Goal: Task Accomplishment & Management: Complete application form

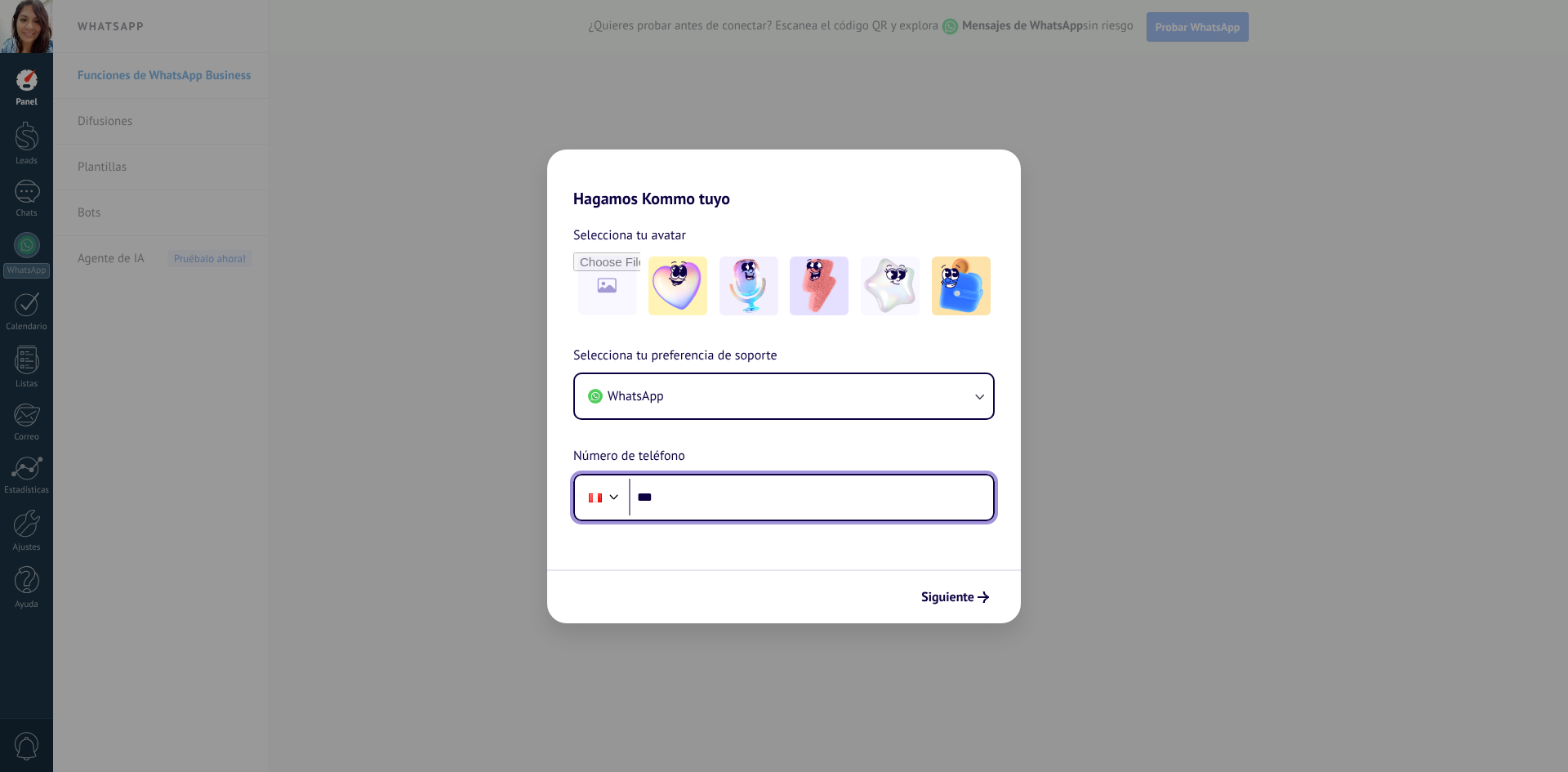
click at [710, 494] on input "***" at bounding box center [810, 497] width 364 height 38
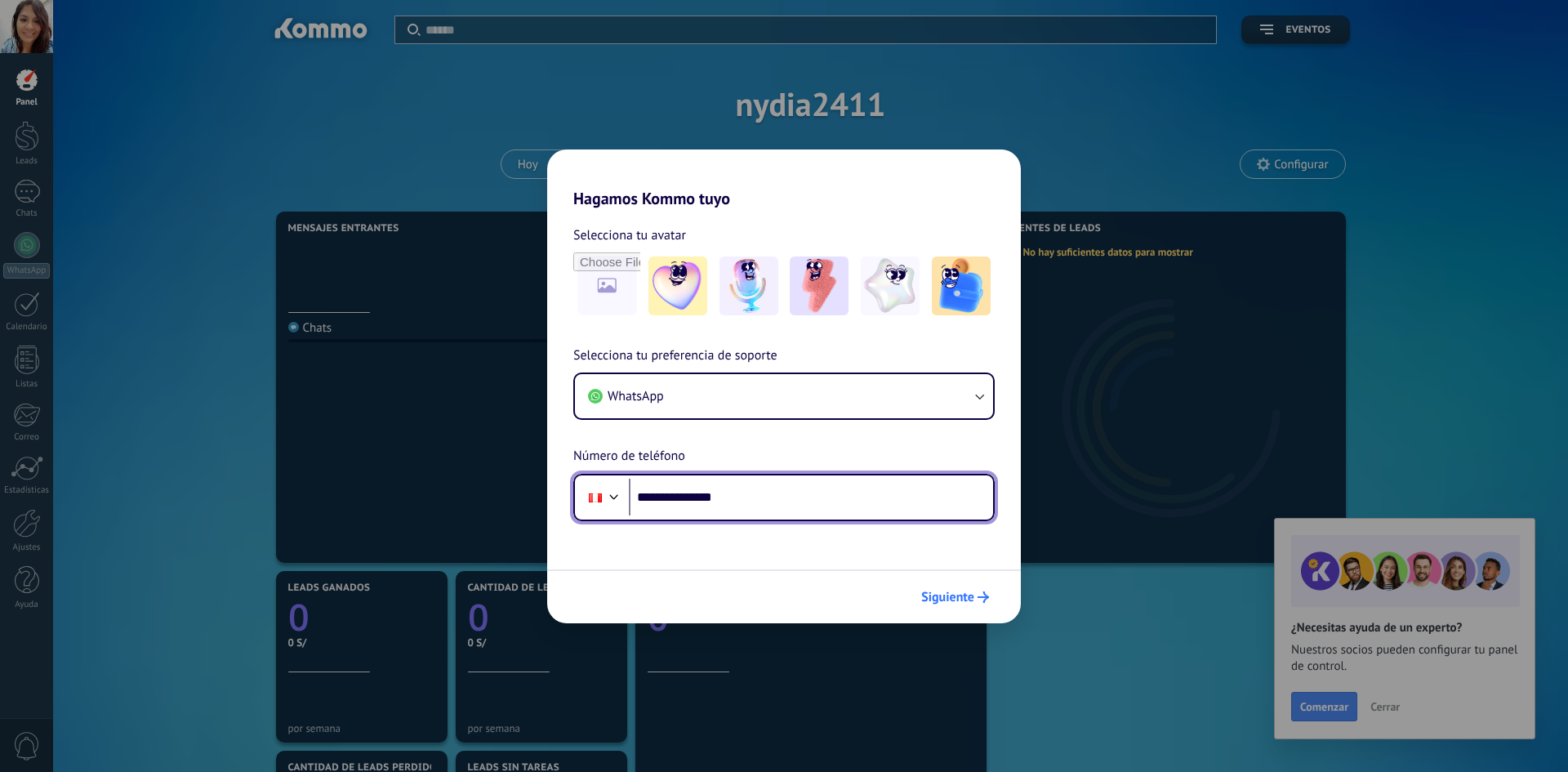
type input "**********"
click at [972, 592] on span "Siguiente" at bounding box center [948, 597] width 53 height 11
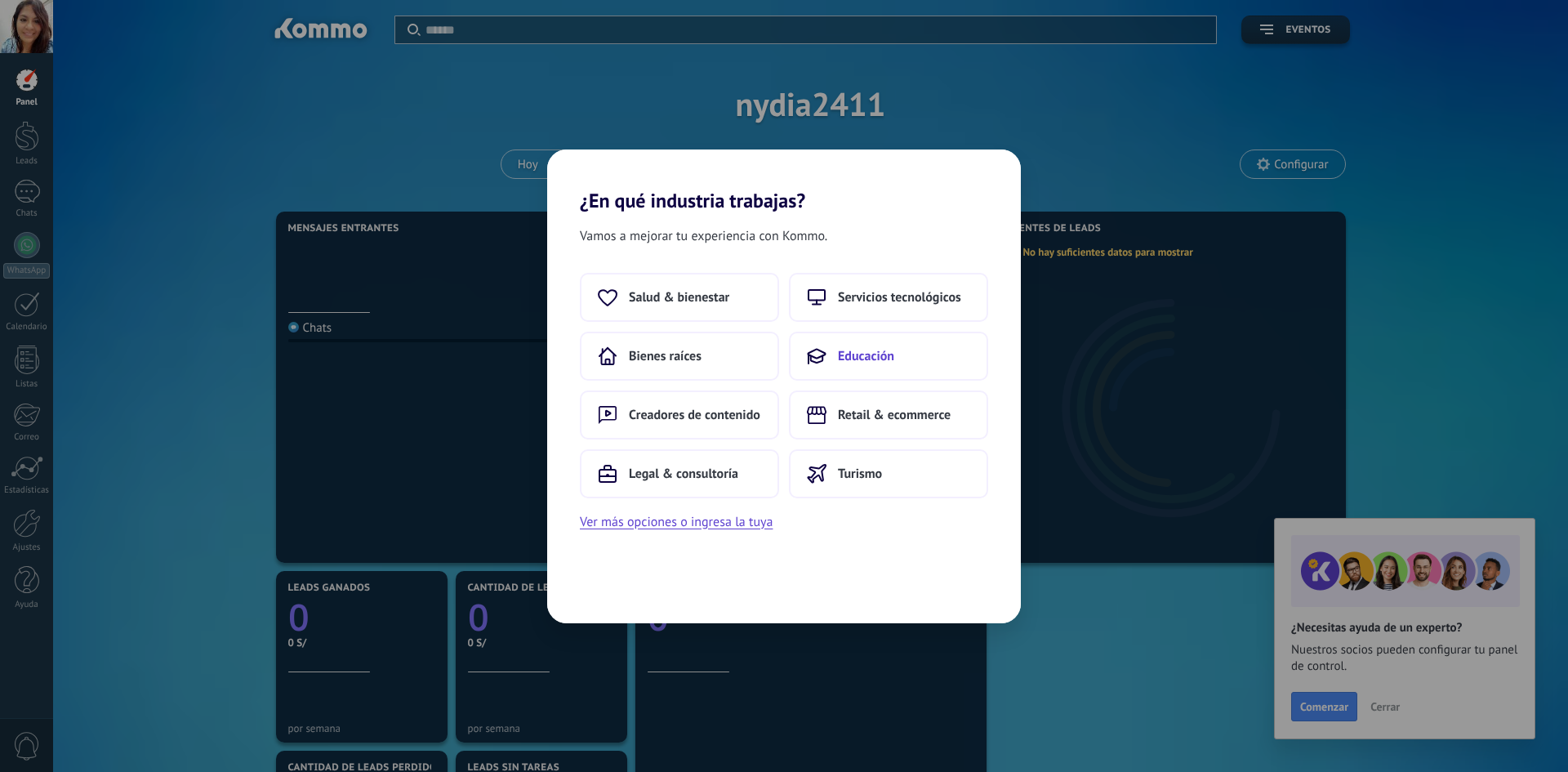
click at [869, 358] on span "Educación" at bounding box center [867, 355] width 57 height 16
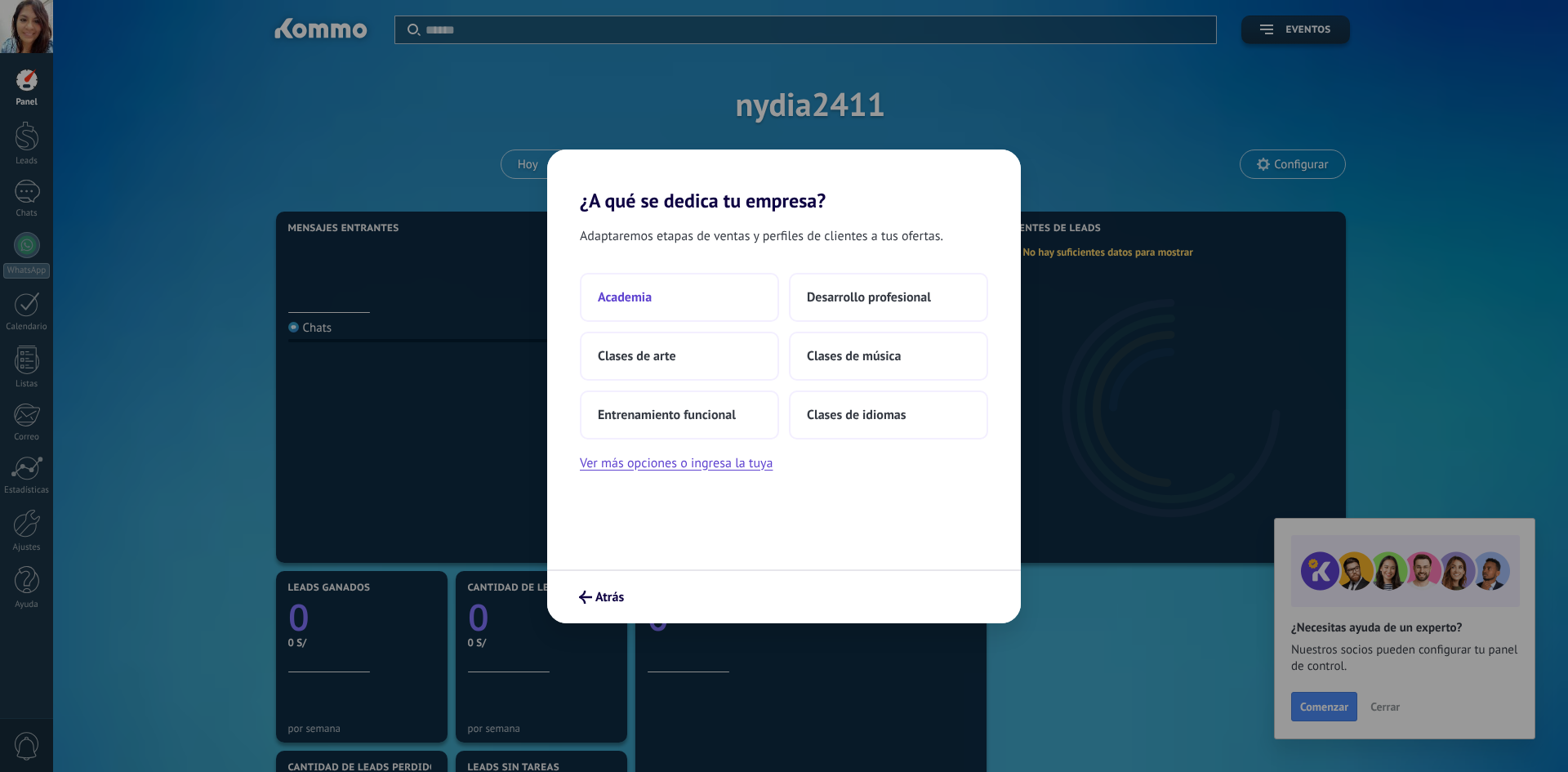
click at [630, 295] on span "Academia" at bounding box center [625, 297] width 54 height 16
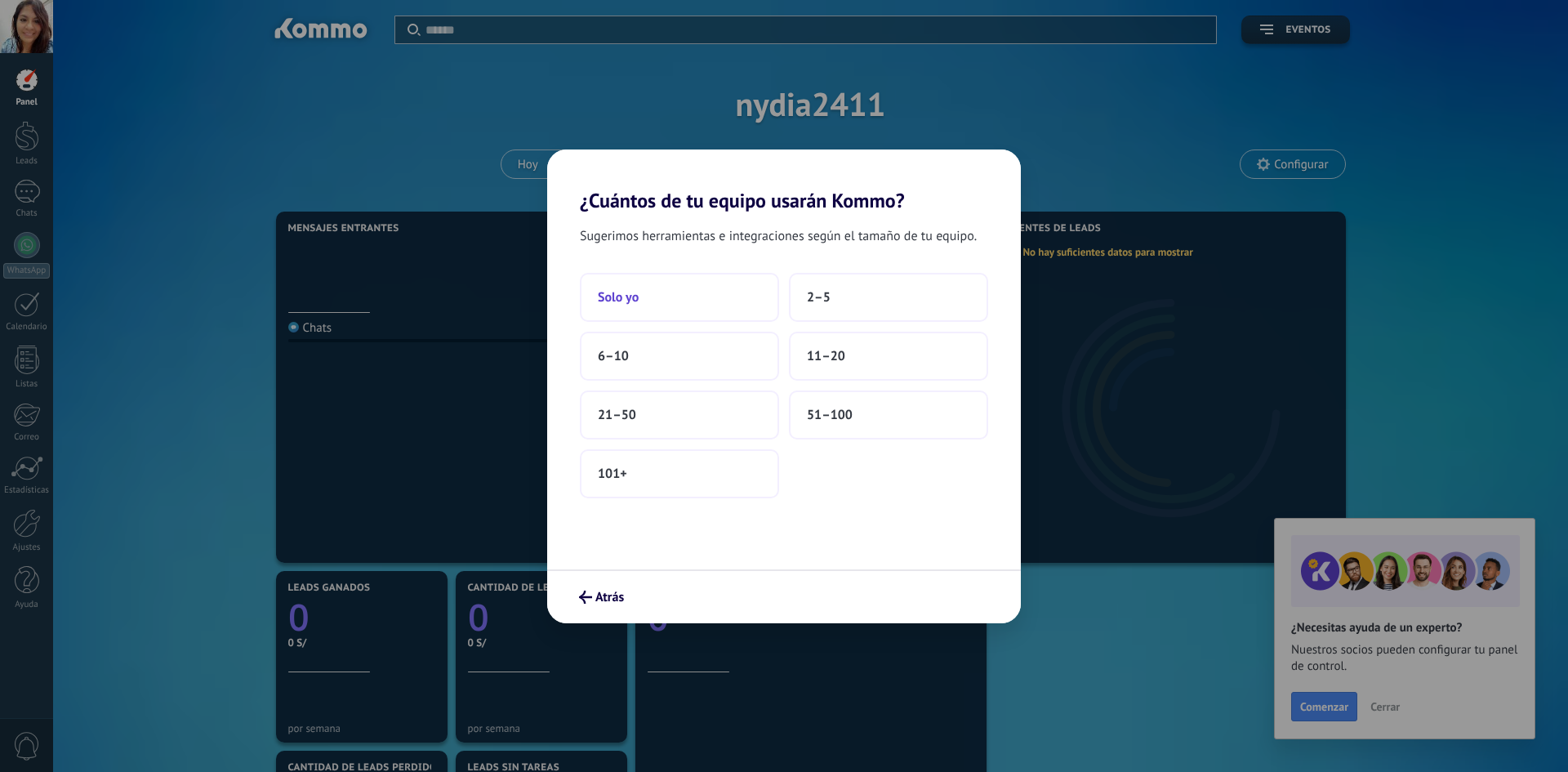
click at [671, 302] on button "Solo yo" at bounding box center [680, 298] width 199 height 49
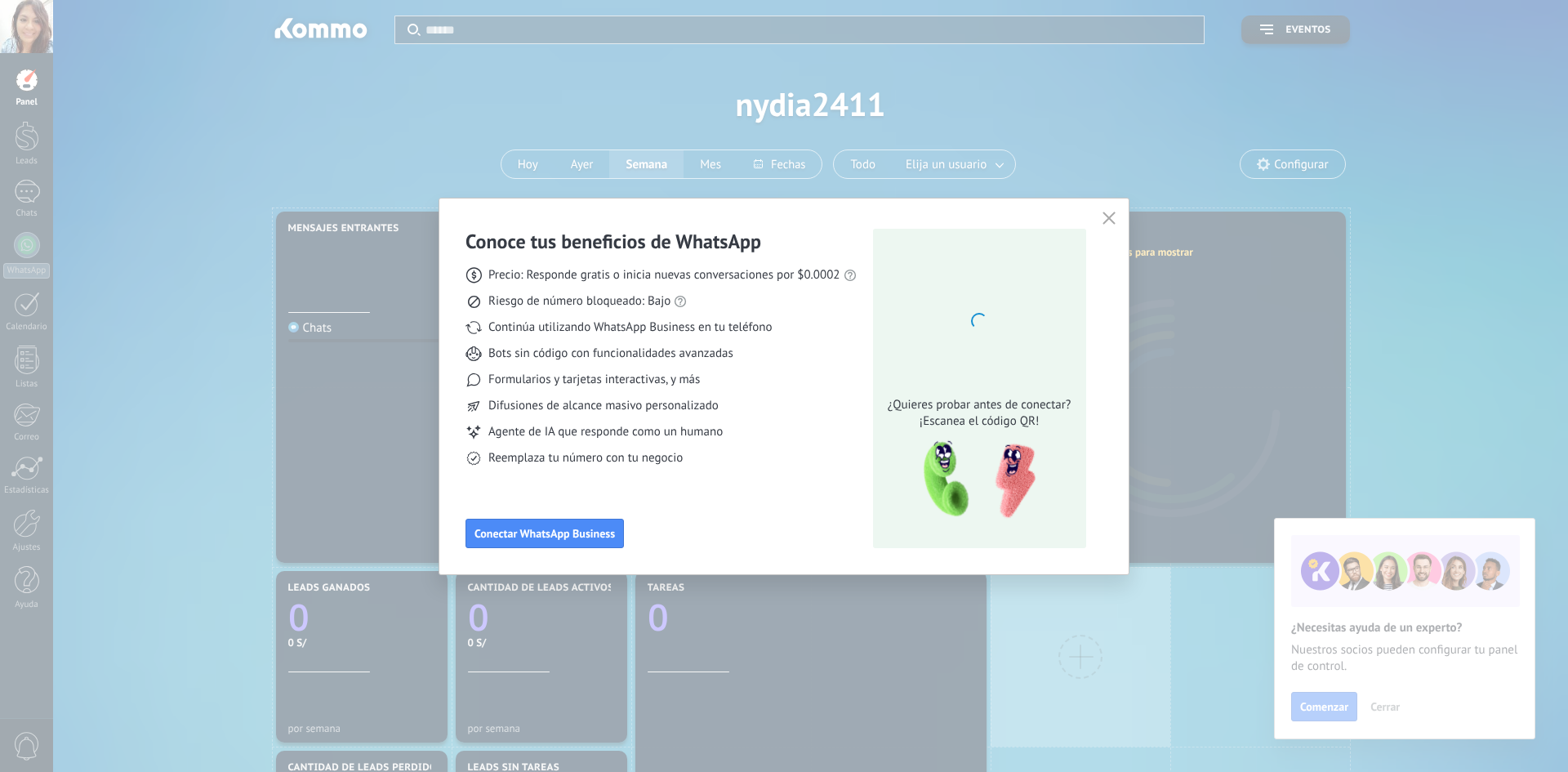
click at [1104, 218] on icon "button" at bounding box center [1110, 218] width 13 height 13
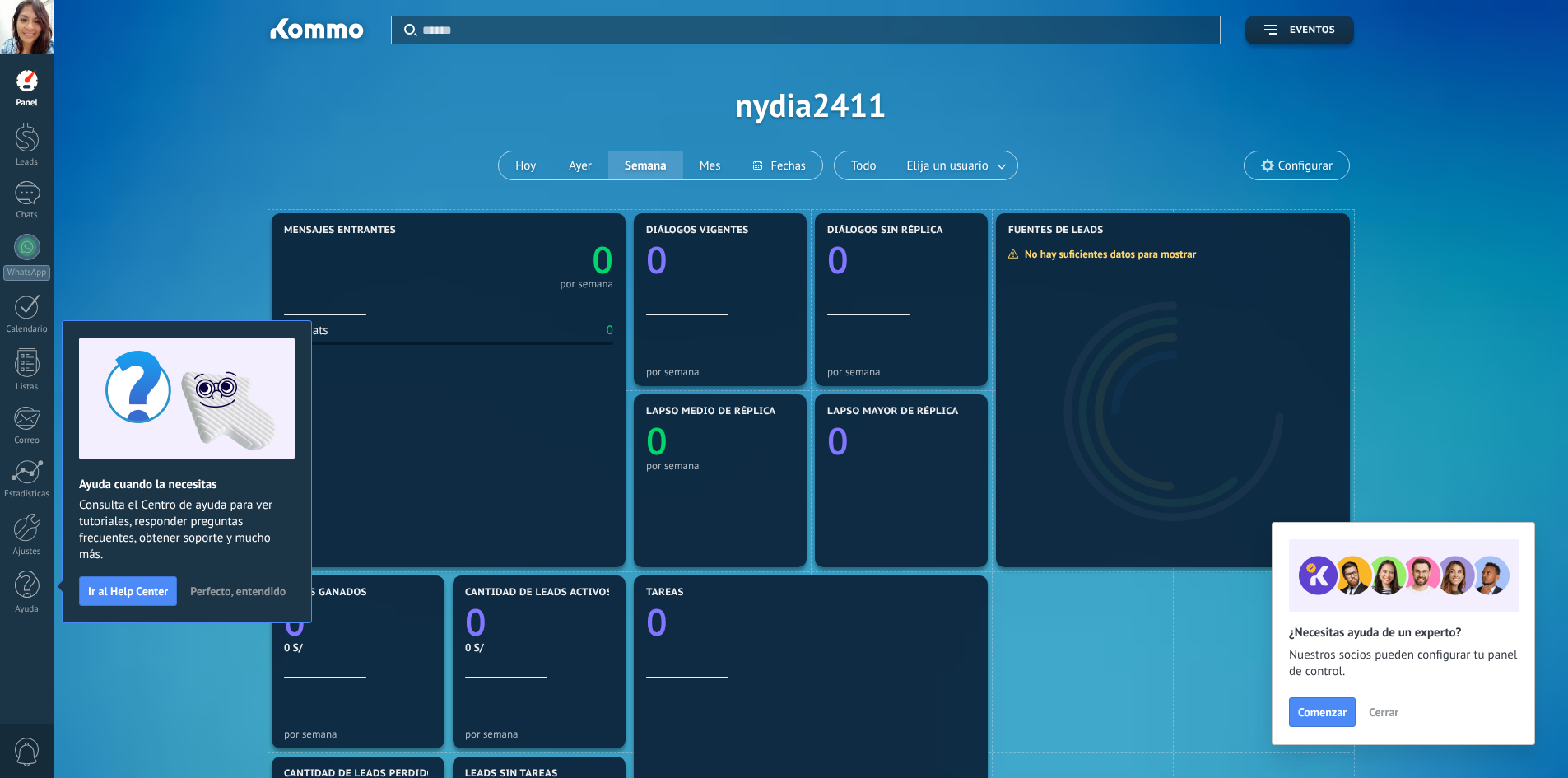
click at [447, 397] on div "Chats 0" at bounding box center [449, 435] width 330 height 241
click at [154, 221] on div "Mensajes entrantes 0 por semana Chats 0 Diálogos vigentes 0 por semana Diálogos…" at bounding box center [811, 662] width 1465 height 906
click at [239, 590] on span "Perfecto, entendido" at bounding box center [238, 590] width 95 height 11
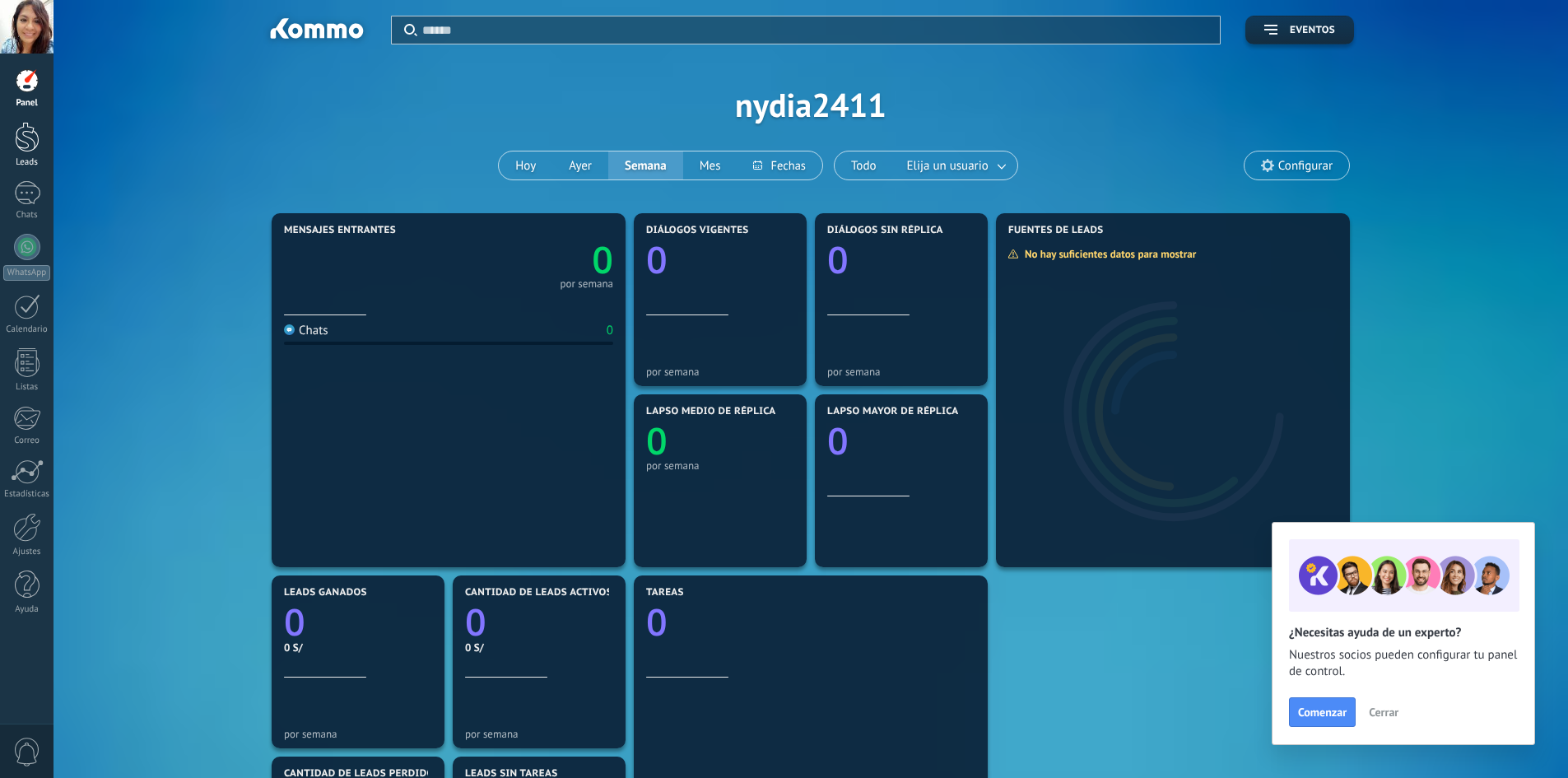
click at [21, 150] on div at bounding box center [28, 137] width 25 height 30
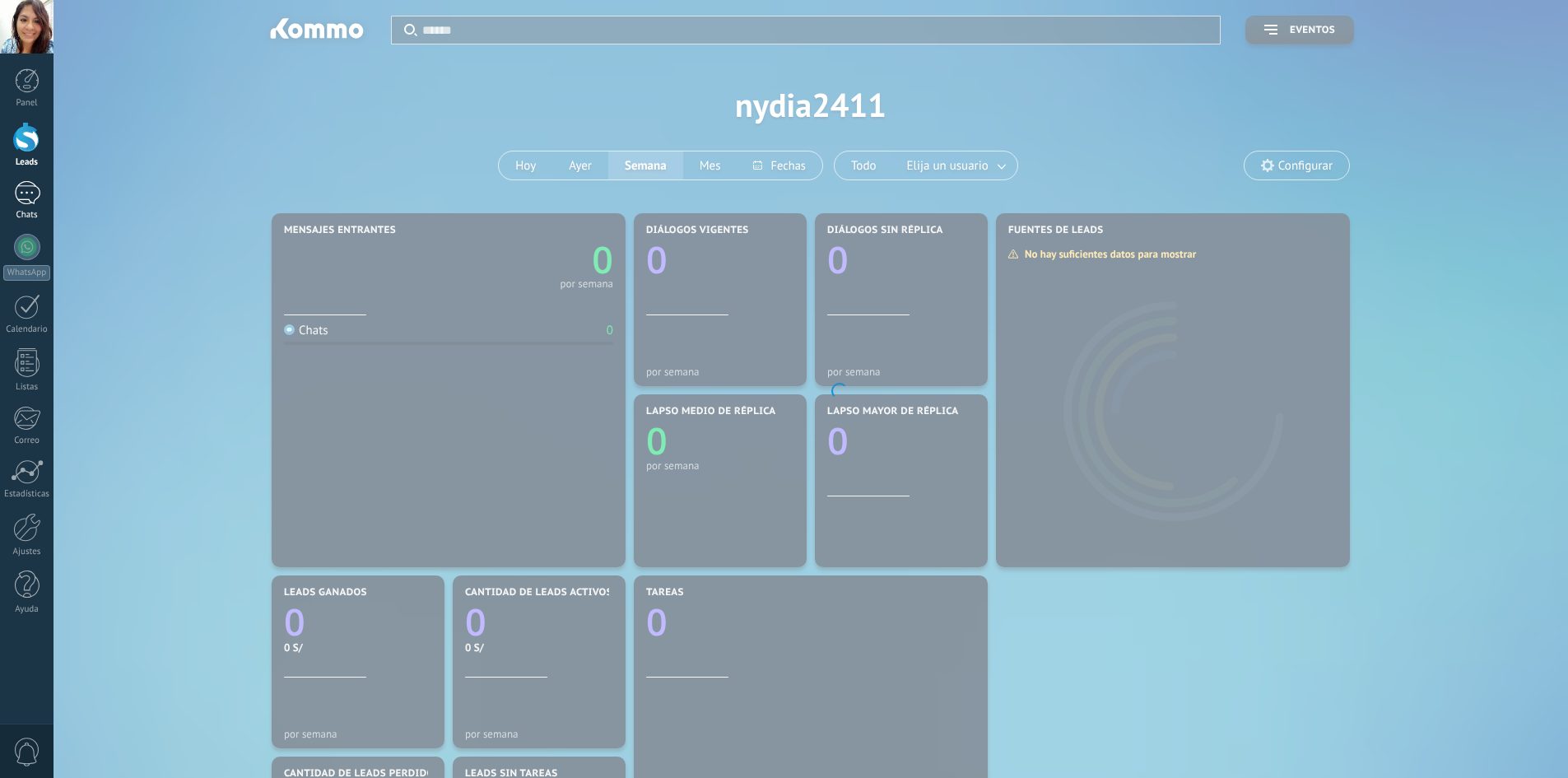
click at [33, 196] on div at bounding box center [28, 192] width 27 height 24
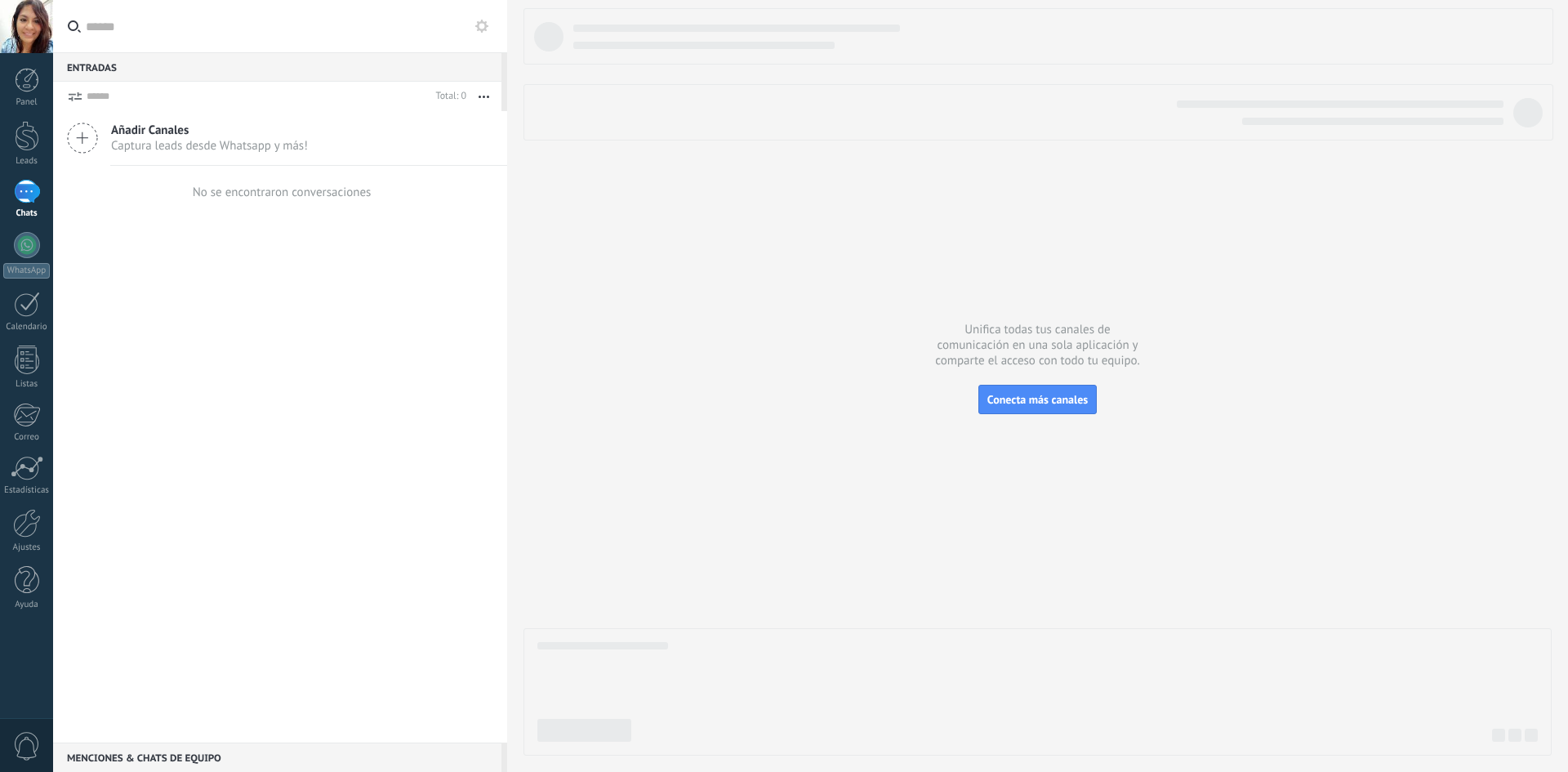
click at [147, 130] on span "Añadir Canales" at bounding box center [210, 130] width 197 height 15
click at [82, 135] on use at bounding box center [82, 137] width 29 height 29
click at [439, 129] on div "Añadir Canales Captura leads desde Whatsapp y más!" at bounding box center [280, 139] width 454 height 55
click at [129, 129] on span "Añadir Canales" at bounding box center [210, 130] width 197 height 15
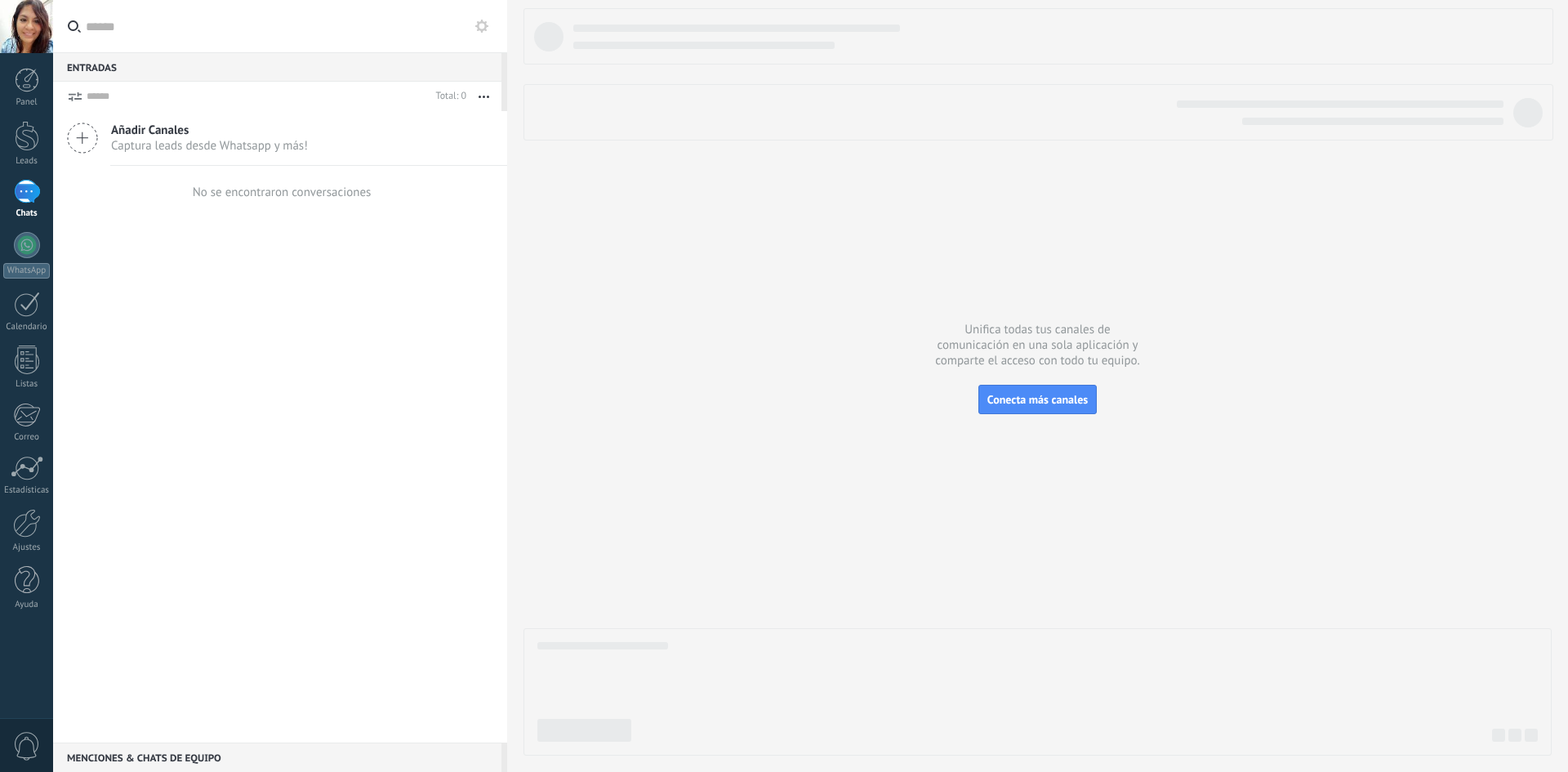
click at [115, 36] on input "text" at bounding box center [290, 26] width 408 height 52
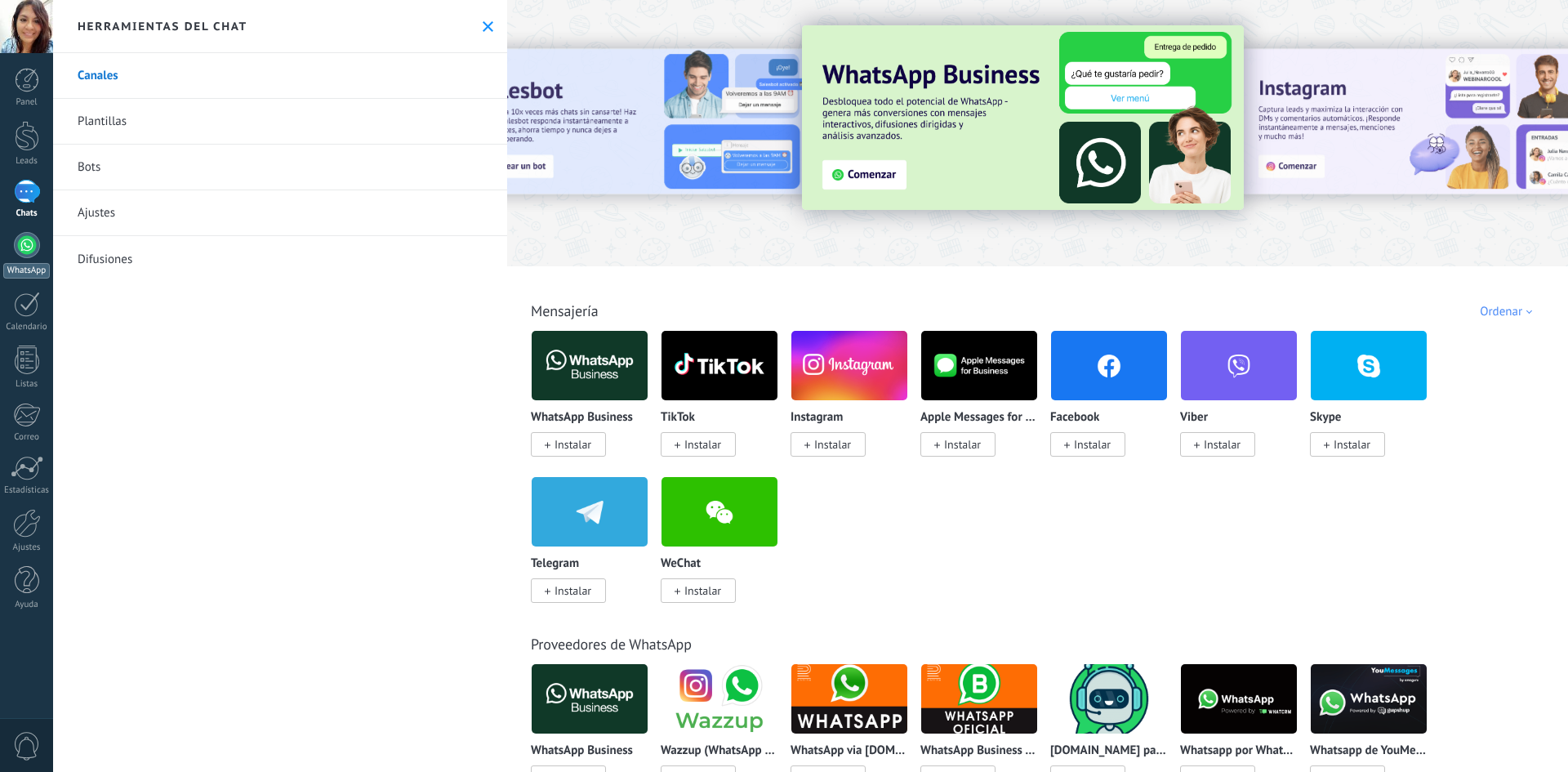
click at [28, 249] on div at bounding box center [27, 245] width 26 height 26
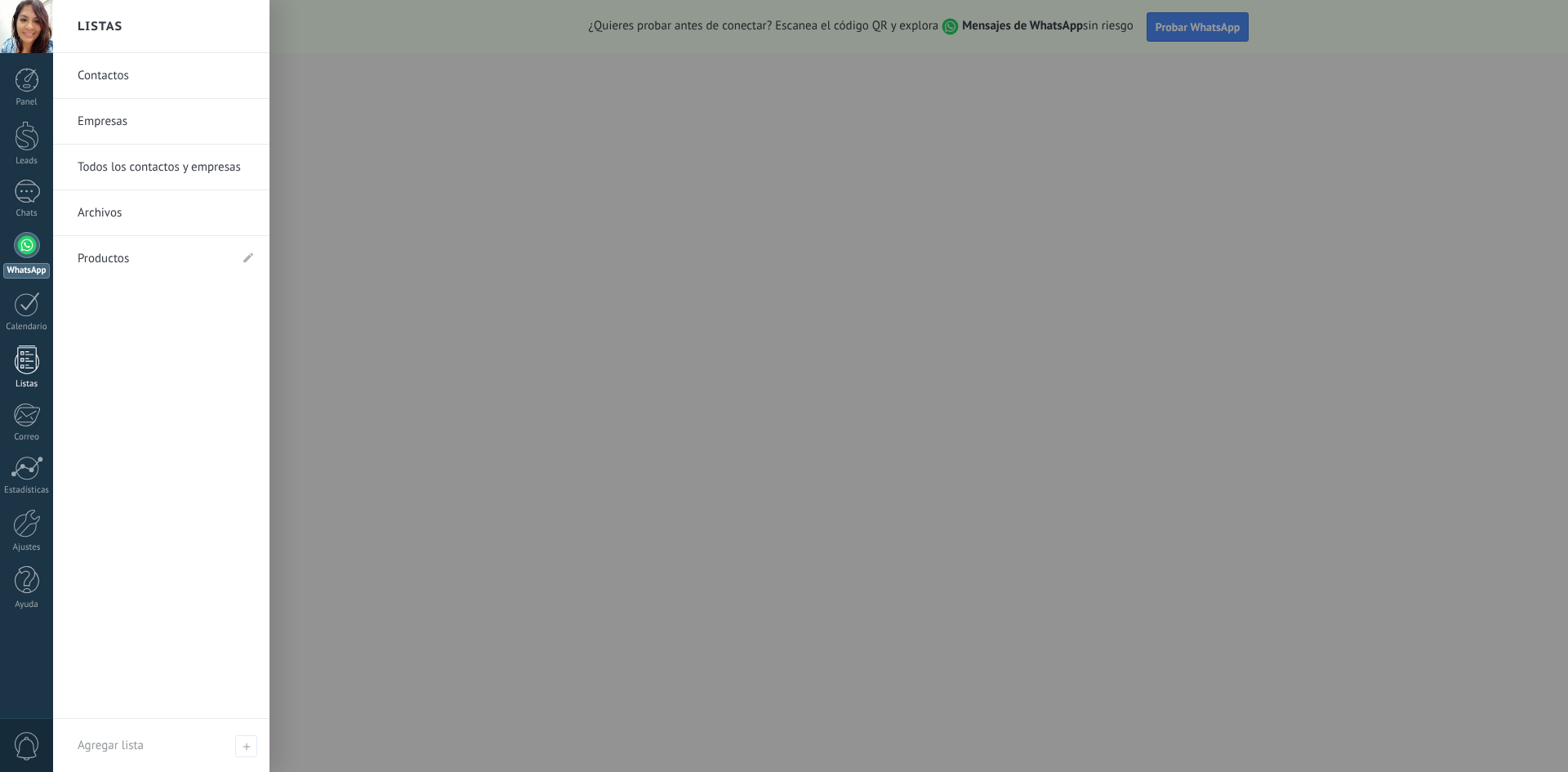
click at [23, 352] on div at bounding box center [27, 360] width 25 height 28
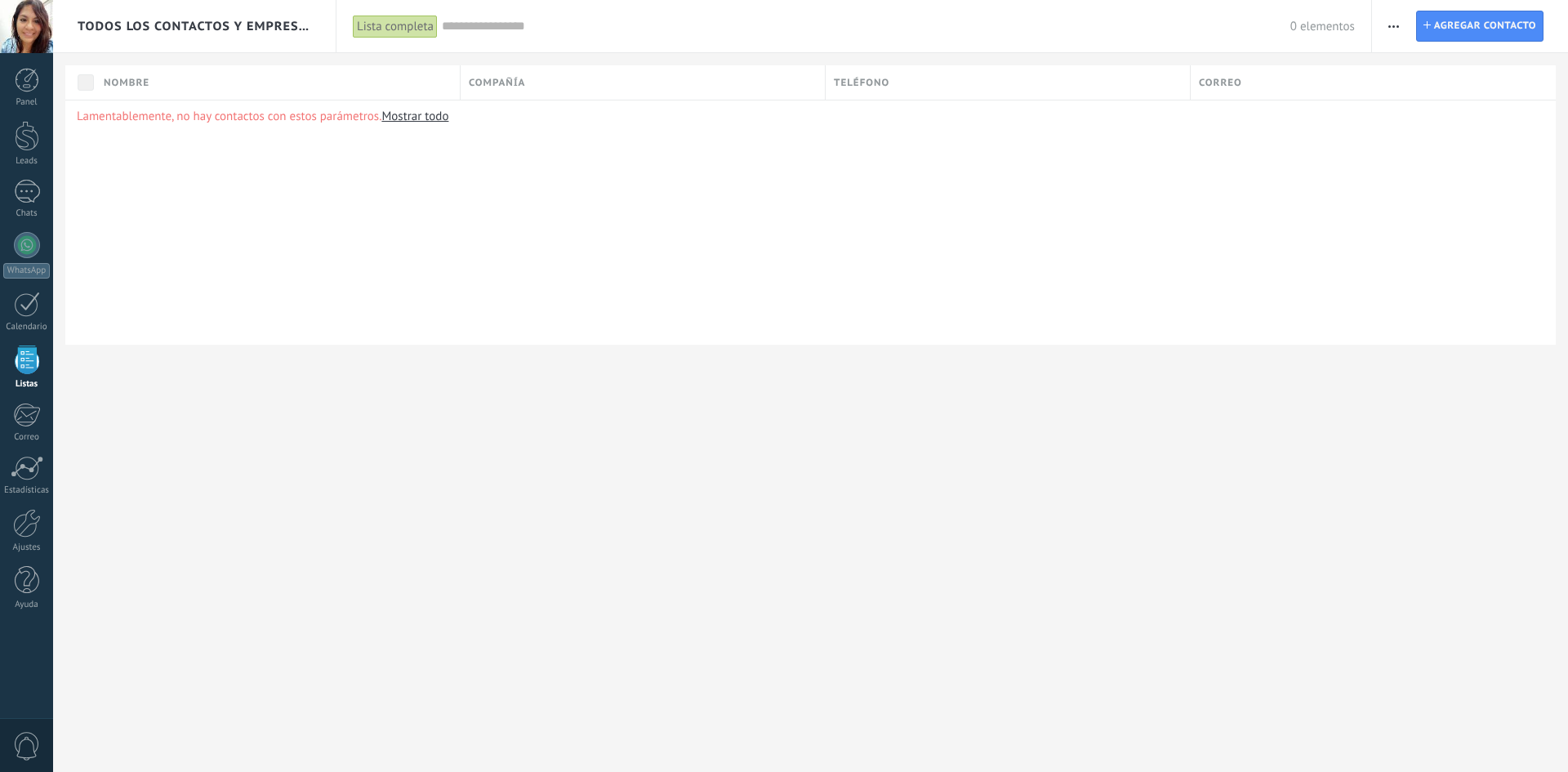
click at [250, 27] on span "Todos los contactos y empresas" at bounding box center [195, 26] width 235 height 15
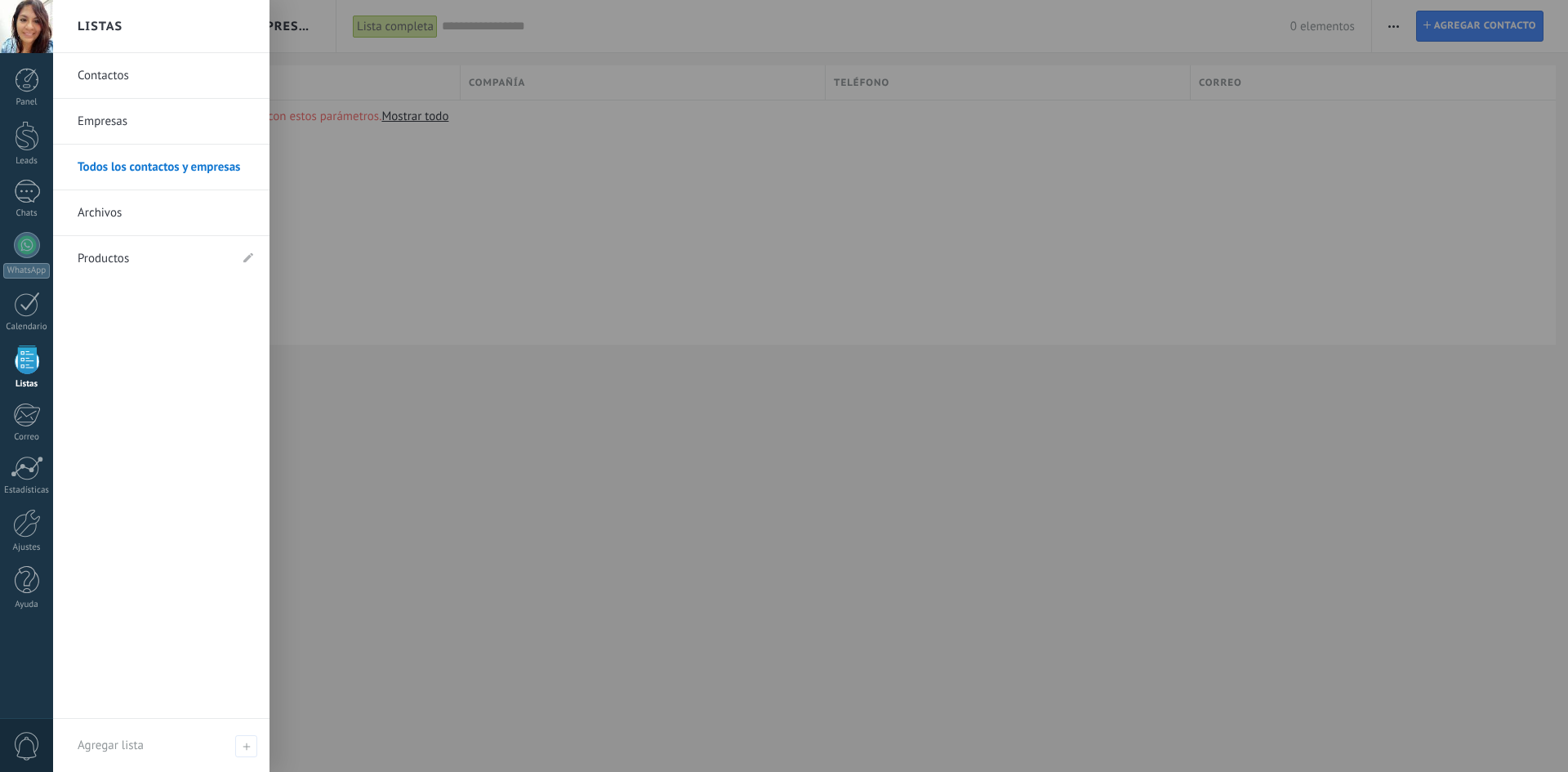
click at [106, 66] on link "Contactos" at bounding box center [165, 76] width 176 height 45
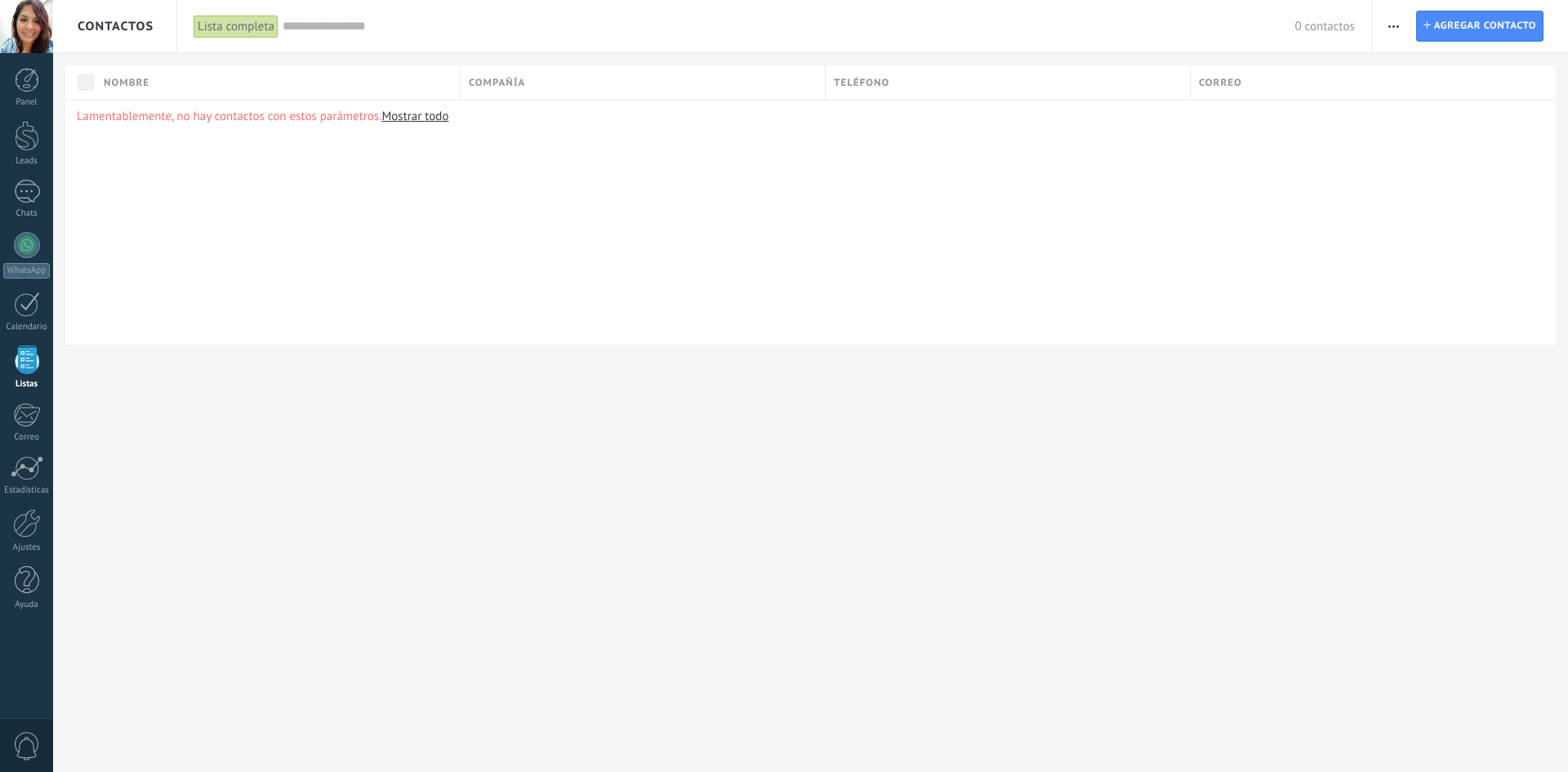
click at [320, 19] on input "text" at bounding box center [789, 26] width 1013 height 17
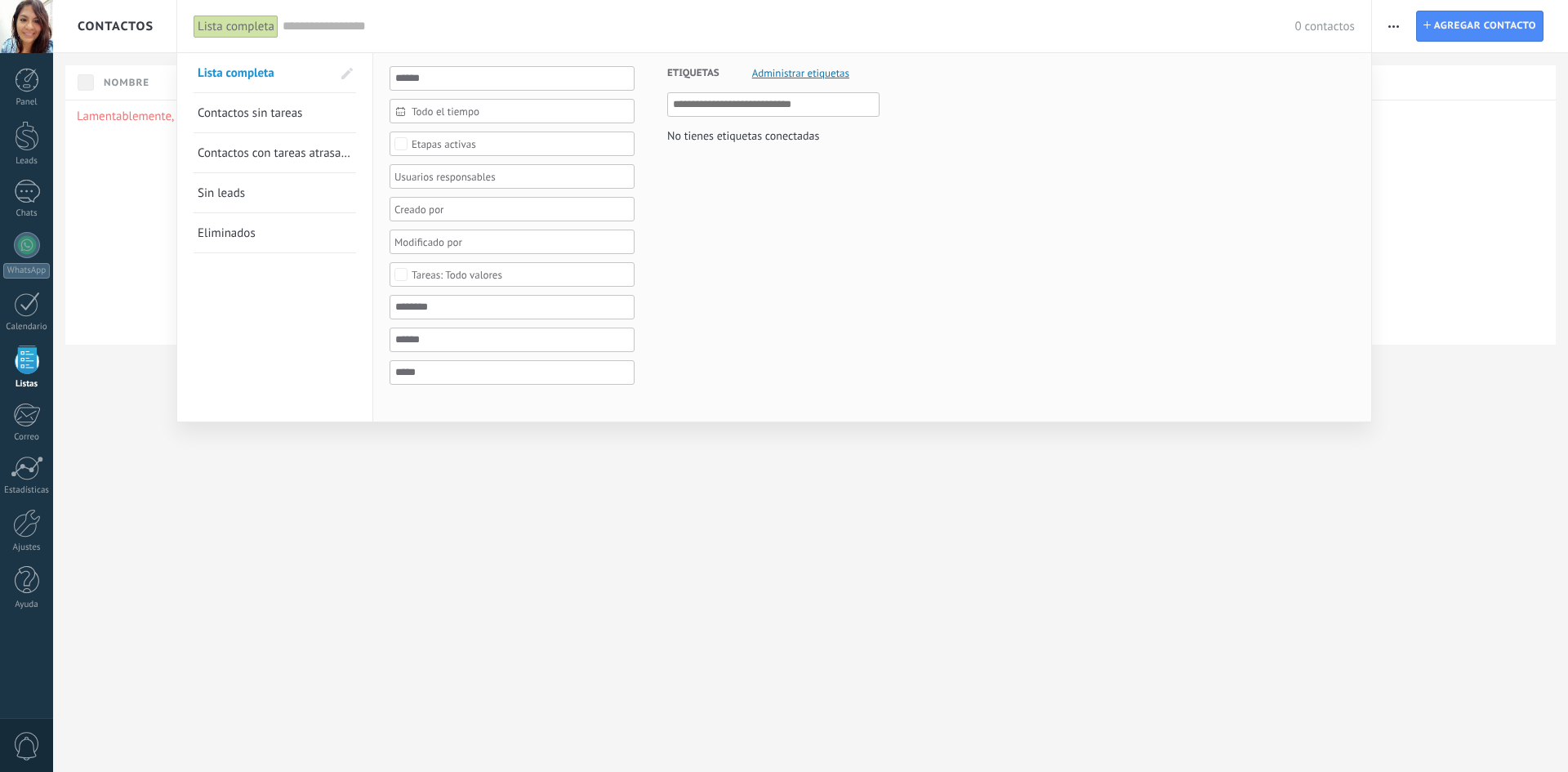
paste input "**********"
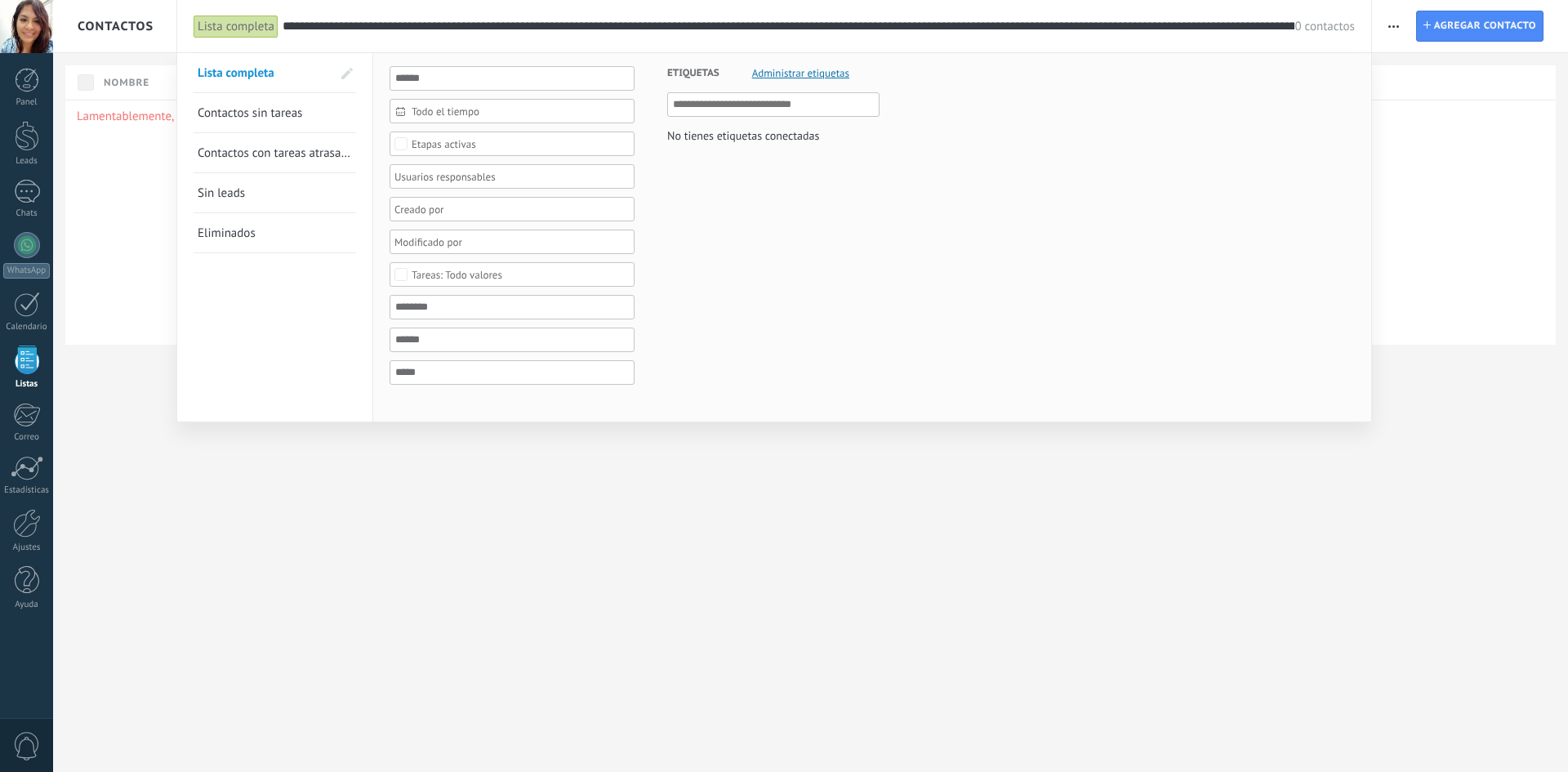
scroll to position [0, 69380]
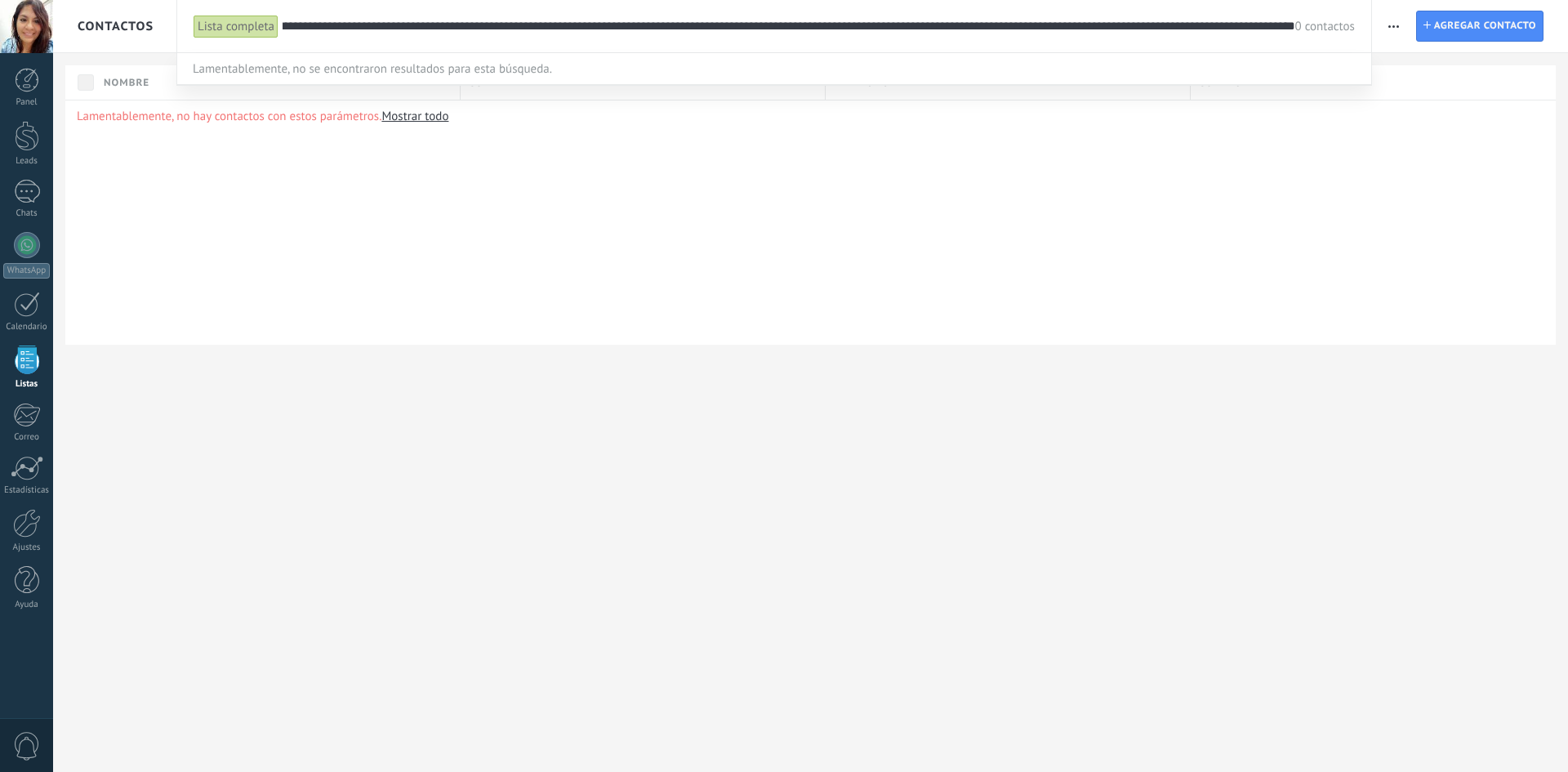
type input "**********"
click at [250, 22] on div "Lista completa" at bounding box center [236, 26] width 85 height 24
drag, startPoint x: 418, startPoint y: 41, endPoint x: 401, endPoint y: 40, distance: 17.0
click at [418, 41] on div "0 contactos" at bounding box center [818, 26] width 1073 height 52
drag, startPoint x: 281, startPoint y: 26, endPoint x: 1507, endPoint y: 84, distance: 1227.4
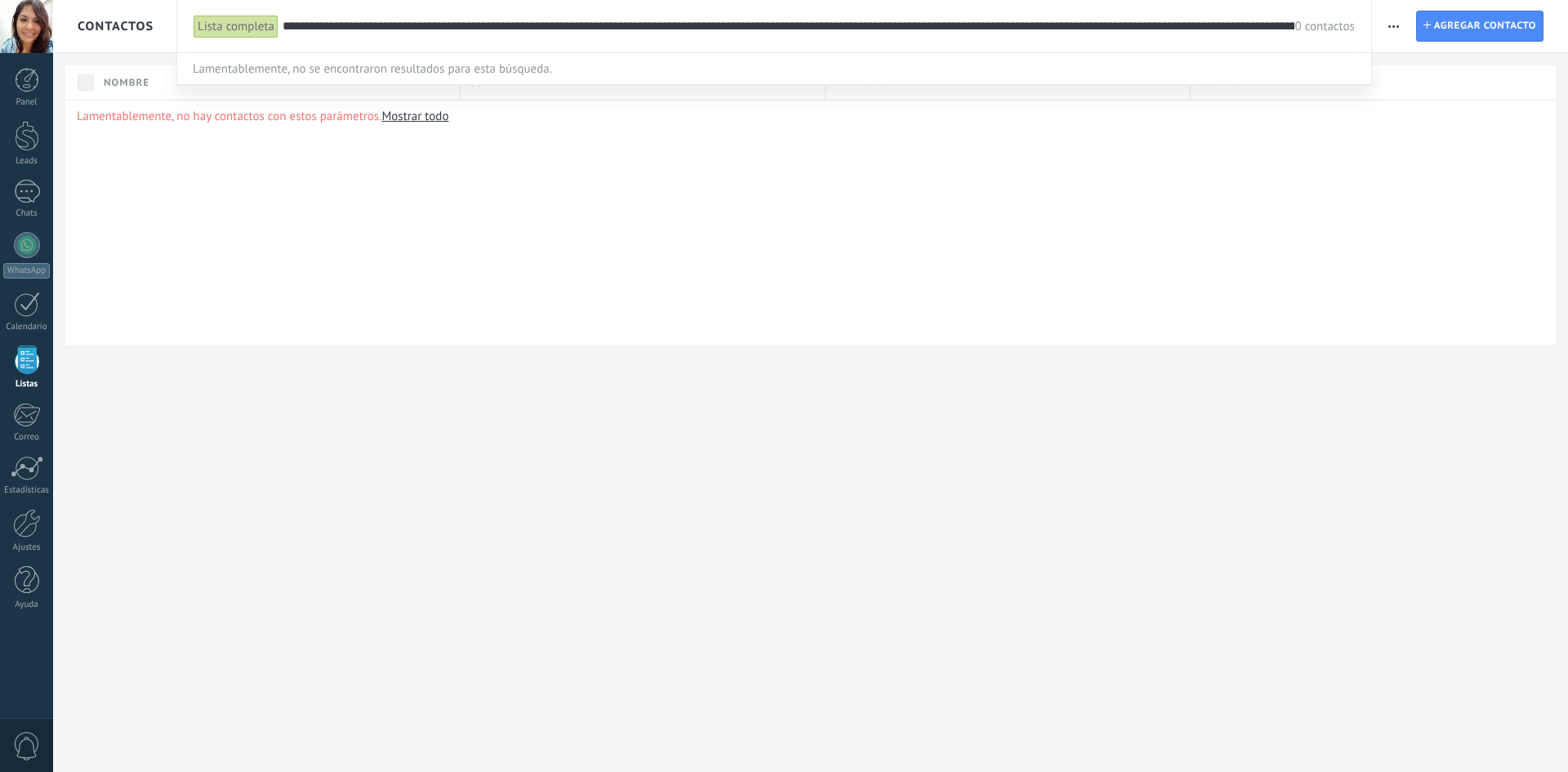
click at [1565, 53] on div "Contactos Lista completa Aplicar 0 contactos Lista completa Contactos sin tarea…" at bounding box center [810, 26] width 1515 height 53
click at [1342, 23] on span "0 contactos" at bounding box center [1324, 26] width 60 height 15
click at [1456, 27] on div at bounding box center [784, 386] width 1568 height 772
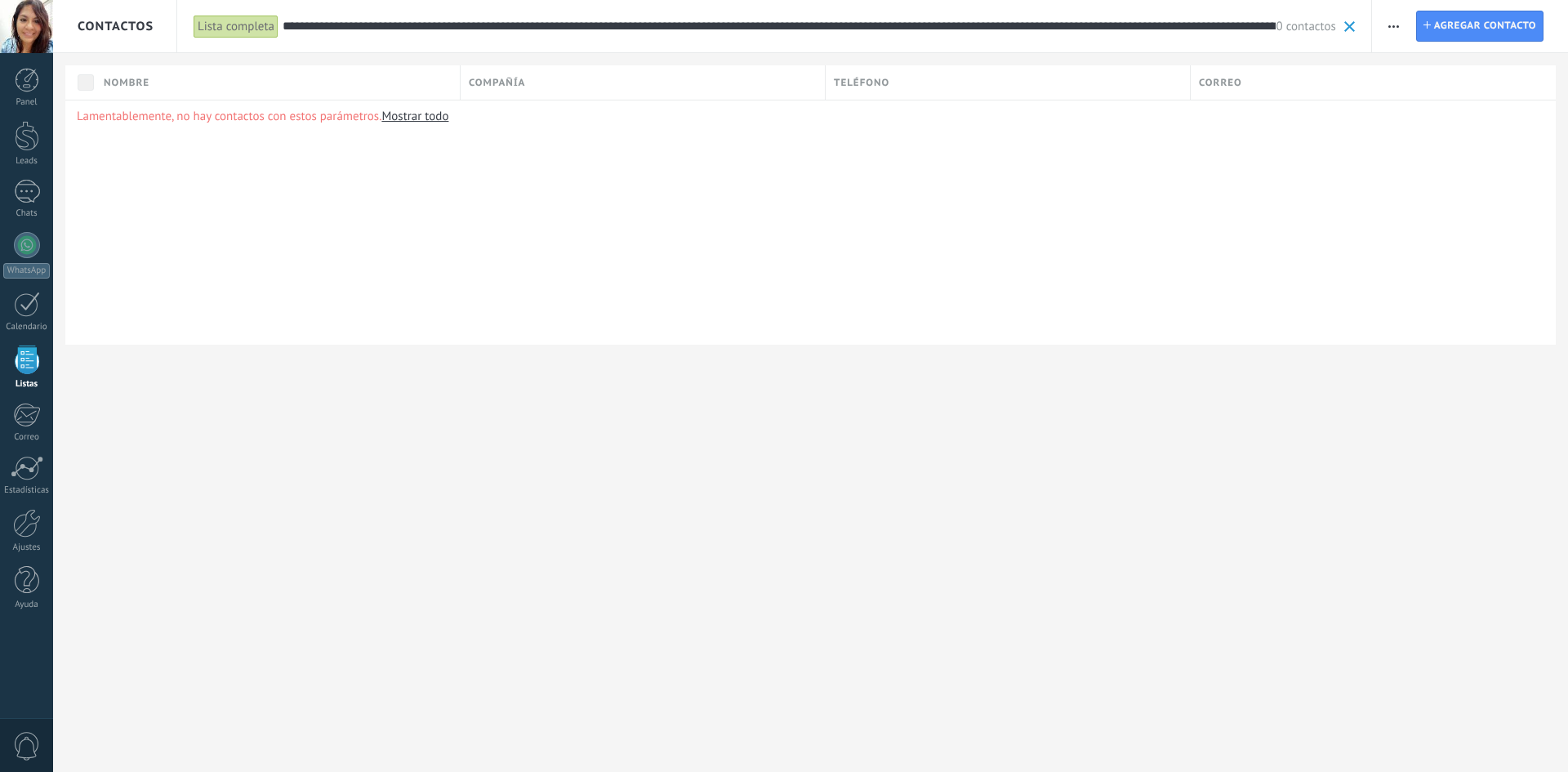
click at [1348, 23] on span at bounding box center [1349, 26] width 10 height 10
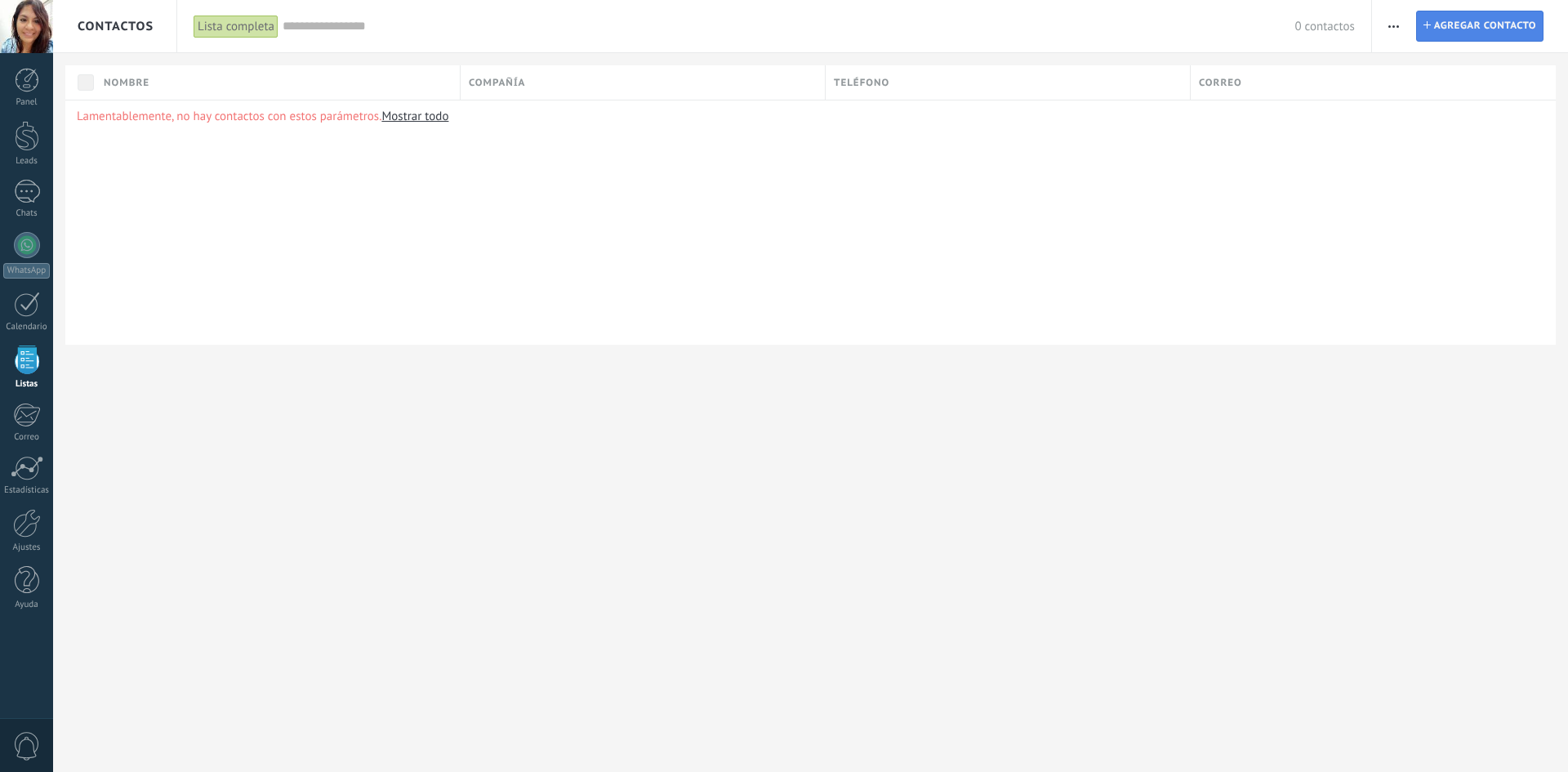
click at [1444, 27] on span "Agregar contacto" at bounding box center [1486, 26] width 102 height 29
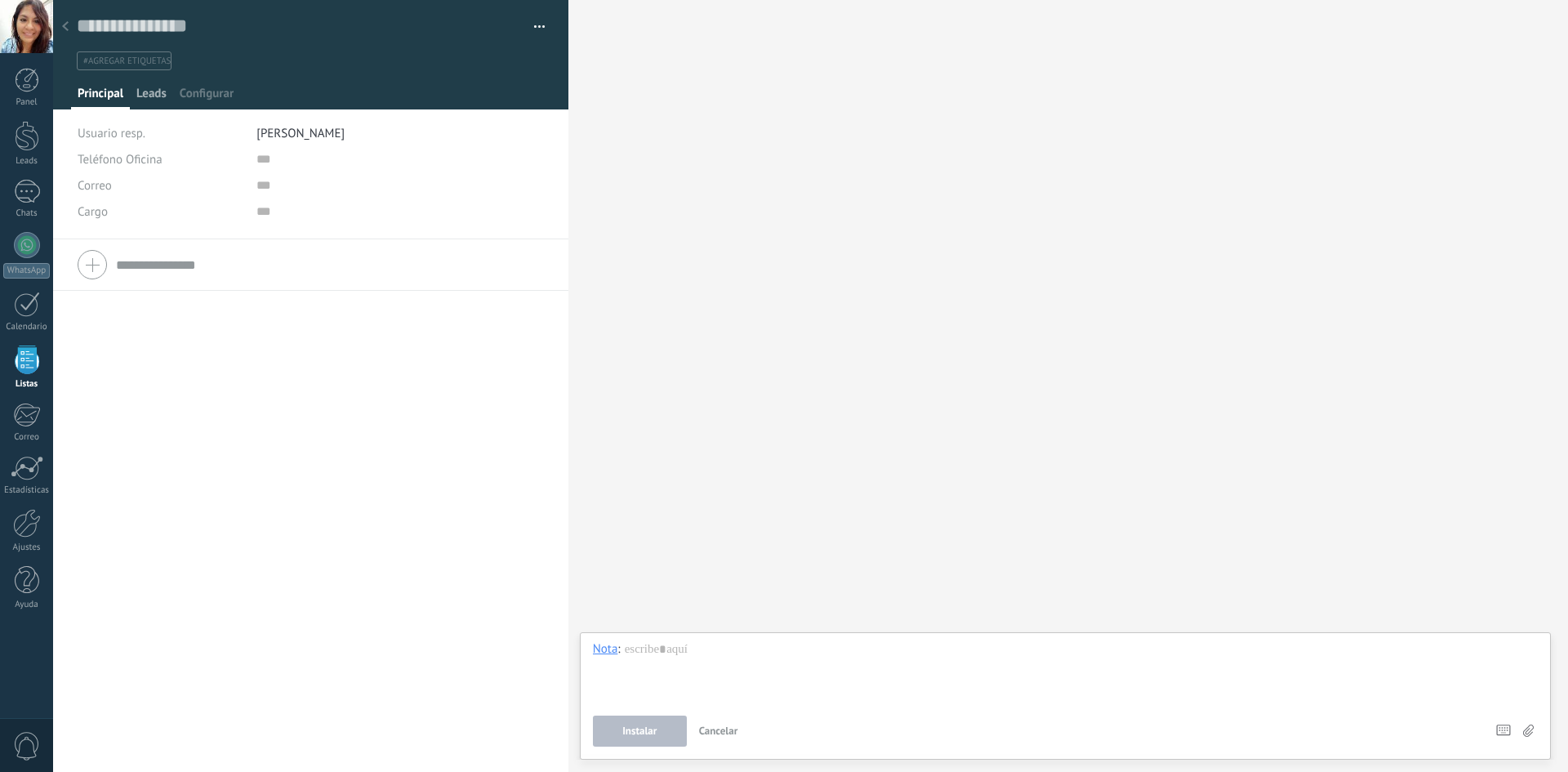
click at [151, 92] on span "Leads" at bounding box center [151, 97] width 30 height 24
click at [112, 147] on div "Agregar rápido" at bounding box center [108, 146] width 62 height 13
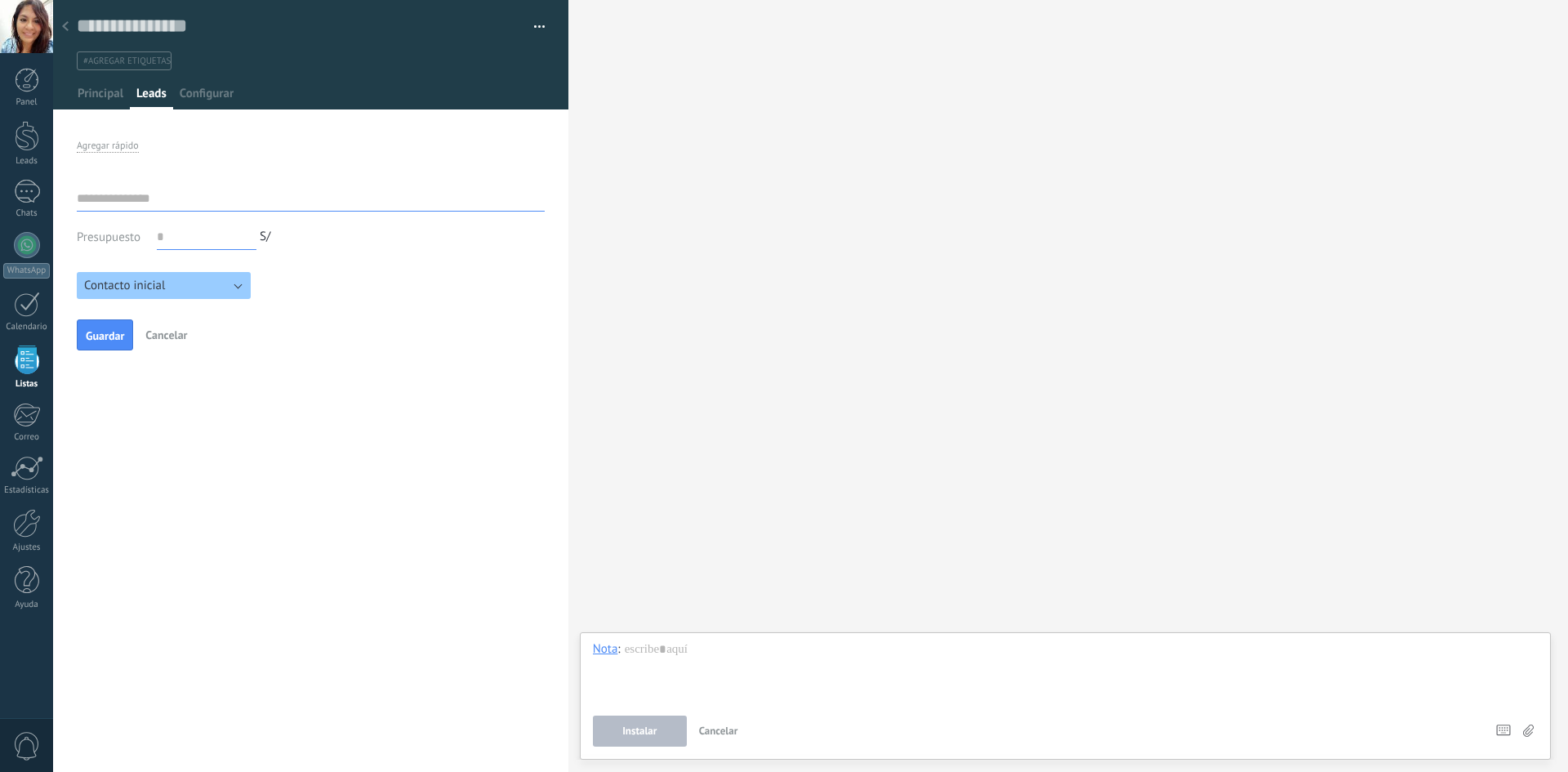
click at [166, 202] on input "text" at bounding box center [310, 198] width 468 height 26
paste input "**********"
type input "**********"
click at [214, 94] on span "Configurar" at bounding box center [206, 97] width 54 height 24
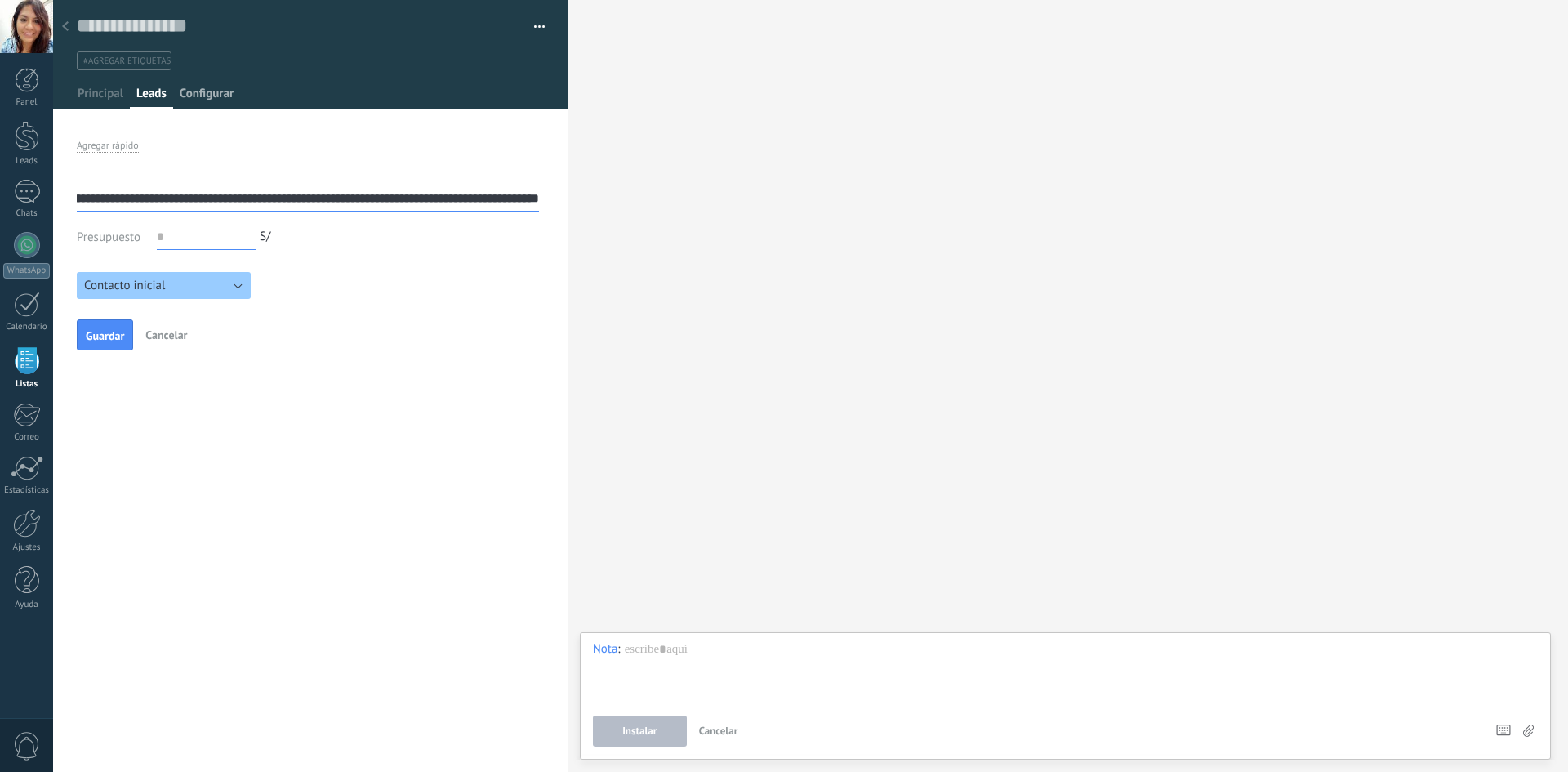
scroll to position [0, 0]
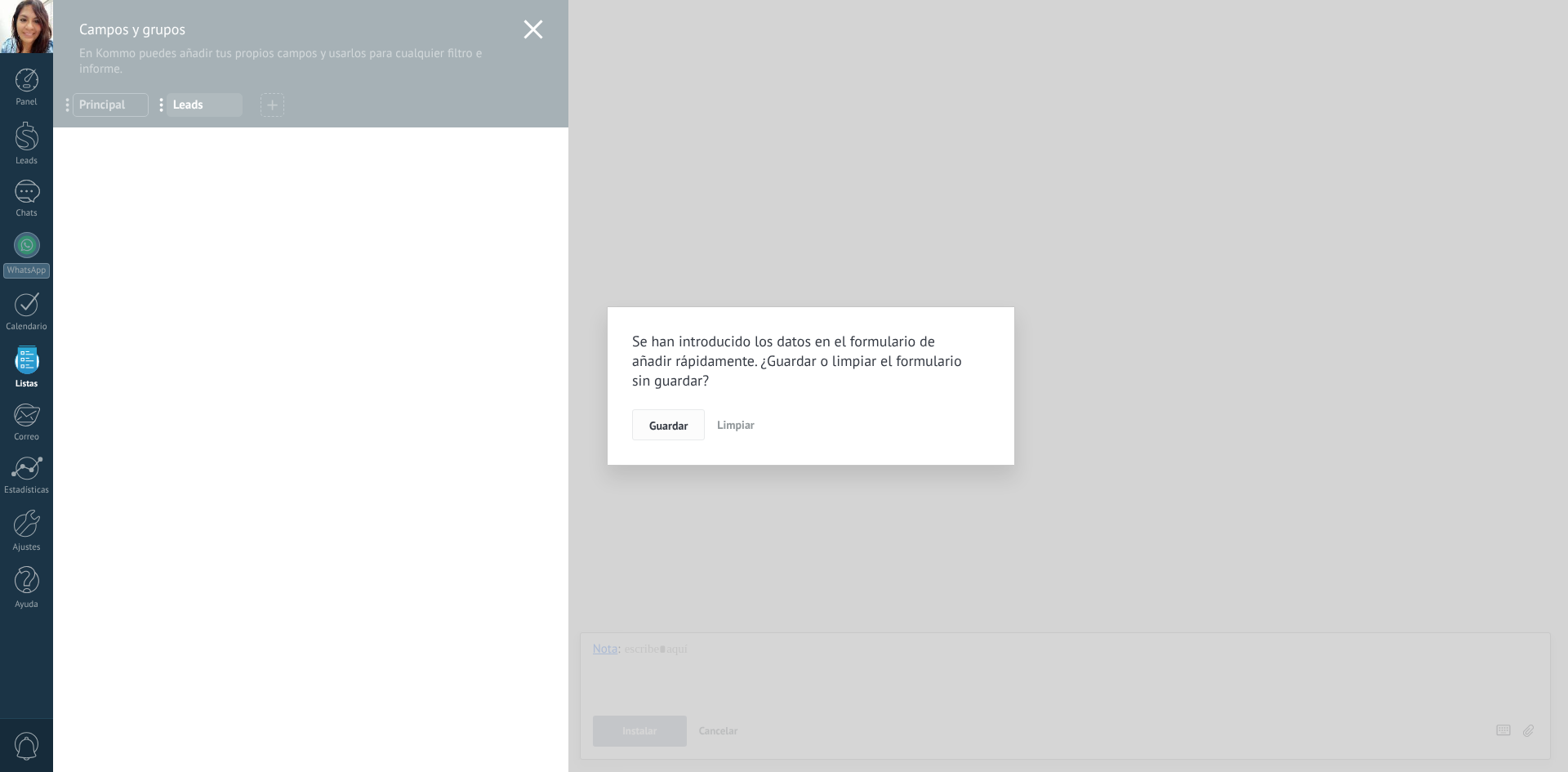
click at [682, 426] on span "Guardar" at bounding box center [668, 425] width 39 height 11
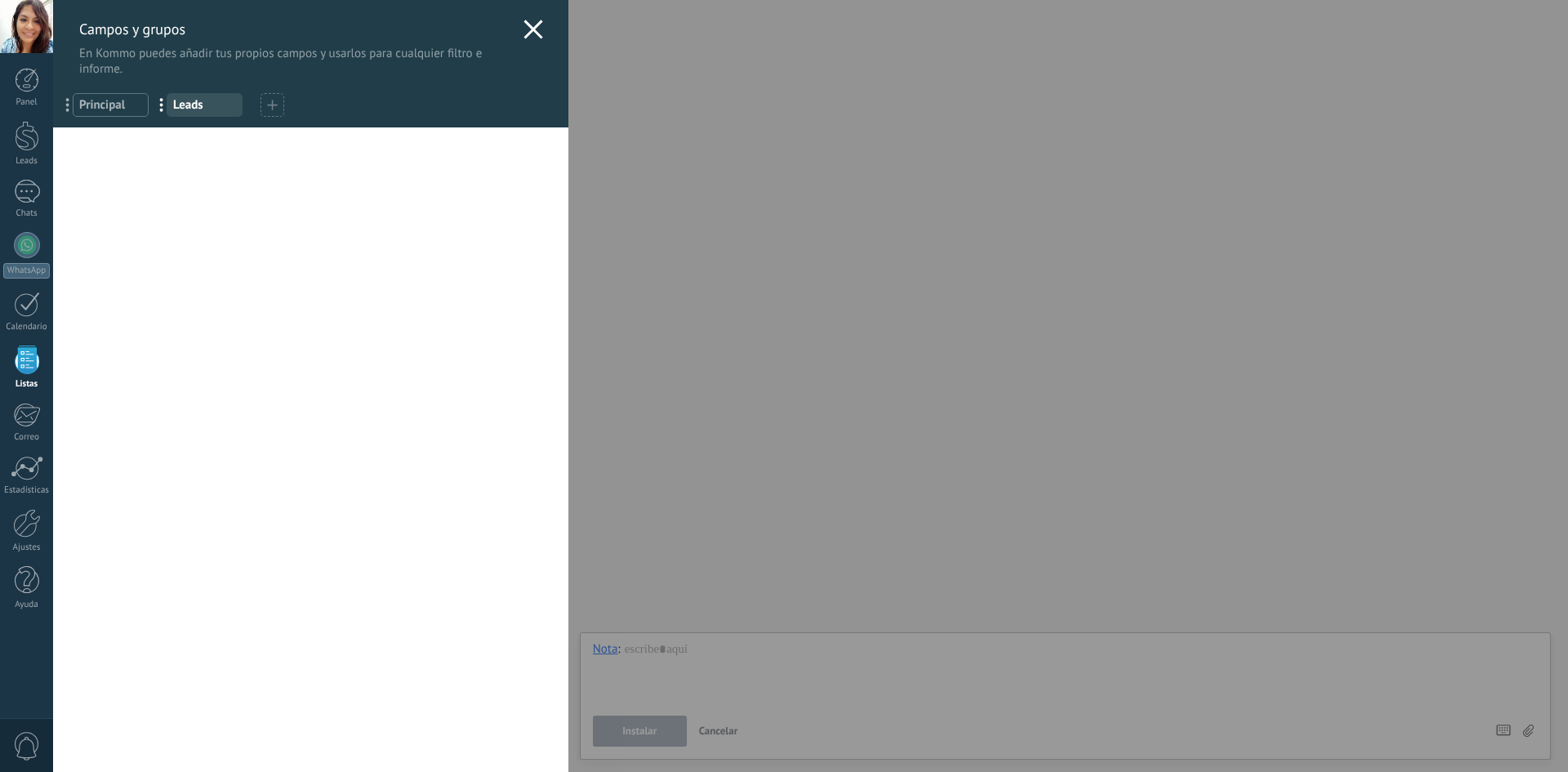
click at [302, 188] on div "Usted ha alcanzado la cantidad máxima de los campos añadidos en la tarifa Perio…" at bounding box center [310, 450] width 515 height 644
click at [267, 105] on icon at bounding box center [272, 104] width 10 height 10
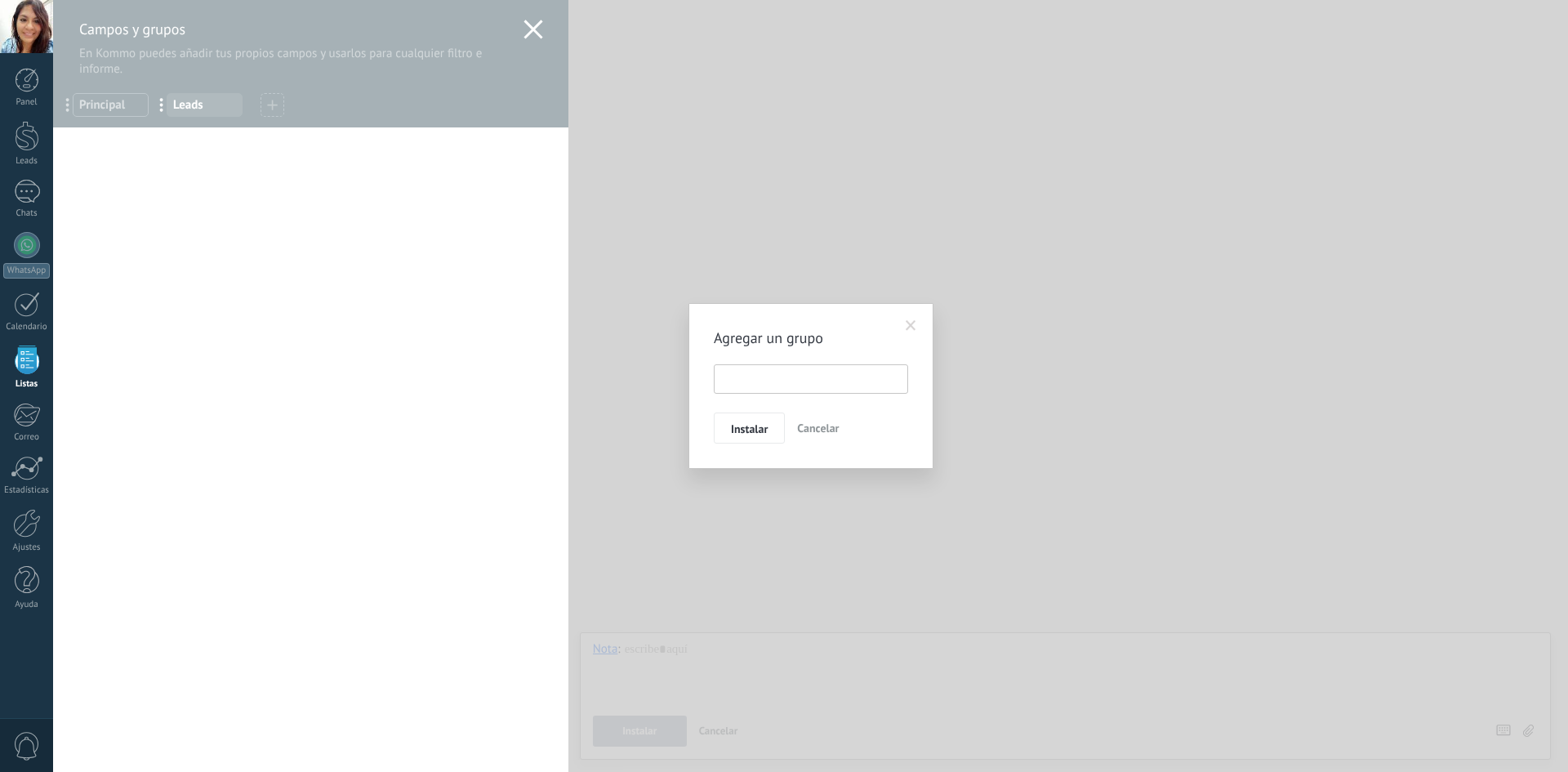
click at [750, 381] on input "text" at bounding box center [811, 378] width 195 height 29
type input "**********"
click at [761, 443] on div "**********" at bounding box center [811, 386] width 245 height 165
click at [764, 435] on span "Instalar" at bounding box center [749, 429] width 37 height 11
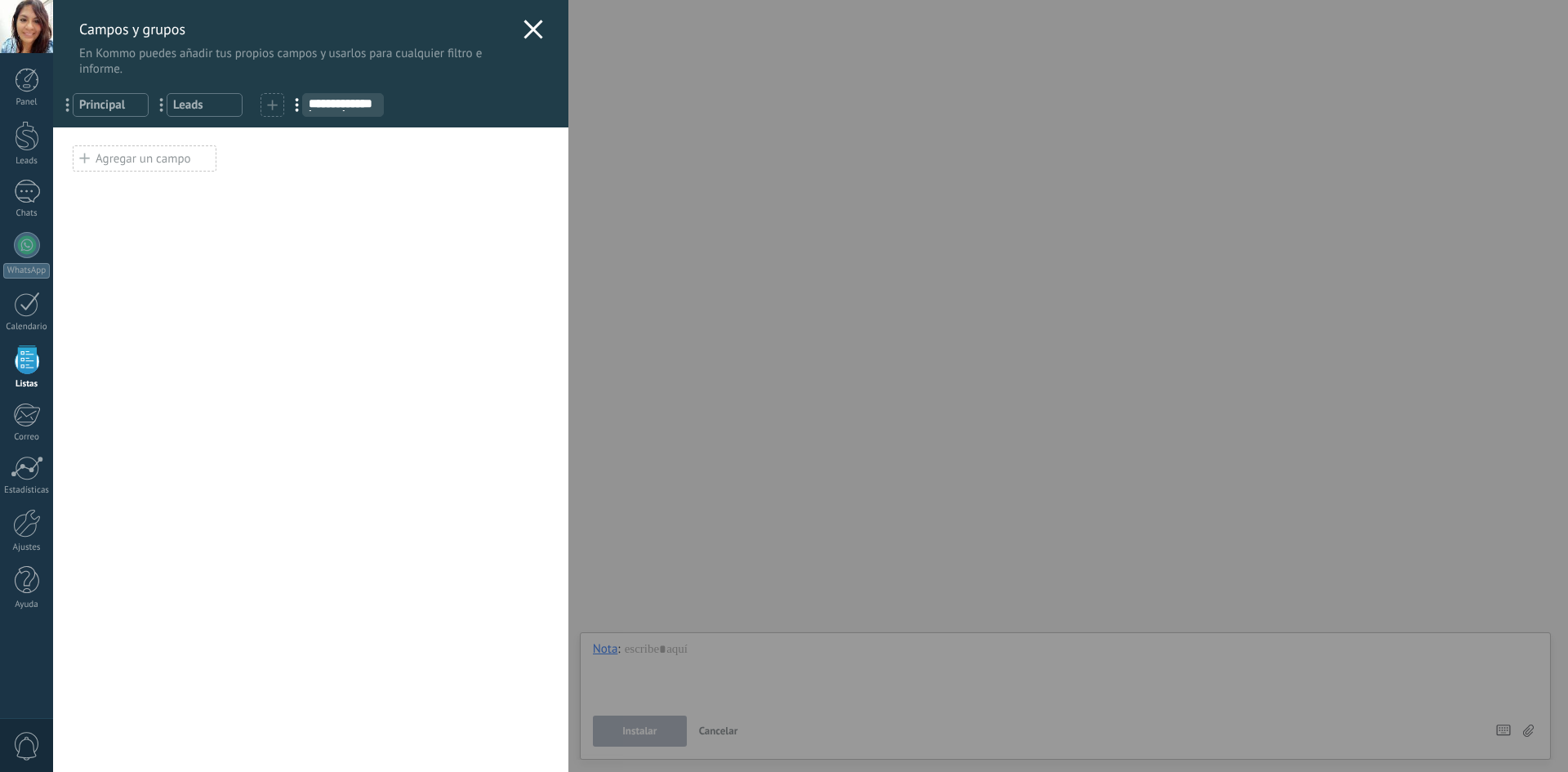
click at [322, 105] on input "**********" at bounding box center [343, 104] width 80 height 13
drag, startPoint x: 359, startPoint y: 112, endPoint x: 317, endPoint y: 132, distance: 46.5
click at [358, 112] on div "**********" at bounding box center [343, 105] width 81 height 24
click at [185, 159] on div "Agregar un campo" at bounding box center [145, 159] width 144 height 26
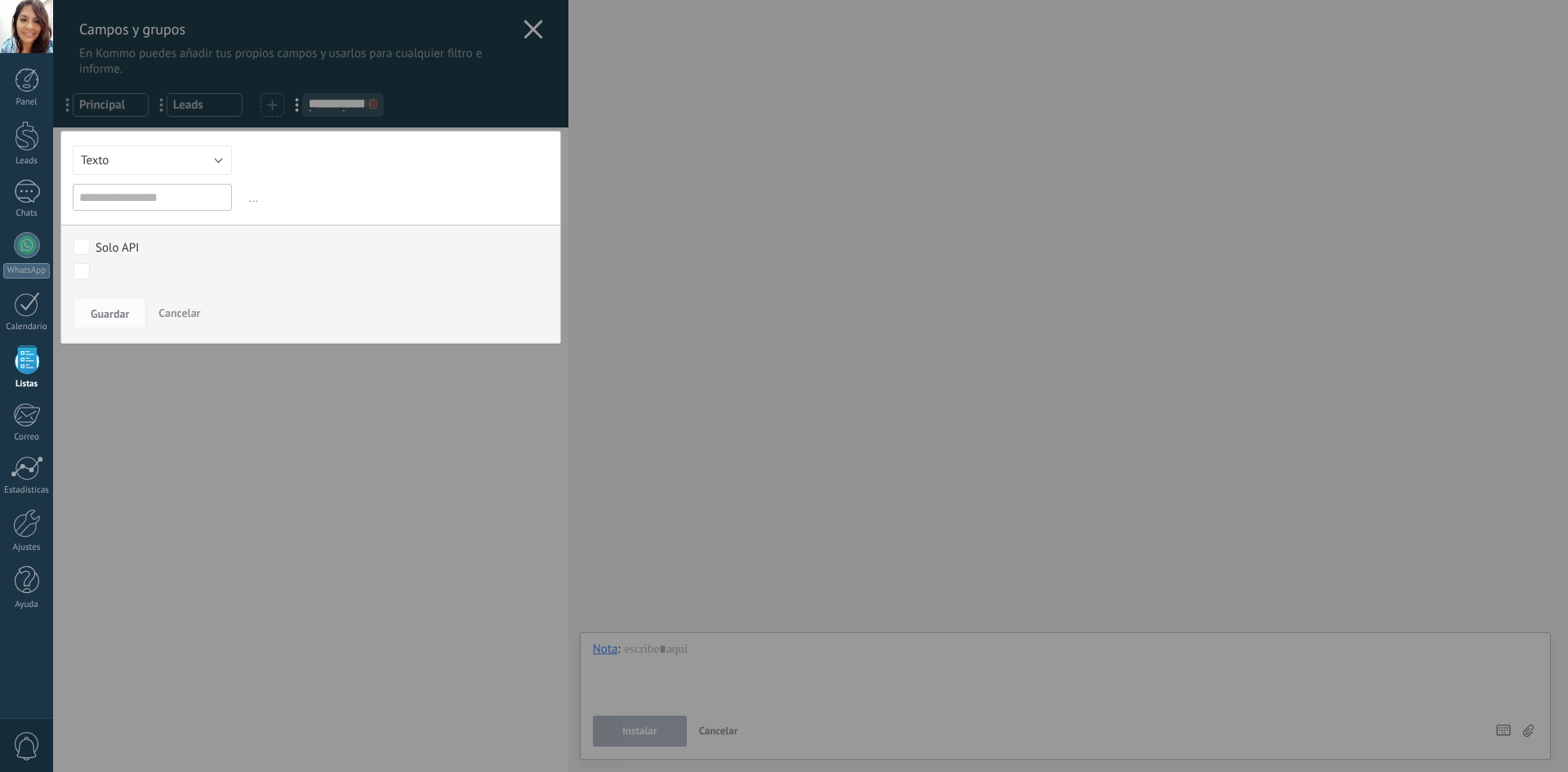
click at [197, 189] on input "text" at bounding box center [152, 197] width 160 height 27
type input "**********"
click at [94, 311] on span "Guardar" at bounding box center [110, 314] width 39 height 11
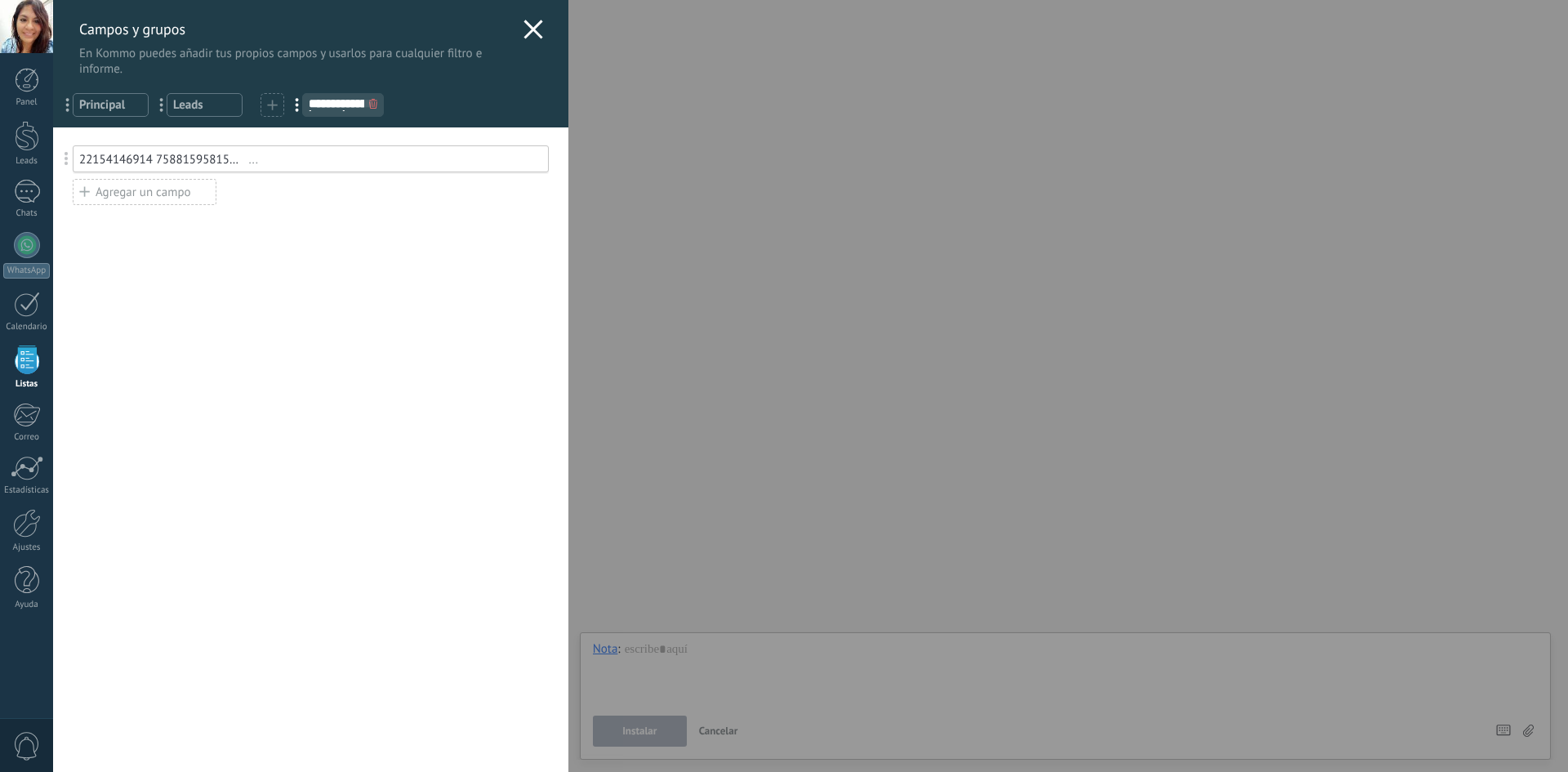
click at [227, 233] on div "Usted ha alcanzado la cantidad máxima de los campos añadidos en la tarifa Perio…" at bounding box center [310, 450] width 515 height 644
click at [122, 195] on div "Agregar un campo" at bounding box center [145, 192] width 144 height 26
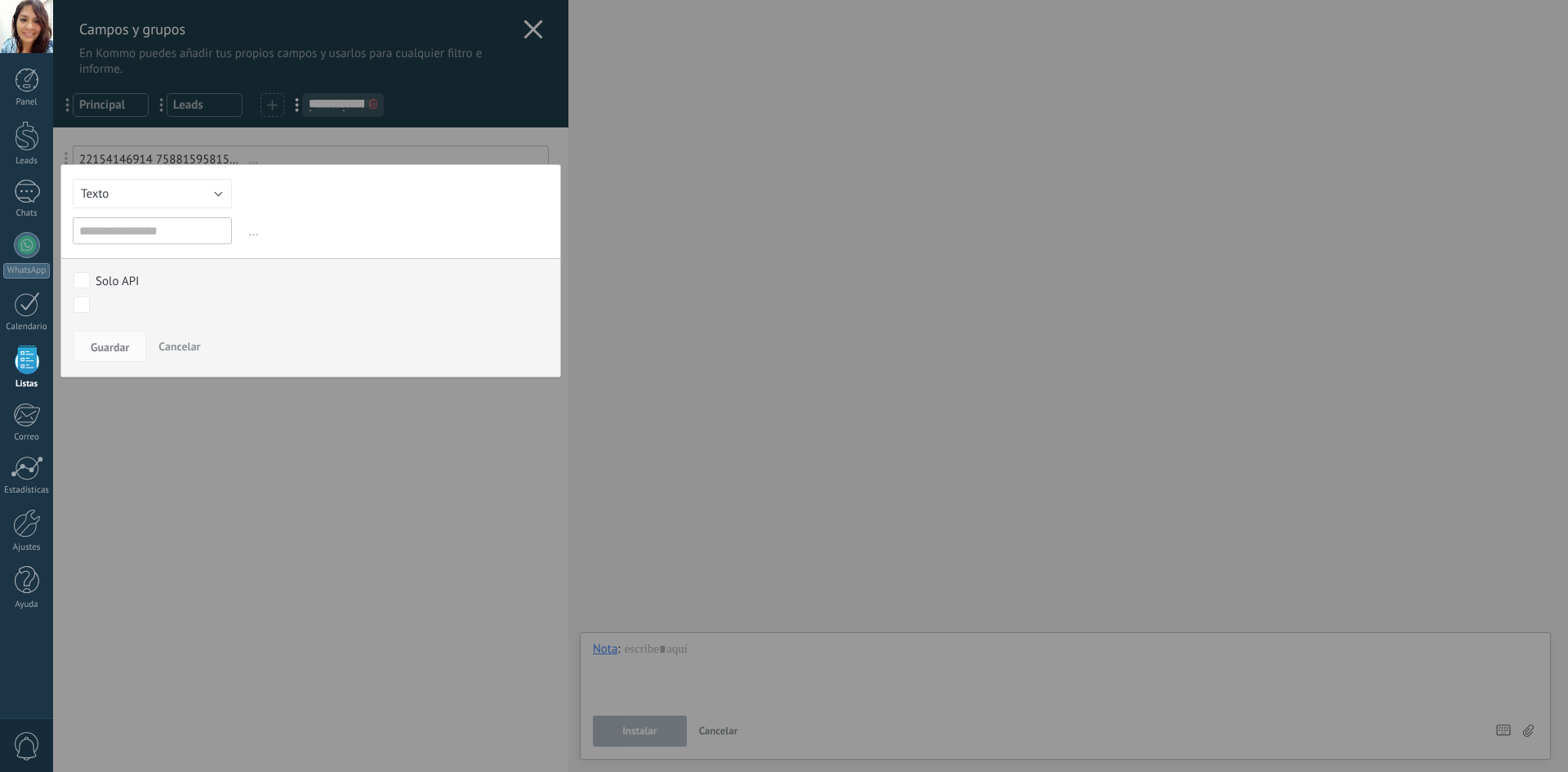
click at [429, 374] on div "Guardar Cancelar" at bounding box center [311, 351] width 499 height 51
click at [532, 22] on div at bounding box center [310, 386] width 515 height 772
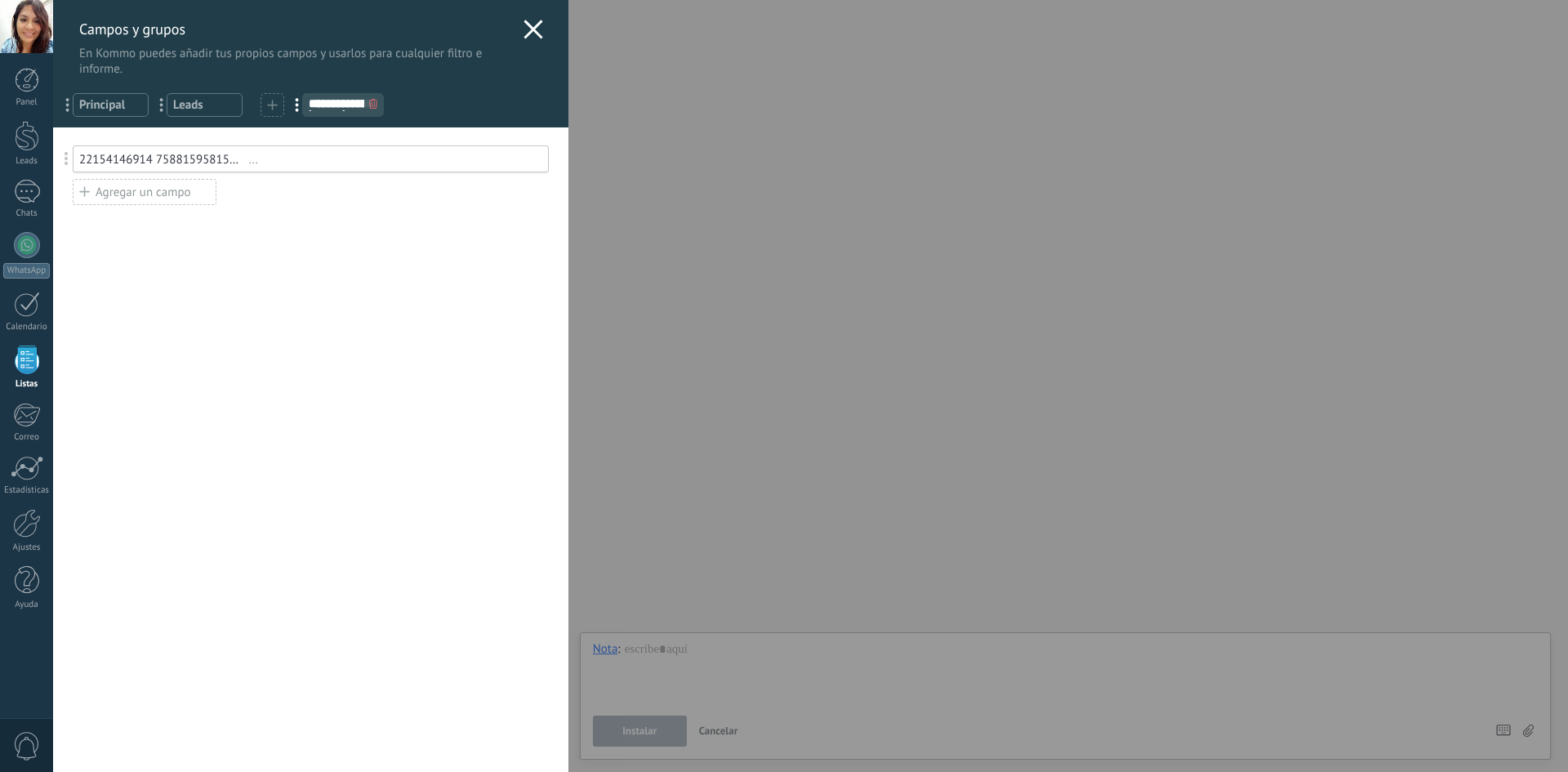
click at [53, 196] on div "**********" at bounding box center [810, 386] width 1515 height 772
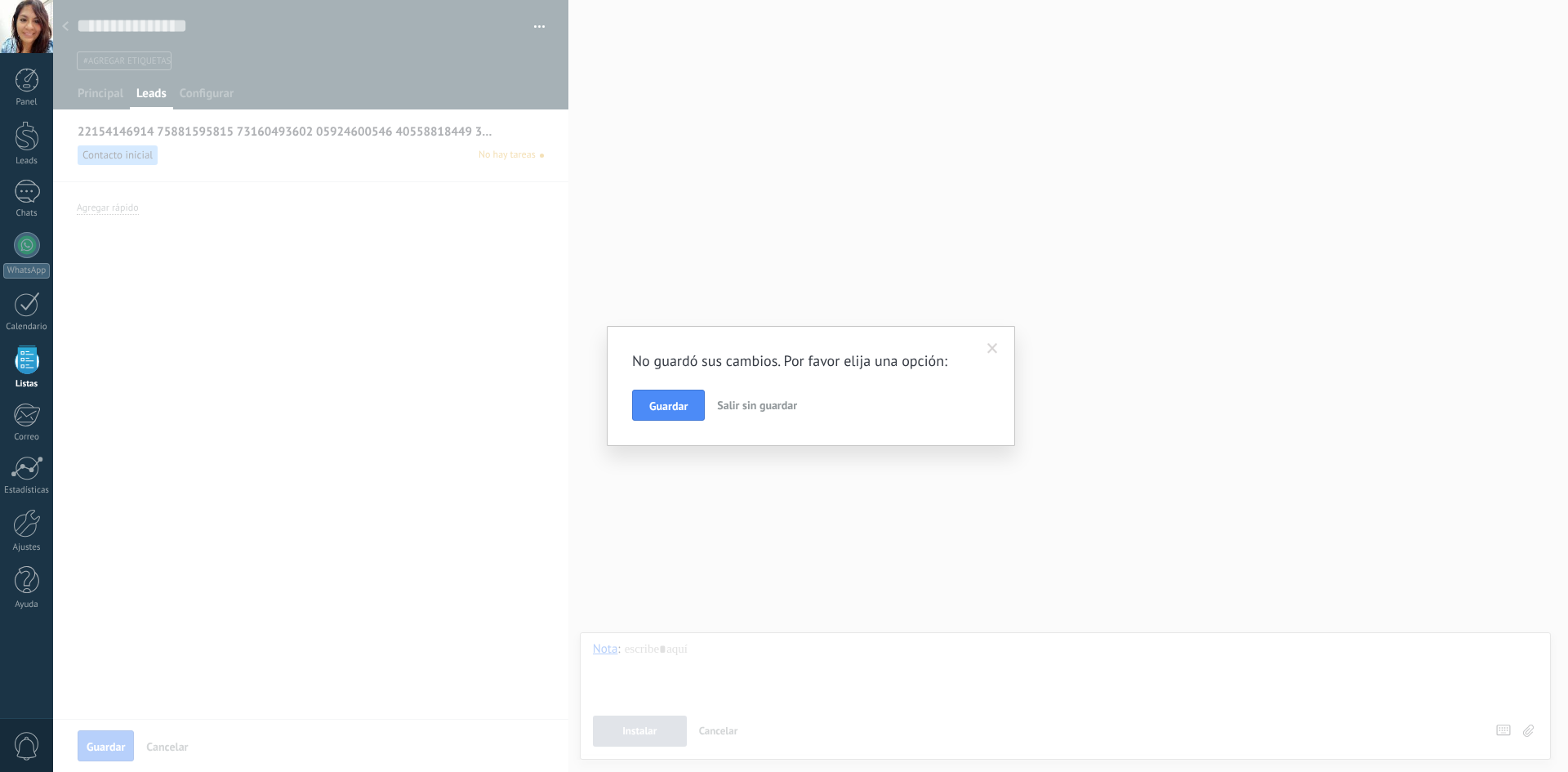
click at [677, 423] on div "No guardó sus cambios. Por favor elija una opción: Guardar Salir sin guardar" at bounding box center [811, 386] width 408 height 120
click at [683, 408] on span "Guardar" at bounding box center [668, 405] width 39 height 11
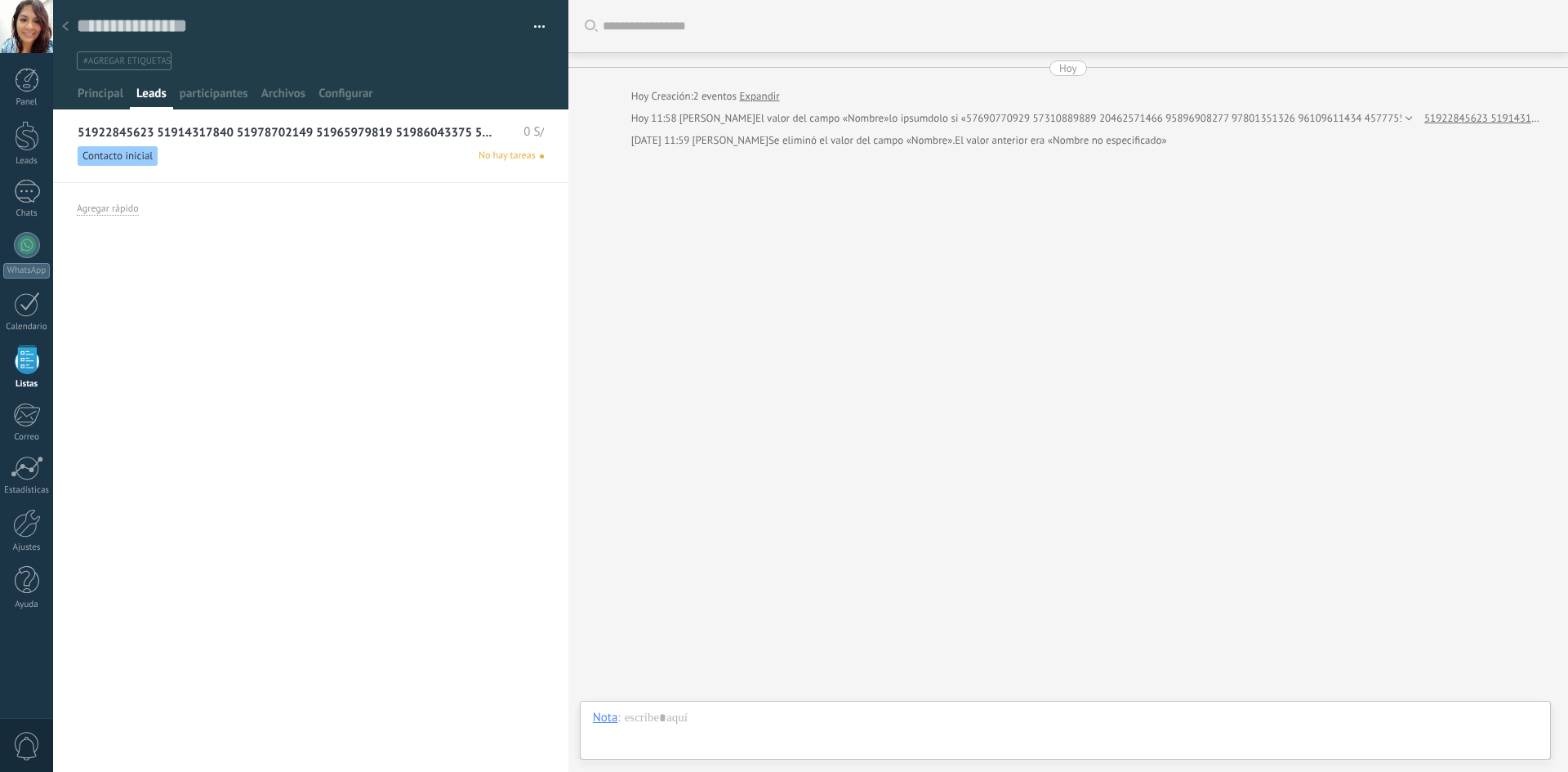
scroll to position [25, 0]
click at [243, 129] on link "51922845623 51914317840 51978702149 51965979819 51986043375 51923632893 5198705…" at bounding box center [287, 132] width 420 height 14
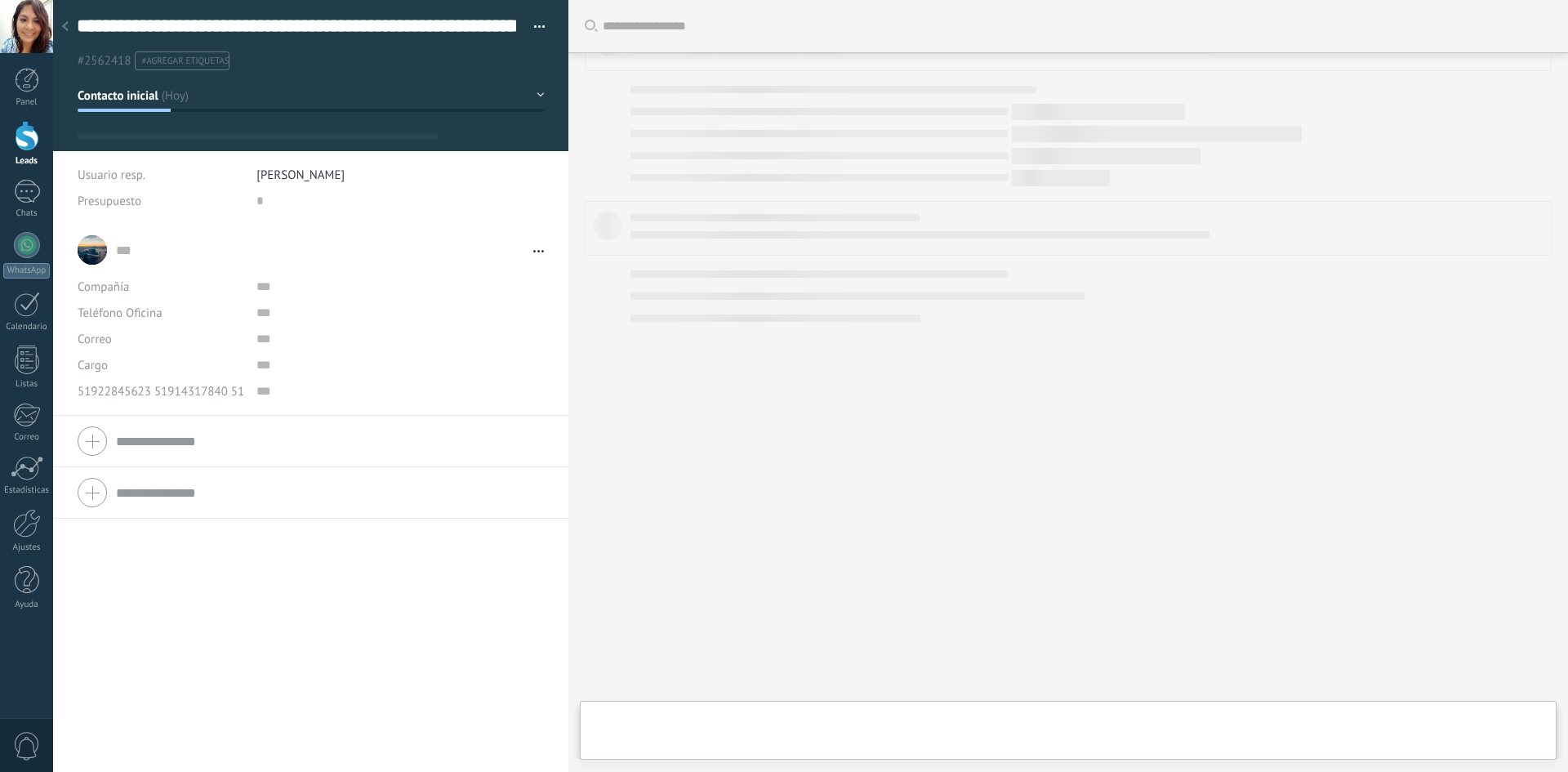
scroll to position [171, 0]
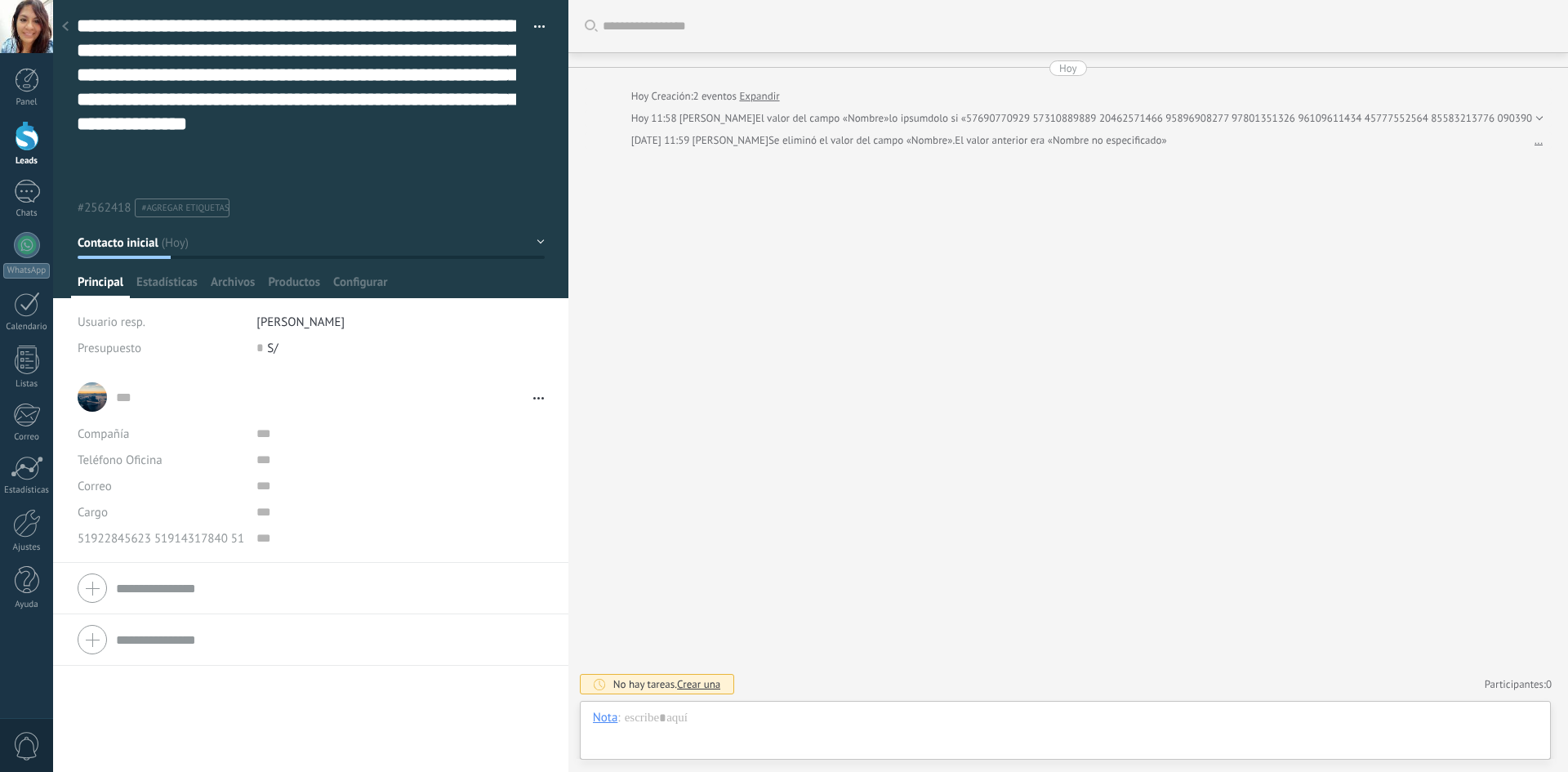
click at [535, 18] on button "button" at bounding box center [533, 27] width 24 height 25
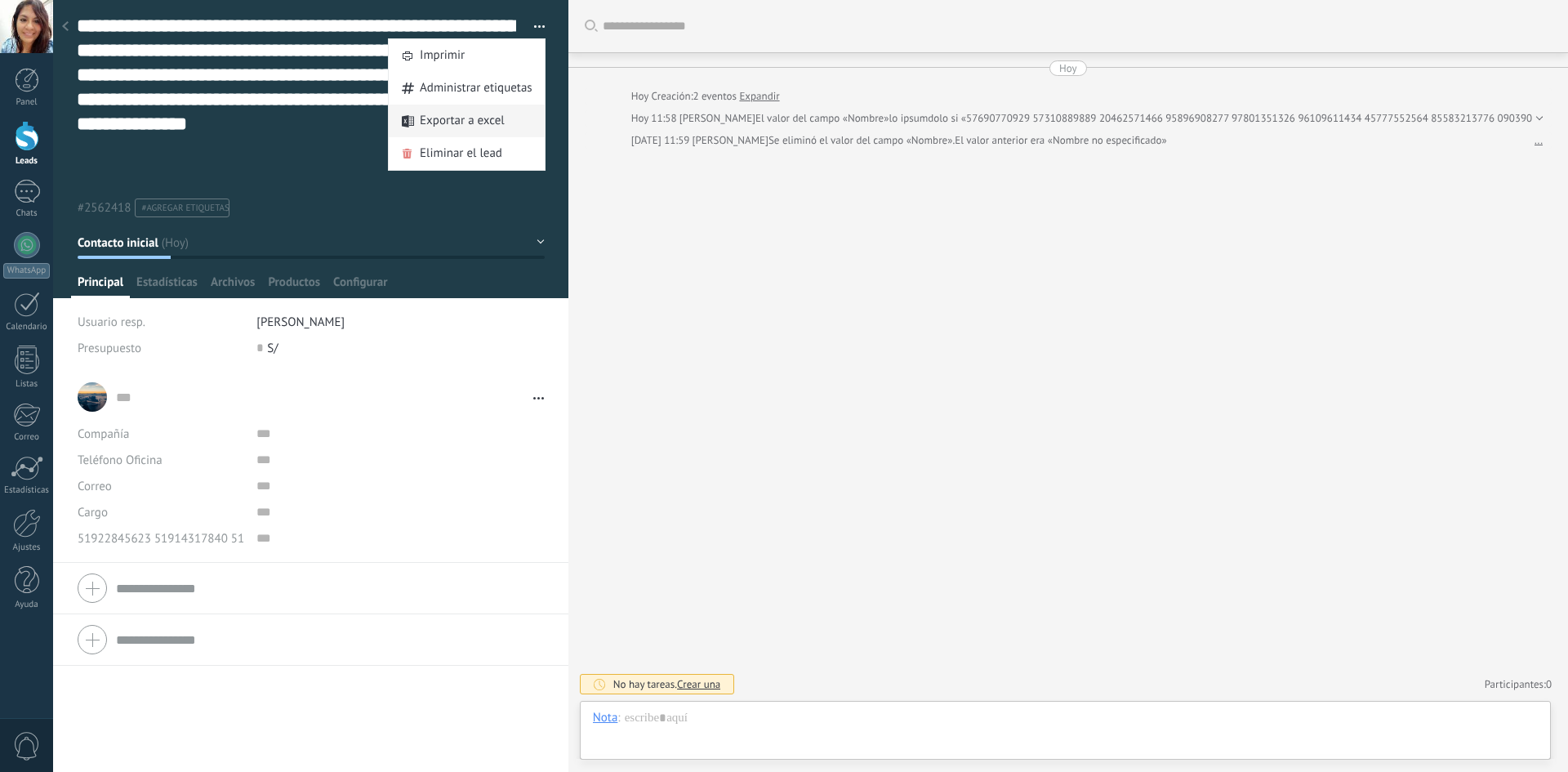
click at [458, 123] on span "Exportar a excel" at bounding box center [462, 121] width 85 height 33
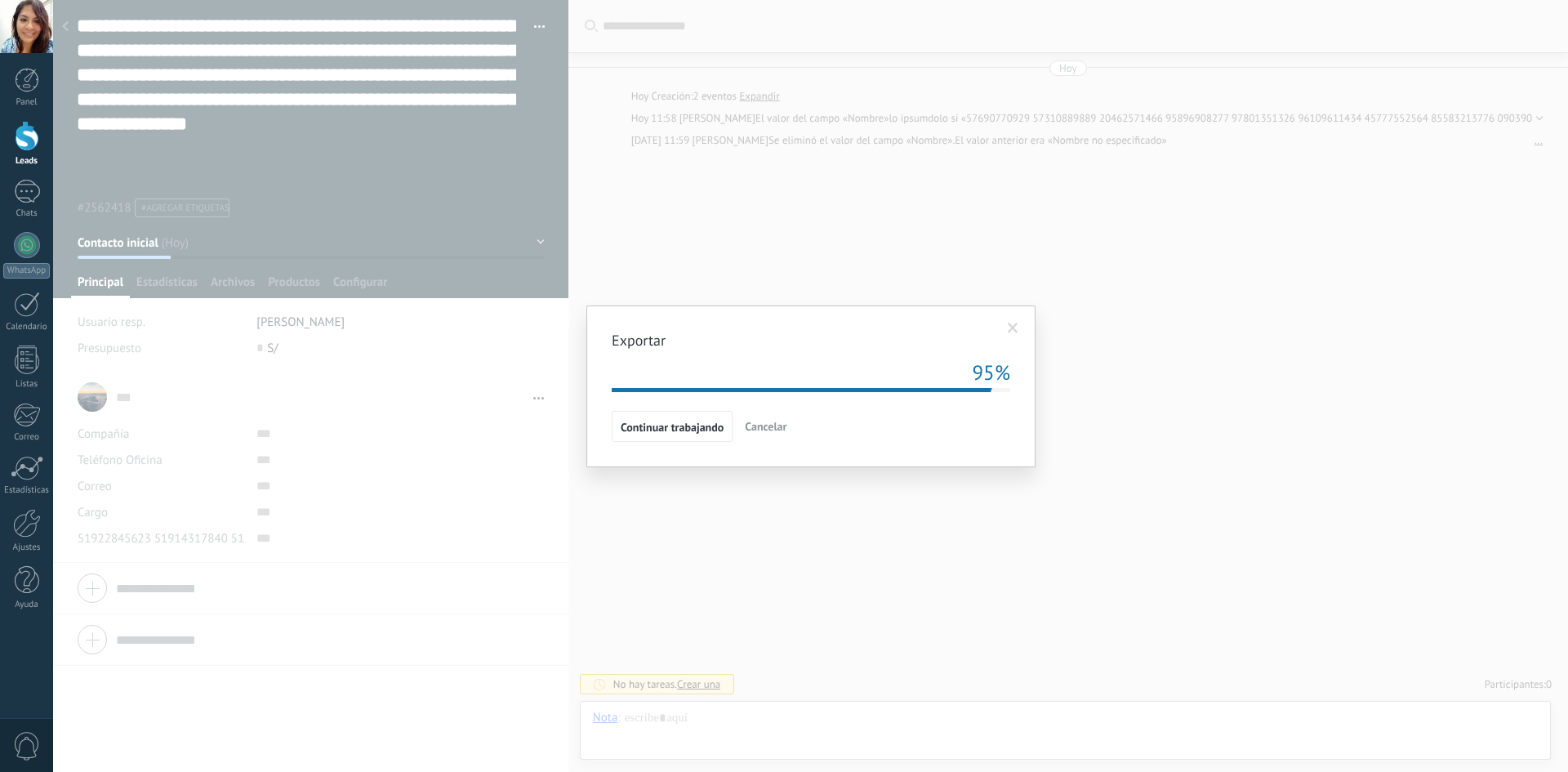
click at [1013, 331] on span at bounding box center [1012, 328] width 10 height 11
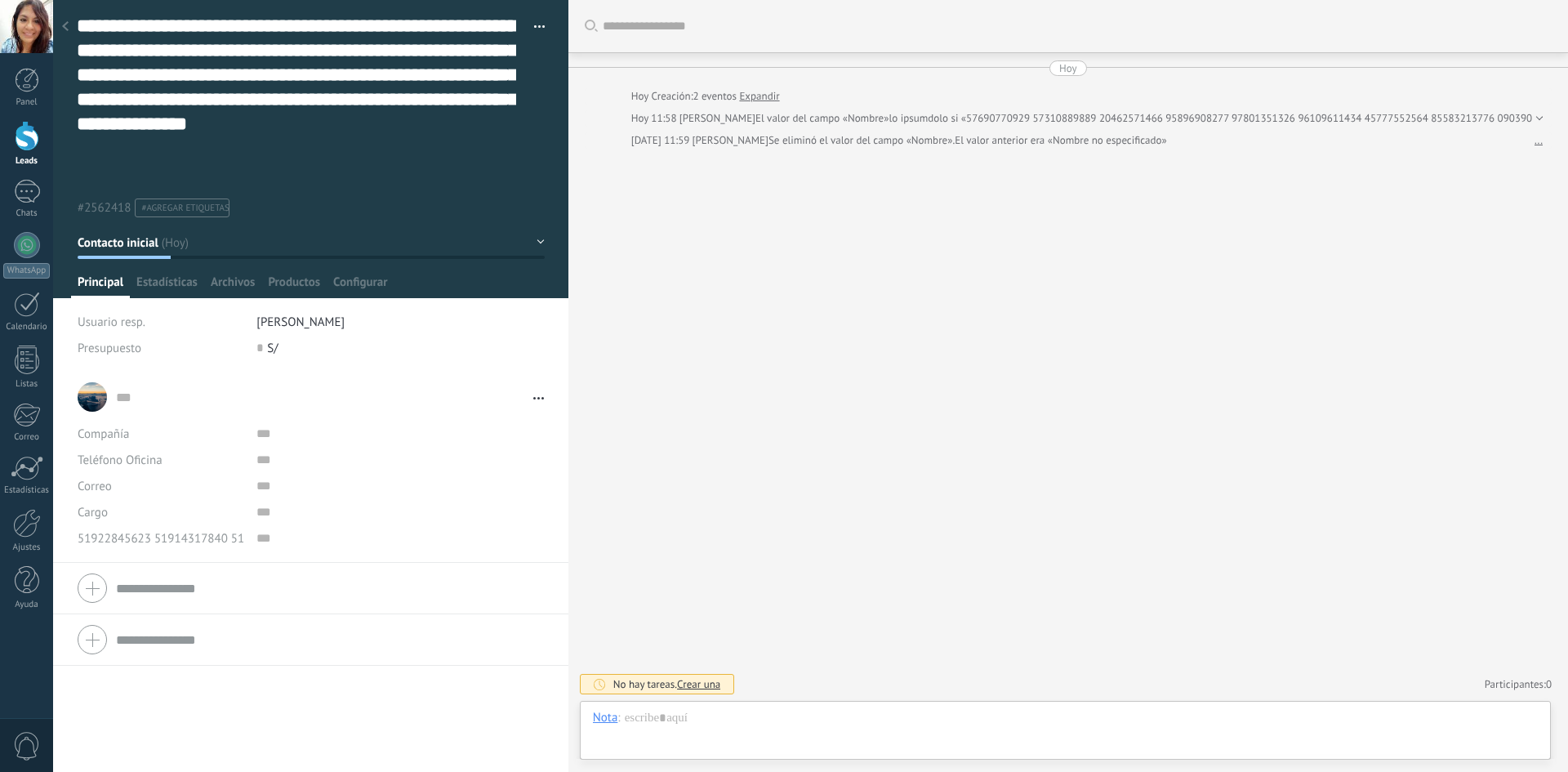
click at [537, 33] on button "button" at bounding box center [533, 27] width 24 height 25
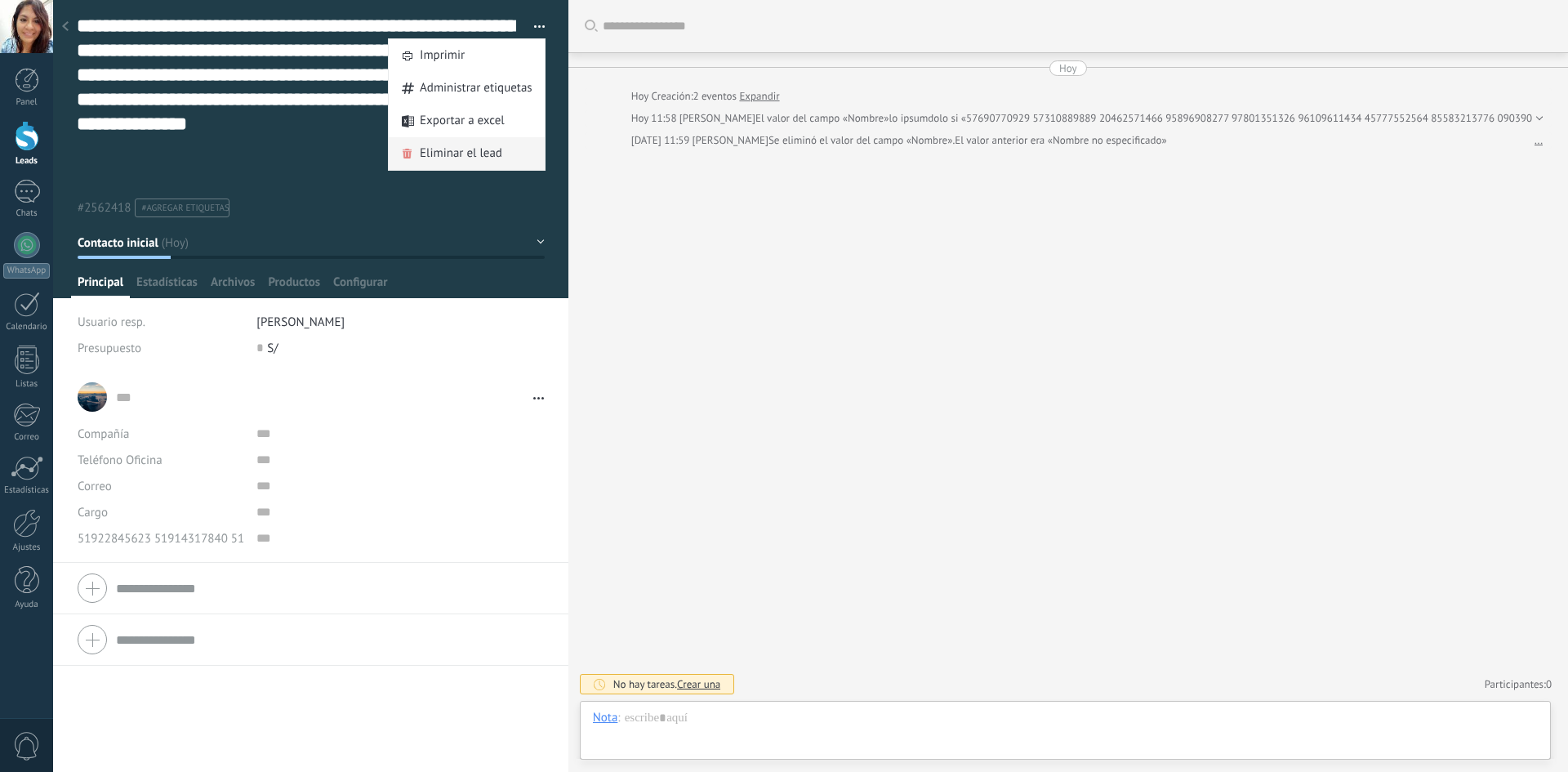
click at [461, 155] on span "Eliminar el lead" at bounding box center [460, 153] width 82 height 33
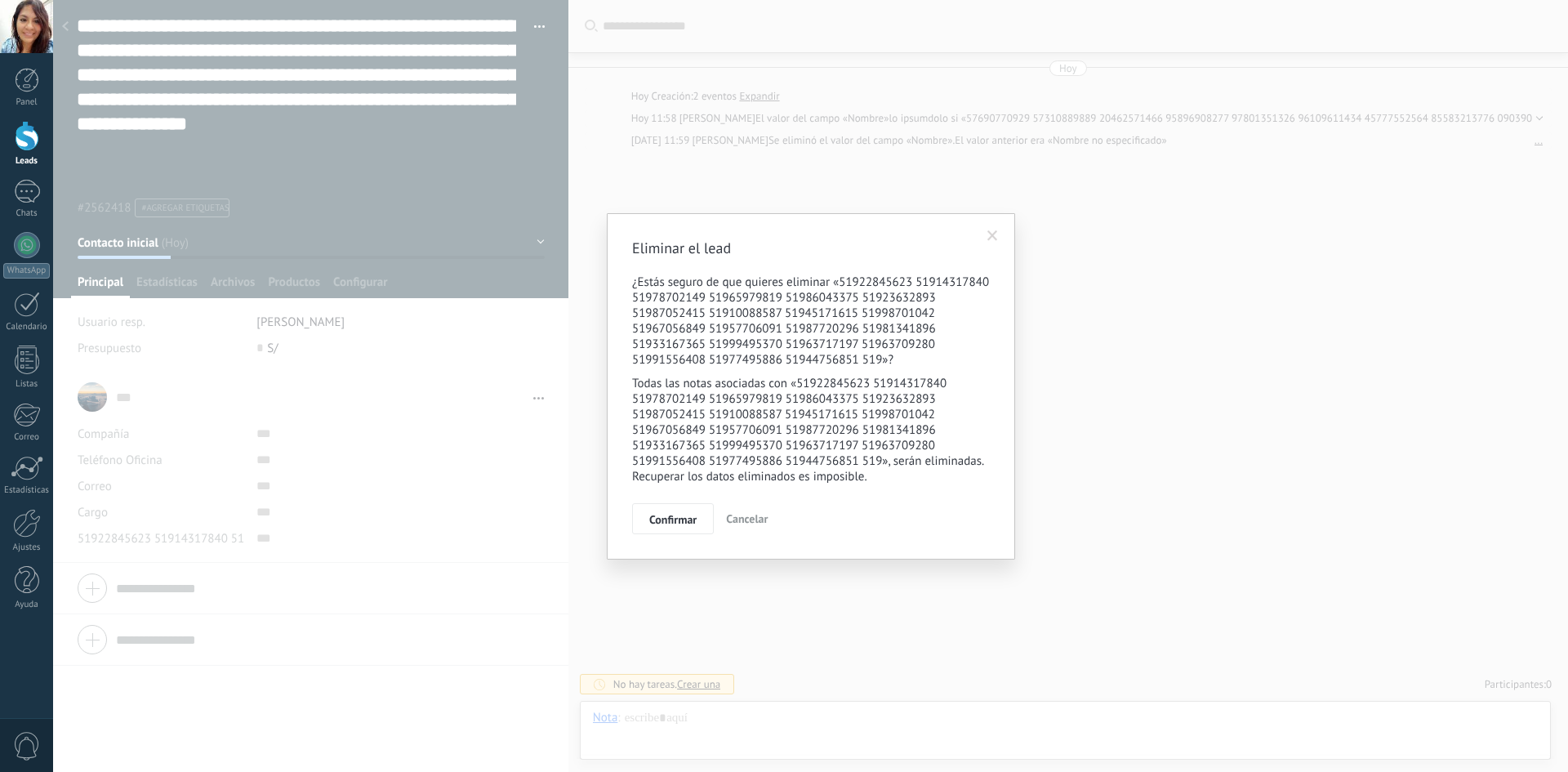
click at [668, 522] on span "Confirmar" at bounding box center [673, 520] width 47 height 11
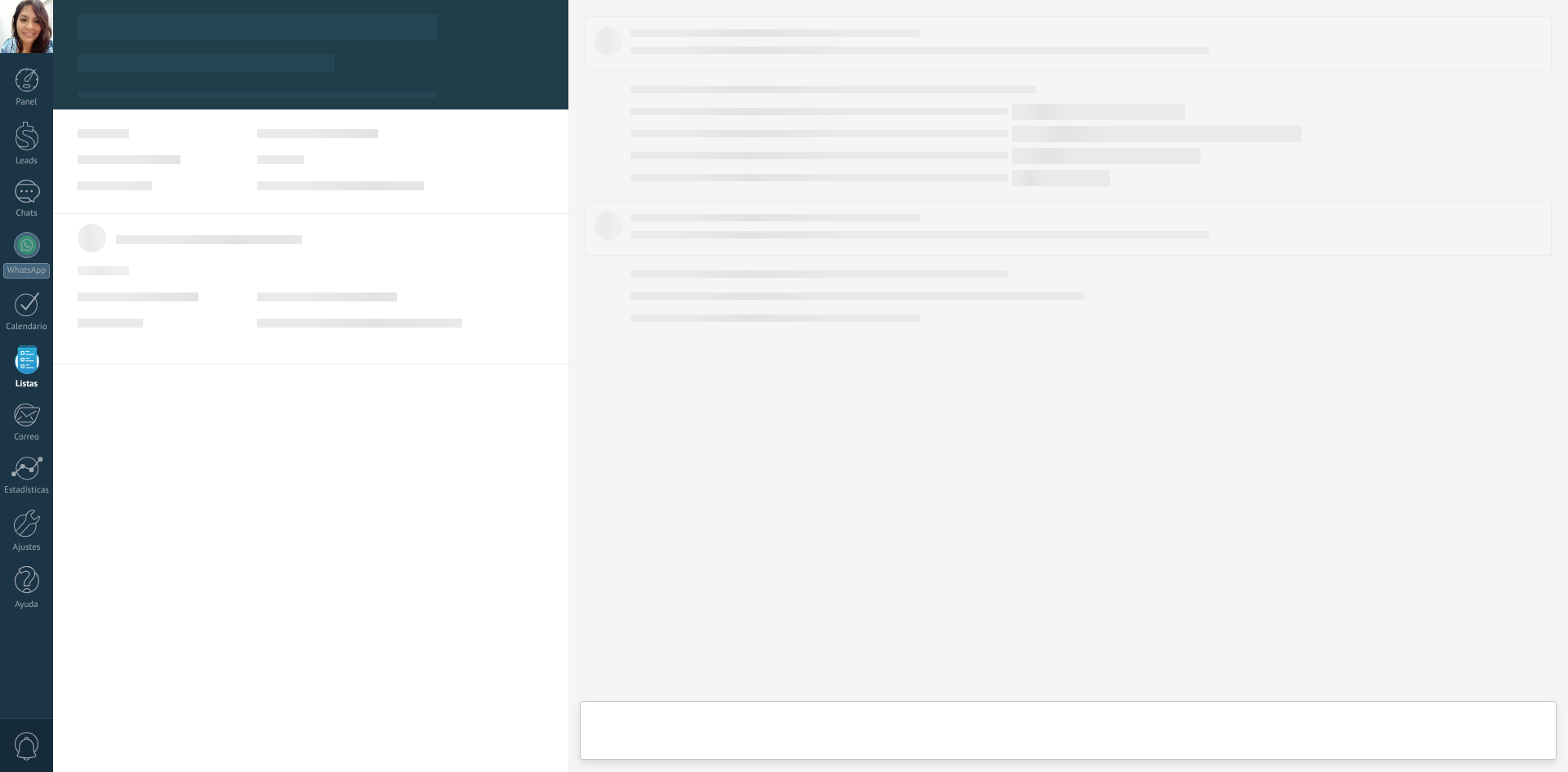
scroll to position [25, 0]
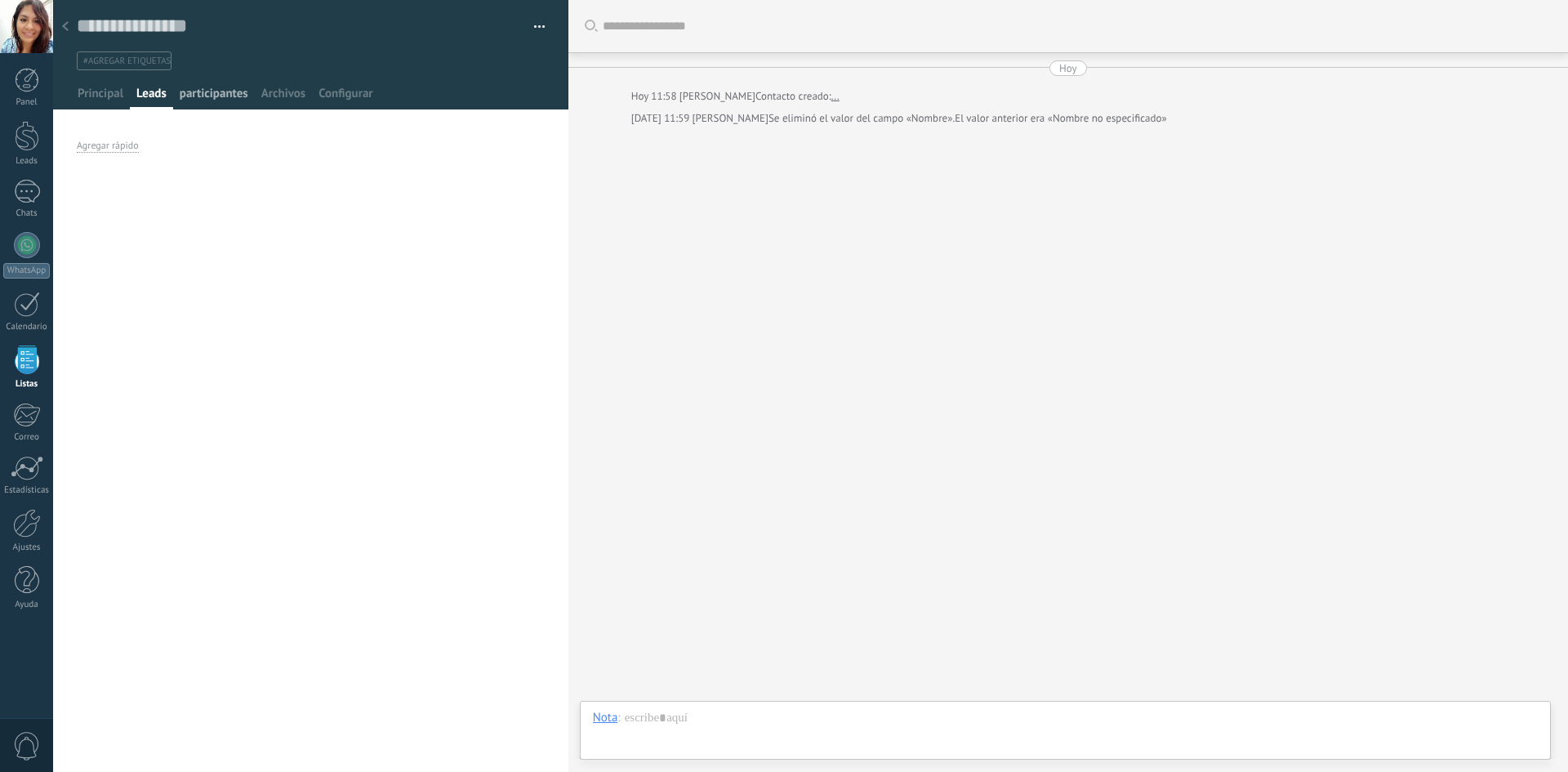
click at [219, 87] on span "participantes" at bounding box center [214, 97] width 69 height 24
click at [213, 135] on span "51922845623 51914317840 51978702149 51965979819 51986043375 51923632893 5198705…" at bounding box center [892, 133] width 1629 height 12
click at [281, 131] on input "text" at bounding box center [378, 133] width 244 height 26
click at [285, 93] on span "Archivos" at bounding box center [284, 97] width 44 height 24
click at [332, 94] on span "Configurar" at bounding box center [345, 97] width 54 height 24
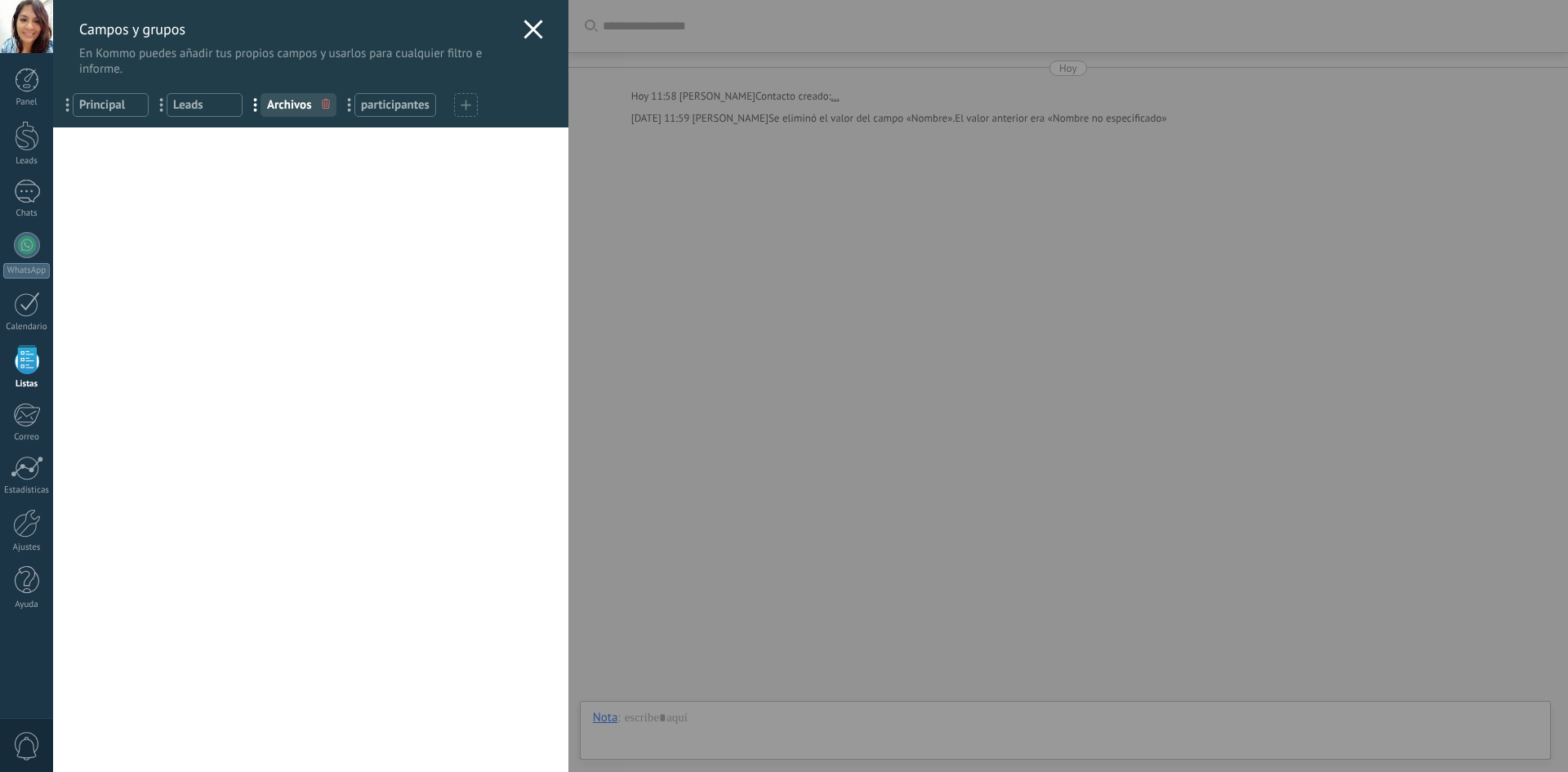
click at [324, 102] on icon at bounding box center [325, 104] width 9 height 9
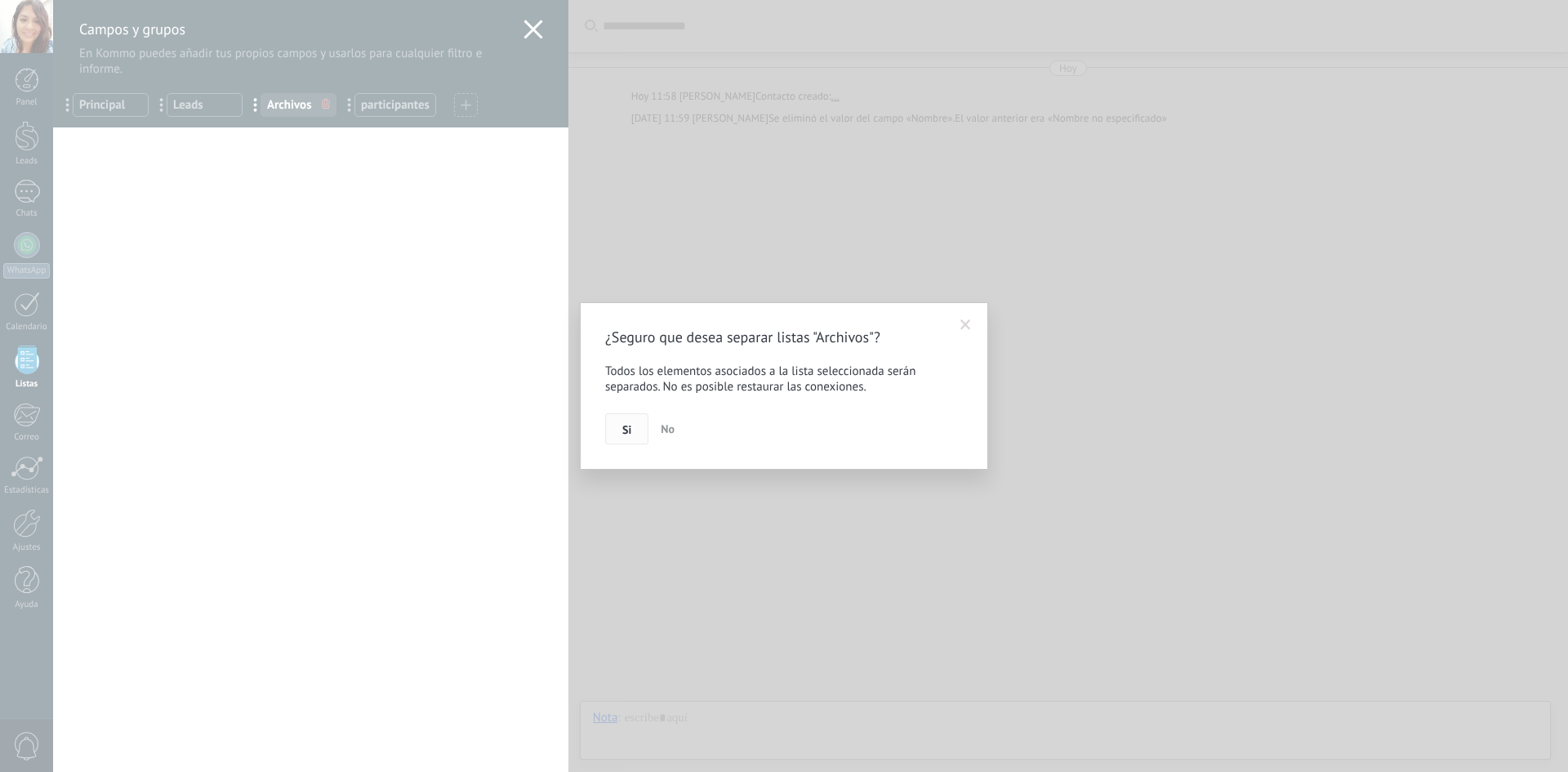
click at [623, 432] on span "Si" at bounding box center [628, 430] width 9 height 11
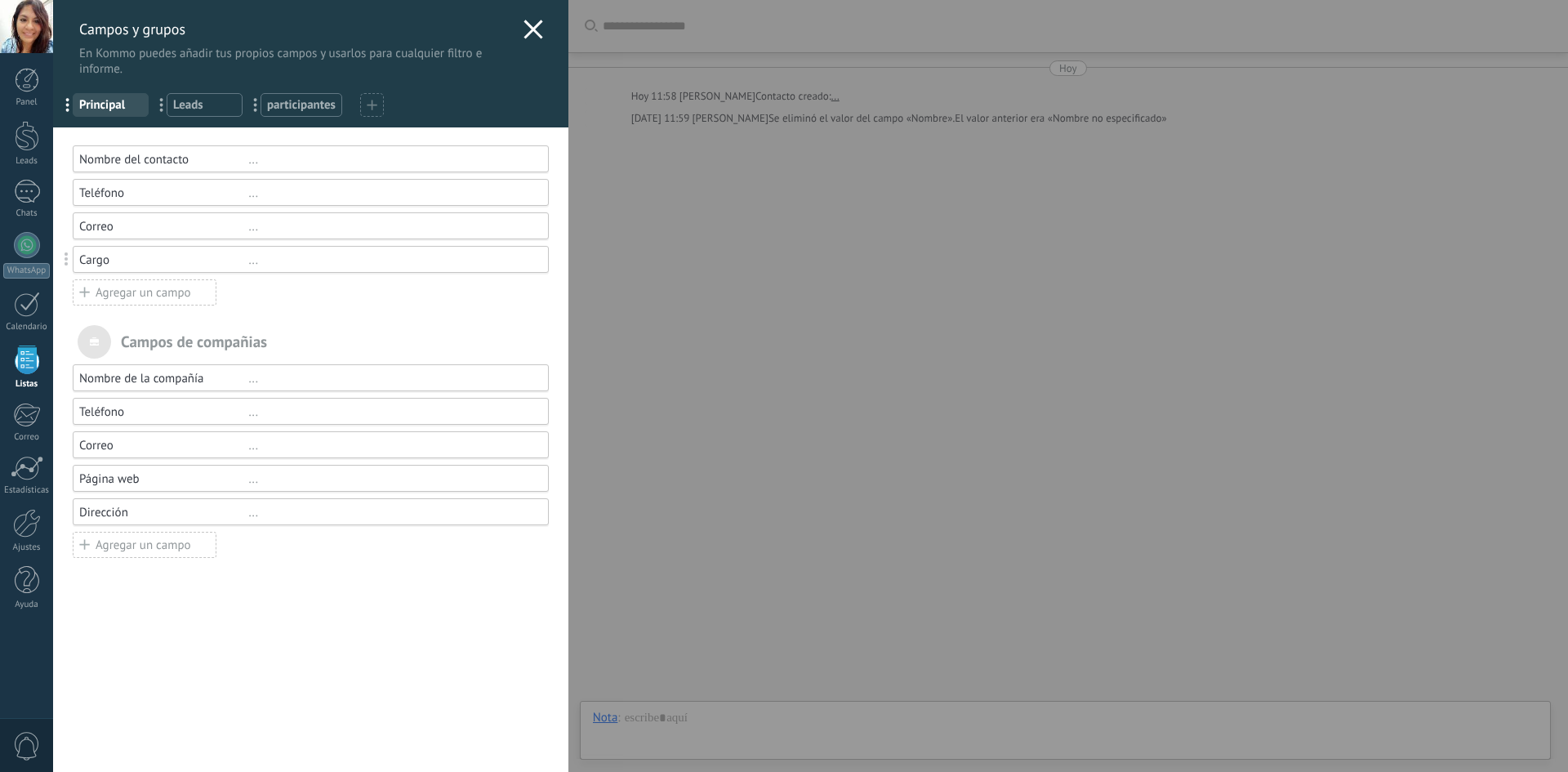
click at [294, 156] on div "..." at bounding box center [391, 160] width 285 height 15
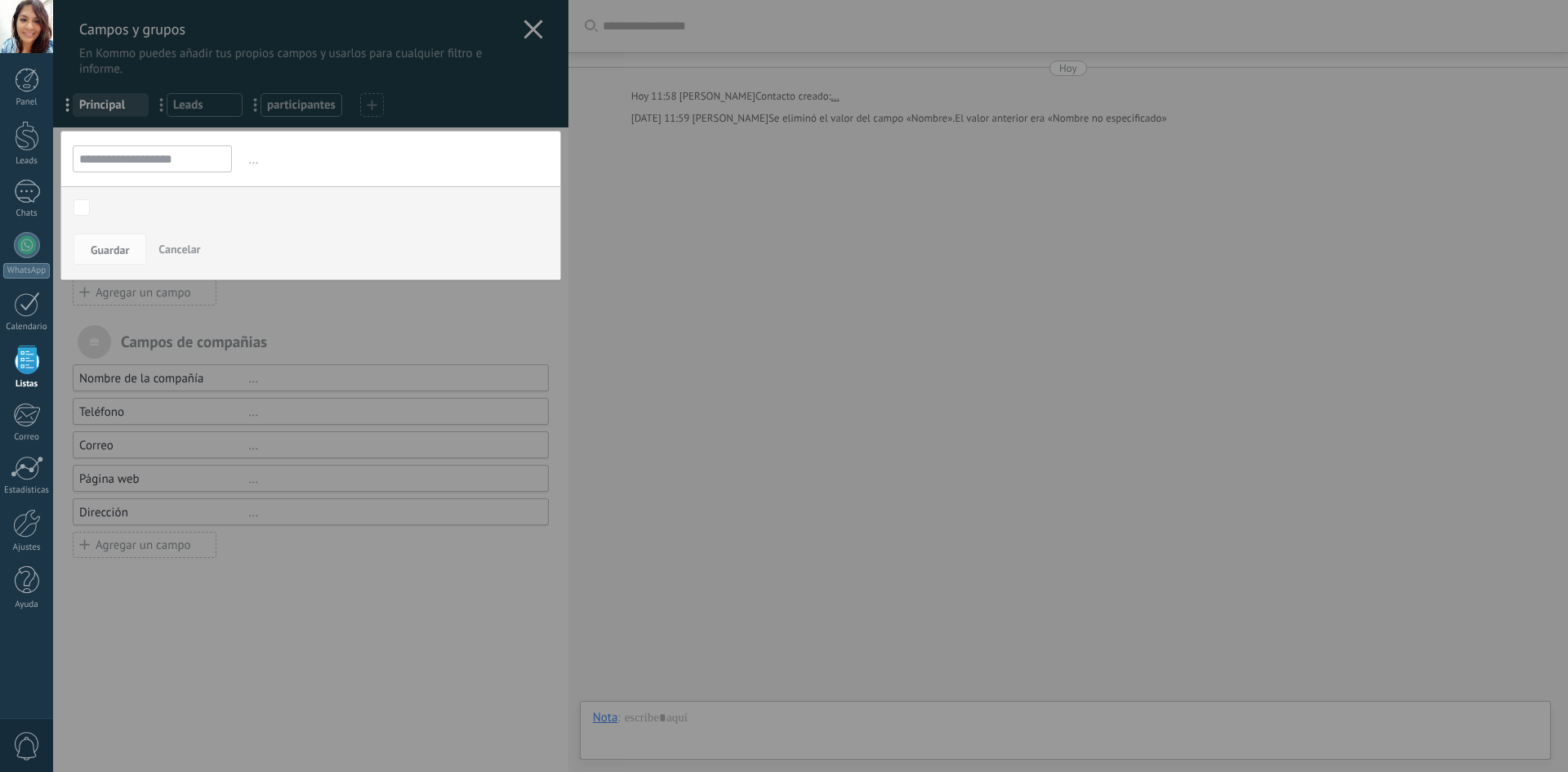
click at [339, 222] on div "Contacto inicial Negociación Debate contractual Discusión de contrato Logrado c…" at bounding box center [311, 209] width 499 height 45
click at [371, 326] on div at bounding box center [310, 386] width 515 height 772
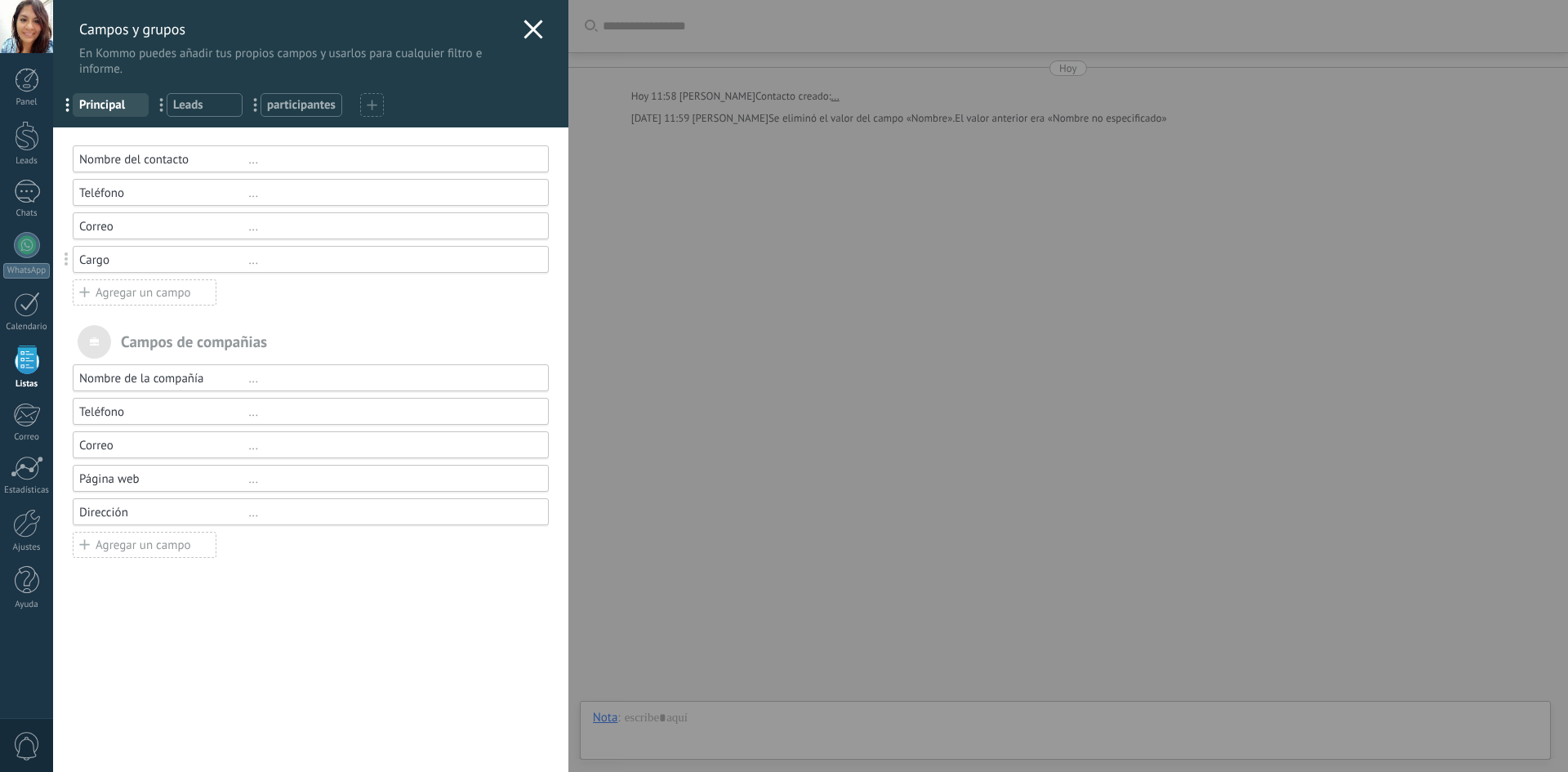
click at [298, 105] on span "participantes" at bounding box center [302, 105] width 69 height 15
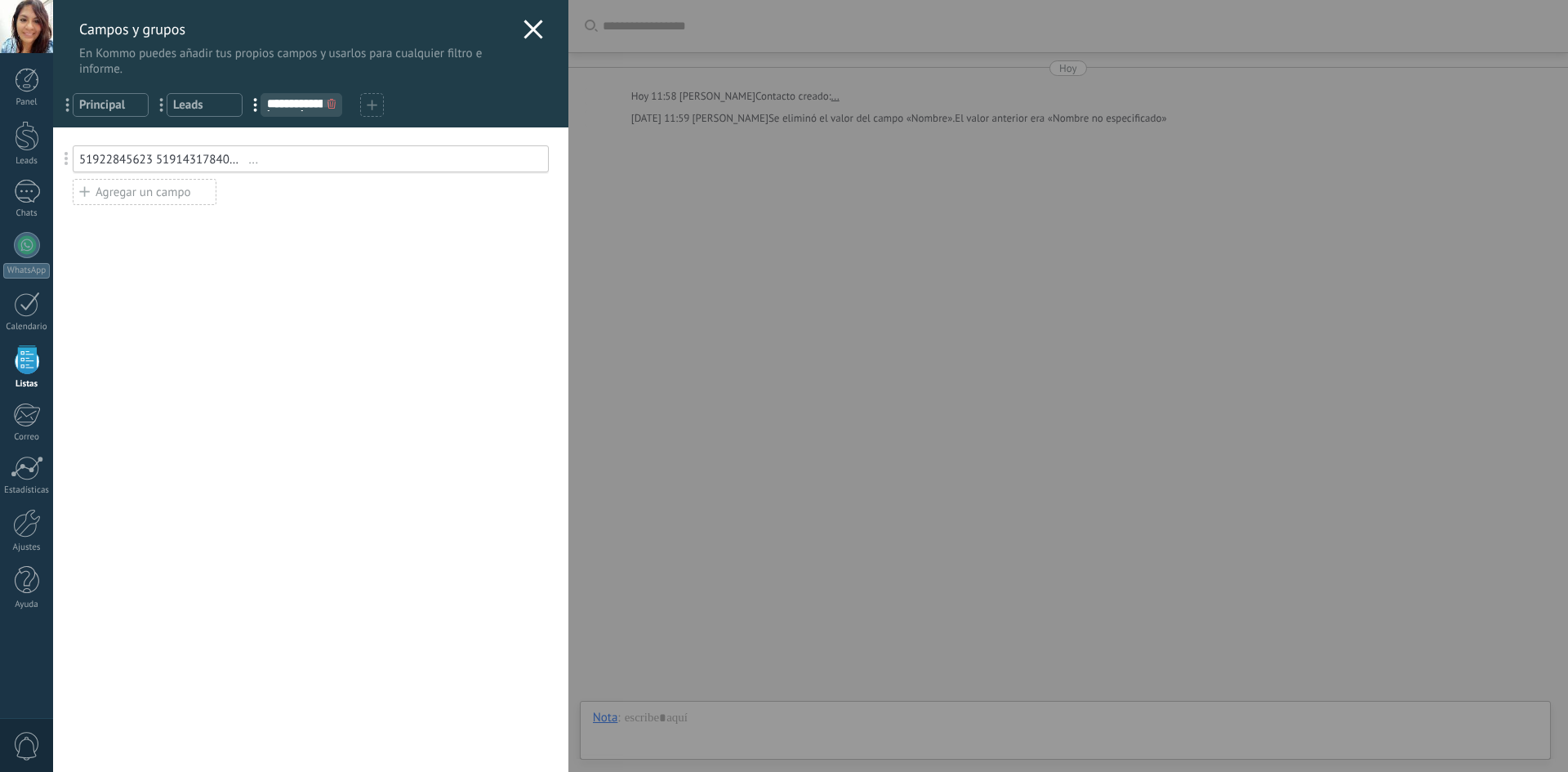
click at [324, 100] on div at bounding box center [331, 104] width 18 height 22
click at [334, 106] on icon at bounding box center [332, 104] width 9 height 9
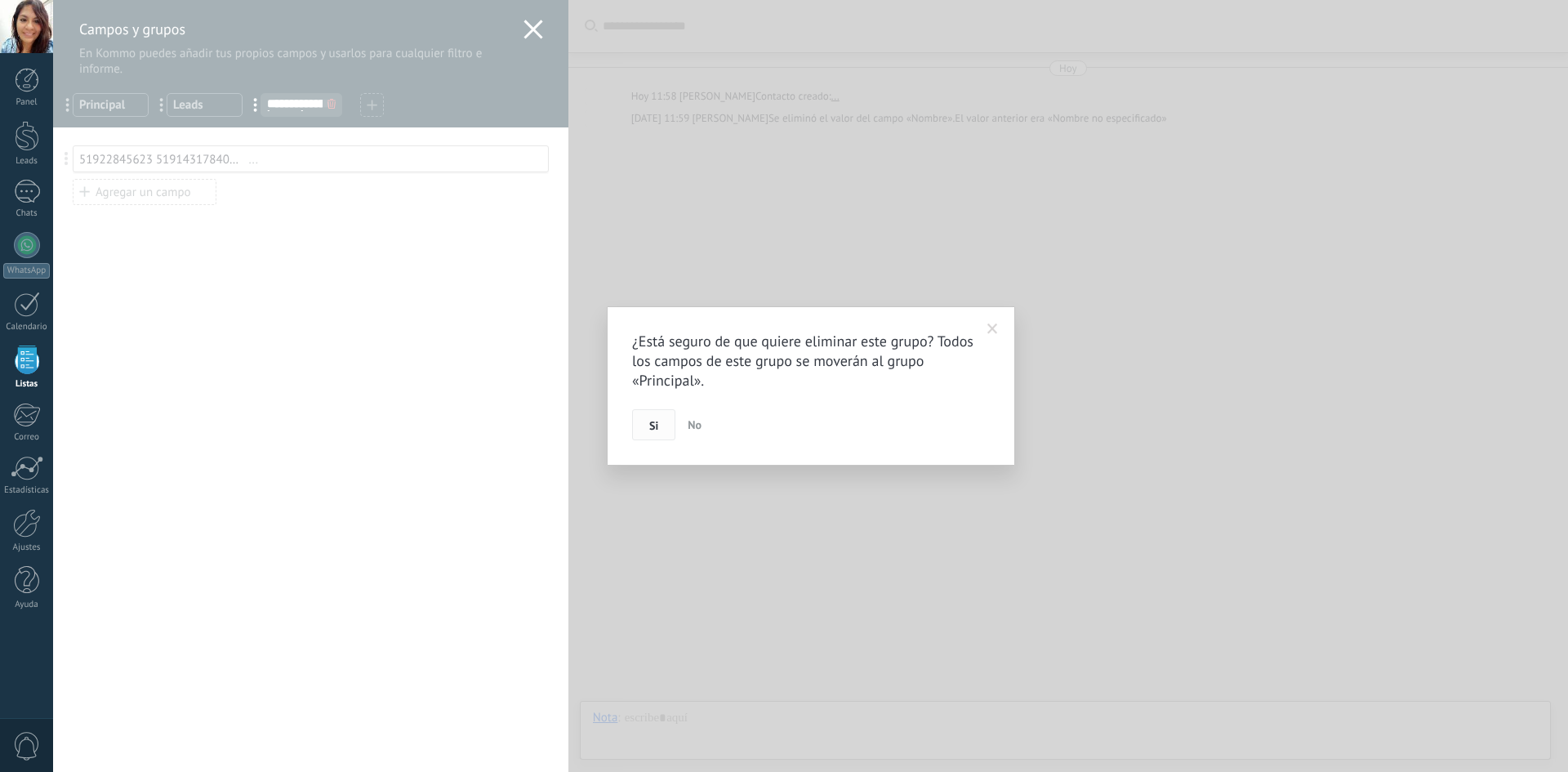
click at [654, 431] on span "Si" at bounding box center [654, 425] width 9 height 11
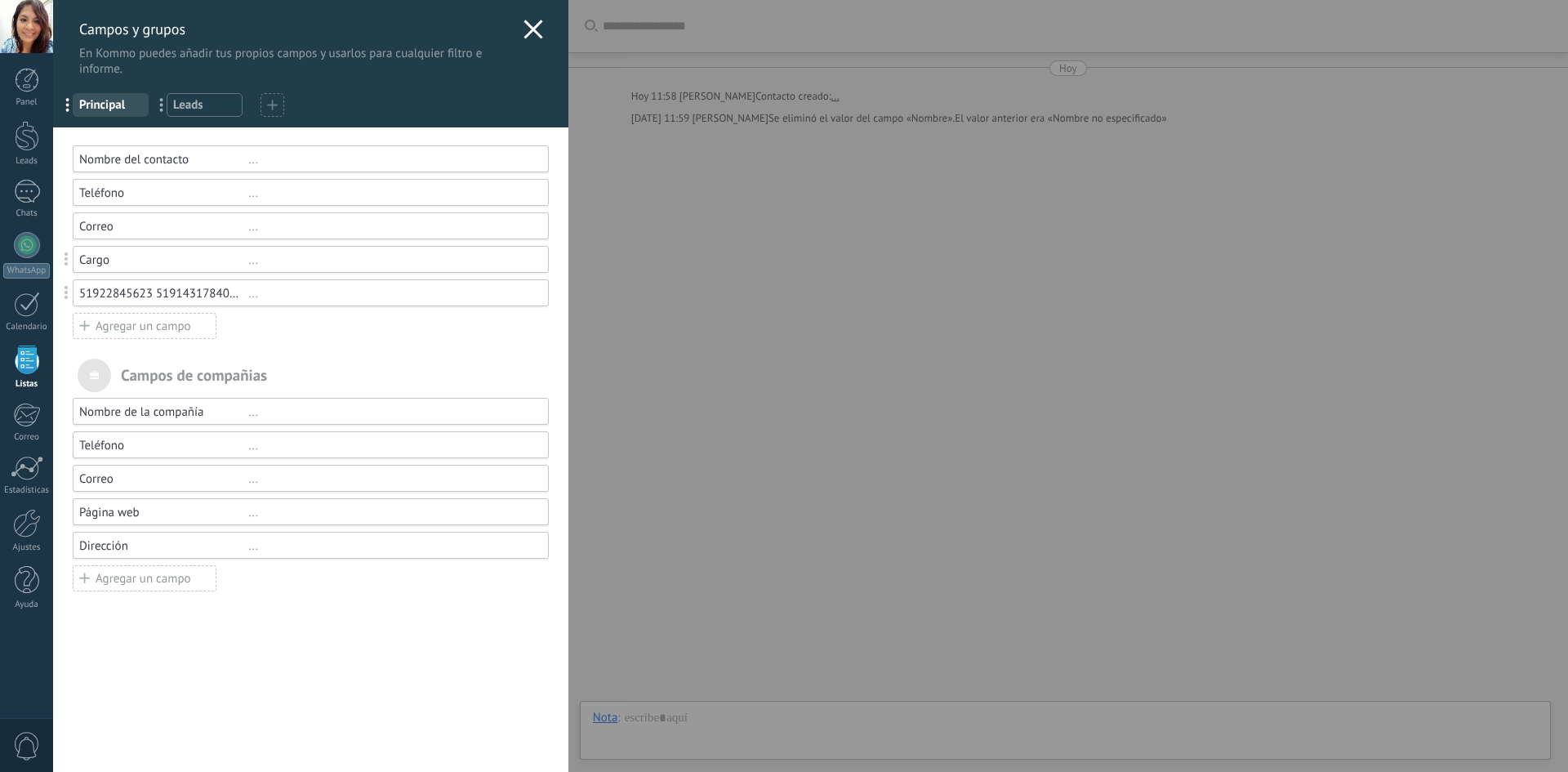
click at [212, 292] on div "51922845623 51914317840 51978702149 51965979819 51986043375 51923632893 5198705…" at bounding box center [164, 293] width 169 height 15
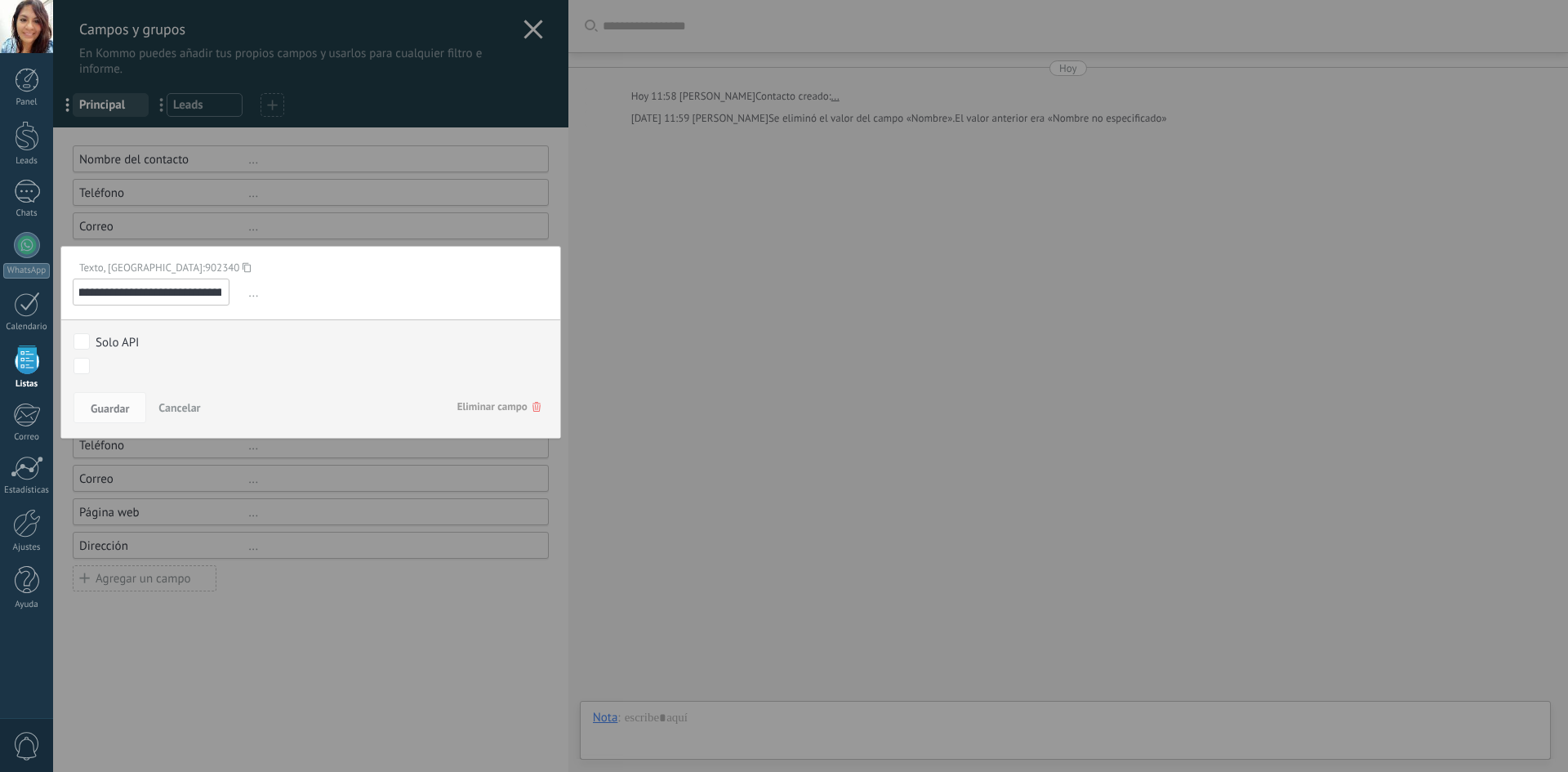
scroll to position [0, 1488]
drag, startPoint x: 80, startPoint y: 291, endPoint x: 685, endPoint y: 423, distance: 619.2
click at [685, 423] on div "**********" at bounding box center [810, 386] width 1515 height 772
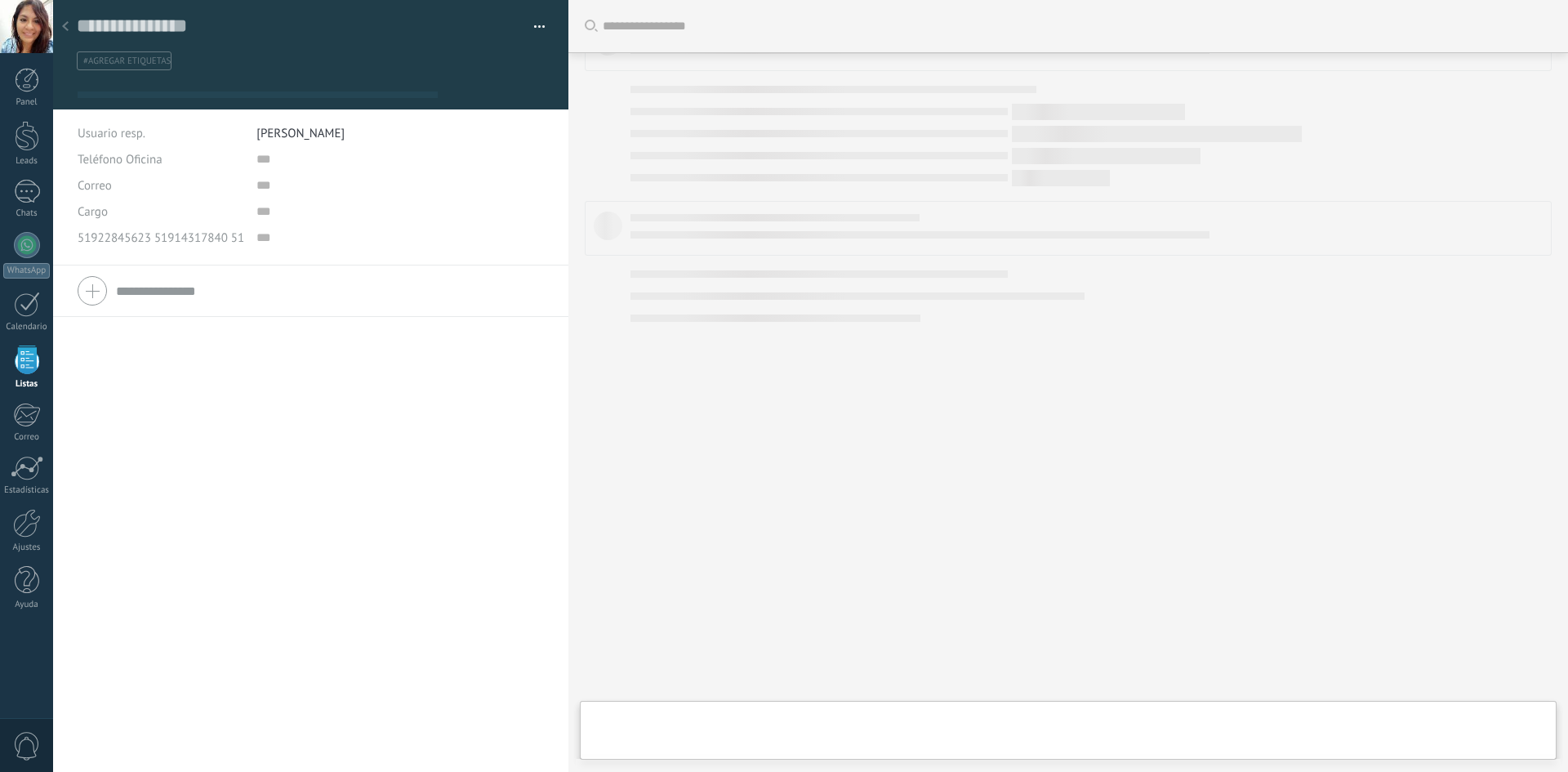
type textarea "**********"
click at [149, 99] on span "Leads" at bounding box center [151, 97] width 30 height 24
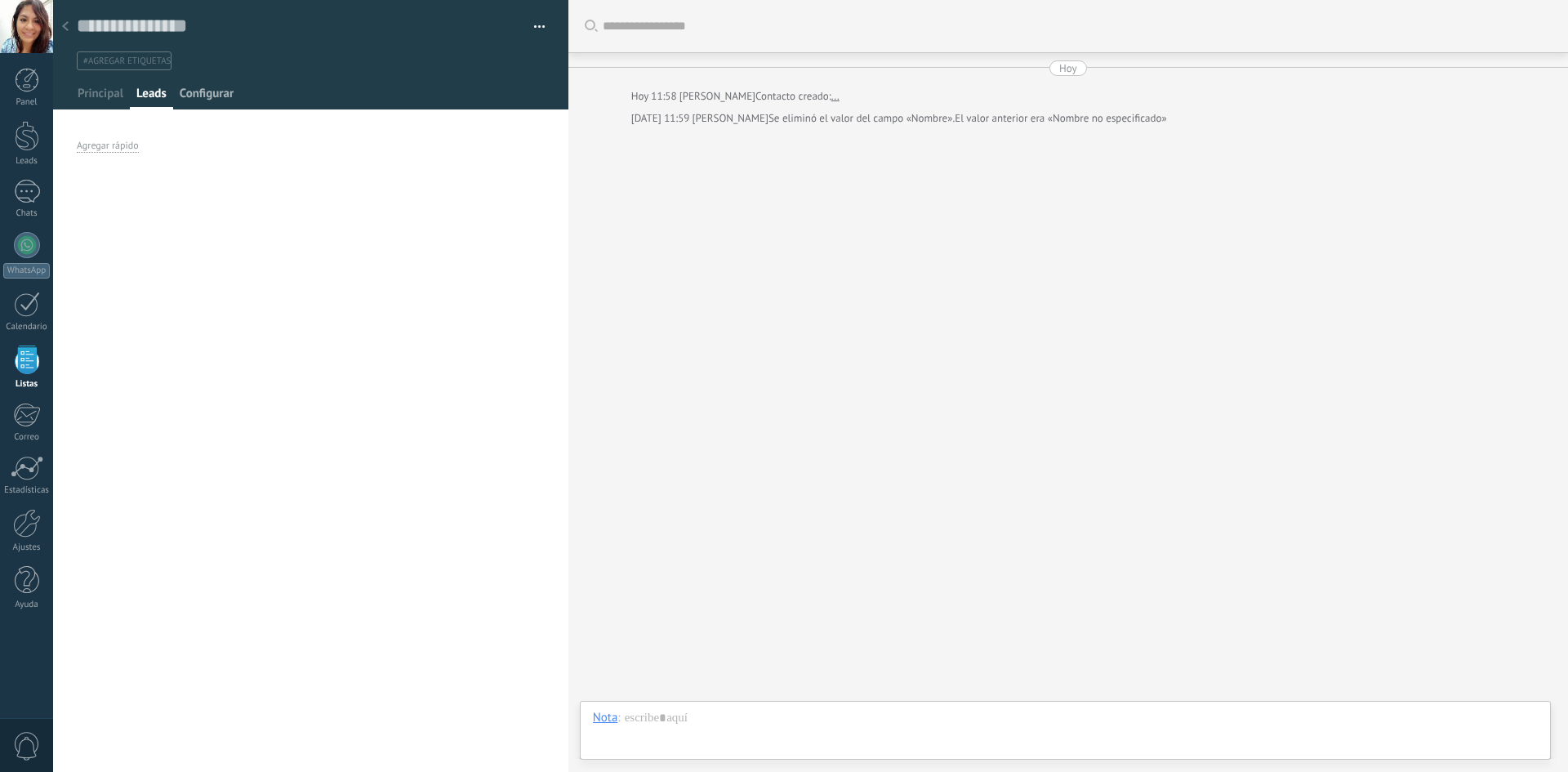
click at [195, 95] on span "Configurar" at bounding box center [206, 97] width 54 height 24
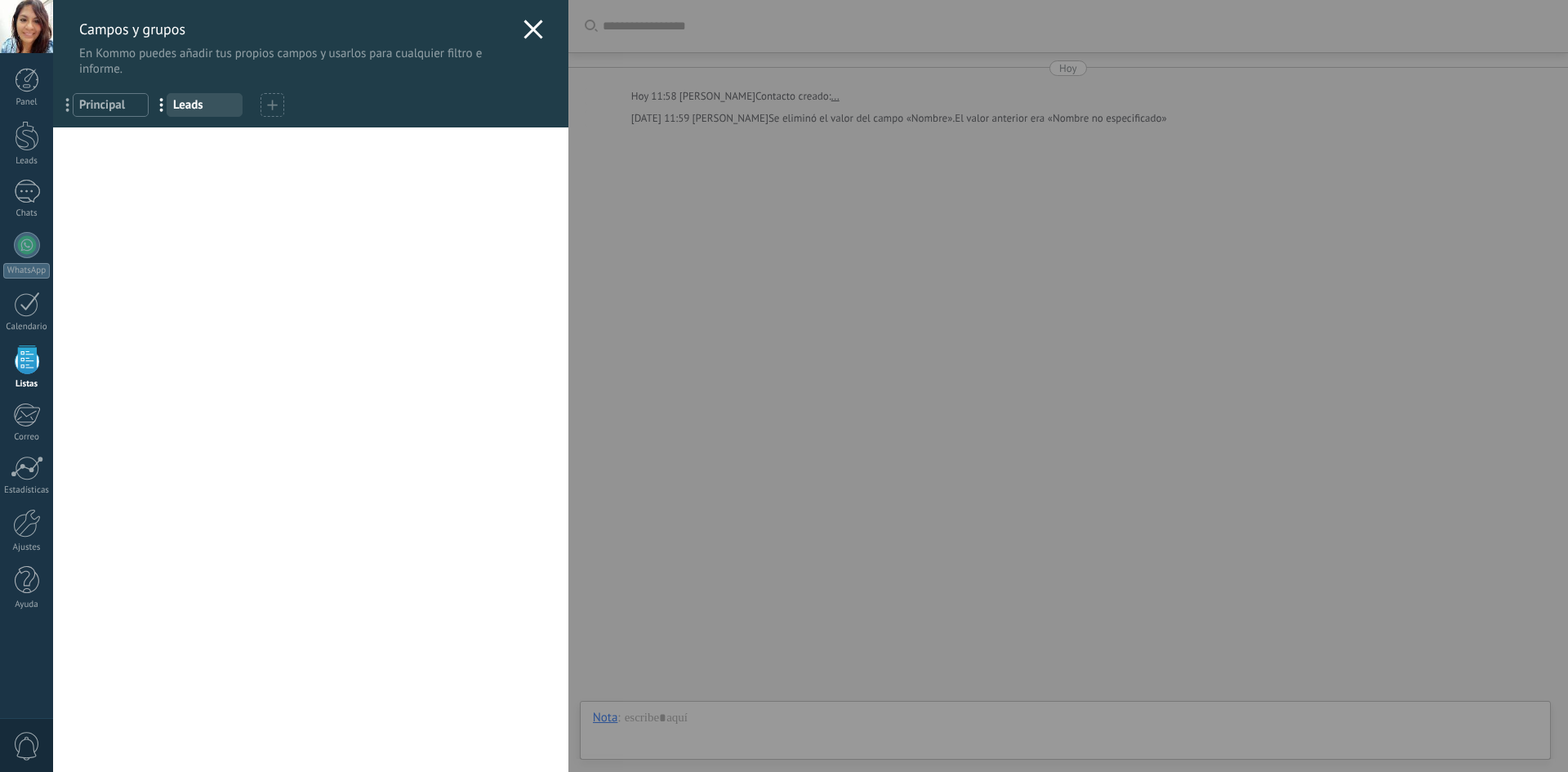
click at [524, 30] on icon at bounding box center [533, 29] width 20 height 20
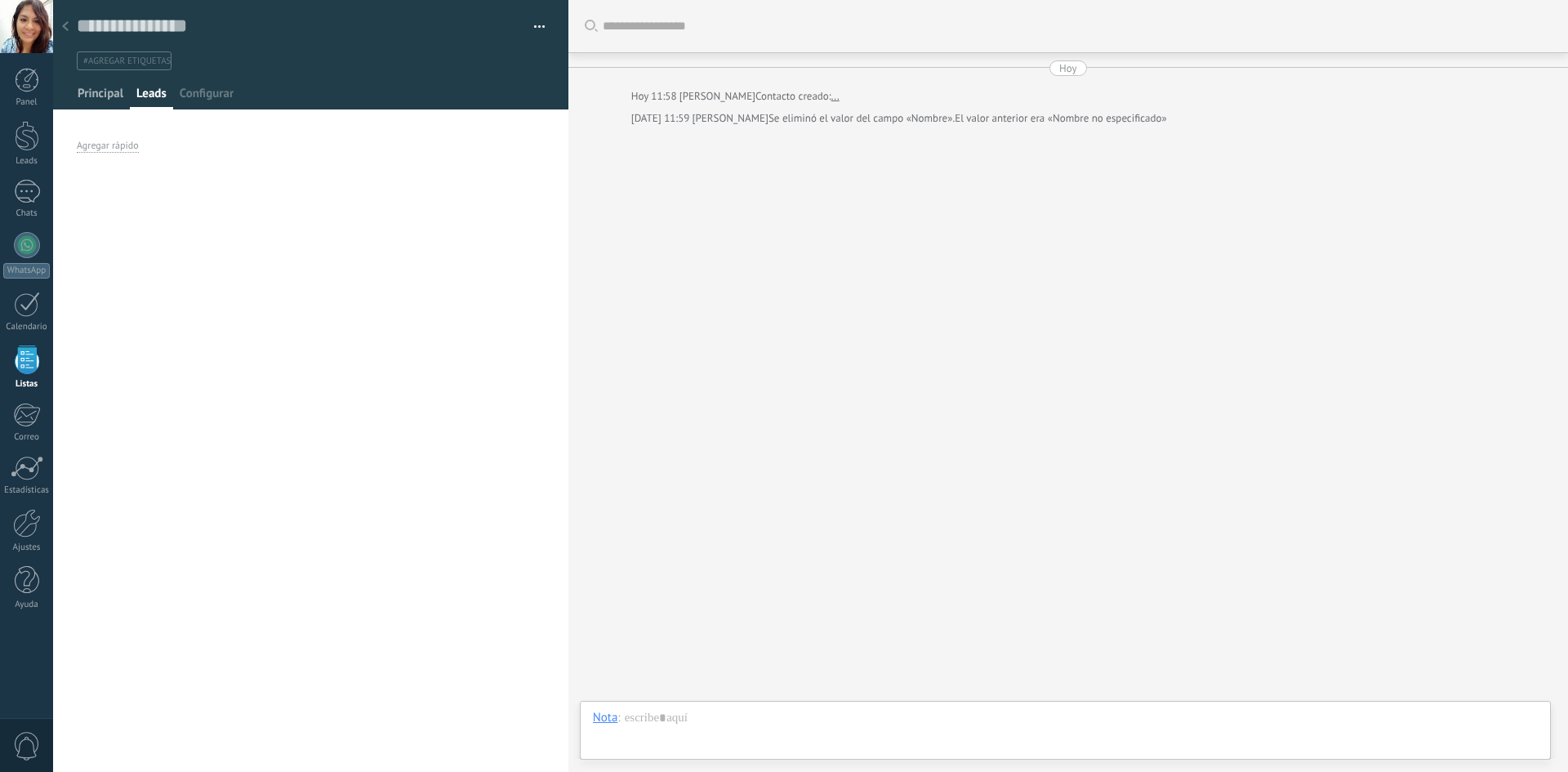
click at [108, 89] on span "Principal" at bounding box center [100, 97] width 45 height 24
click at [157, 81] on div at bounding box center [311, 55] width 516 height 110
click at [155, 88] on span "Leads" at bounding box center [151, 97] width 30 height 24
click at [191, 86] on span "Configurar" at bounding box center [206, 97] width 54 height 24
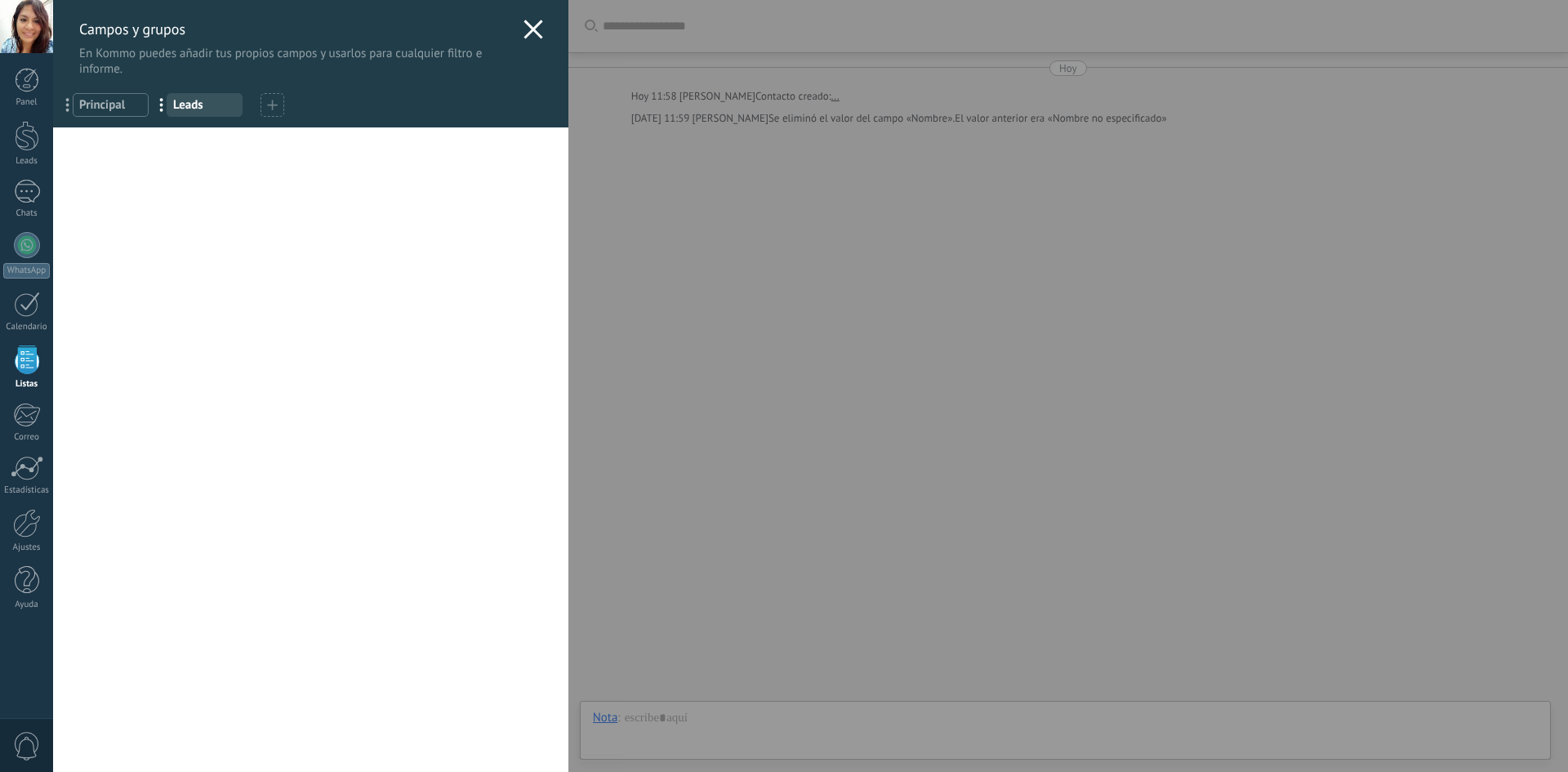
click at [53, 197] on div "Campos y grupos En Kommo puedes añadir tus propios campos y usarlos para cualqu…" at bounding box center [810, 386] width 1515 height 772
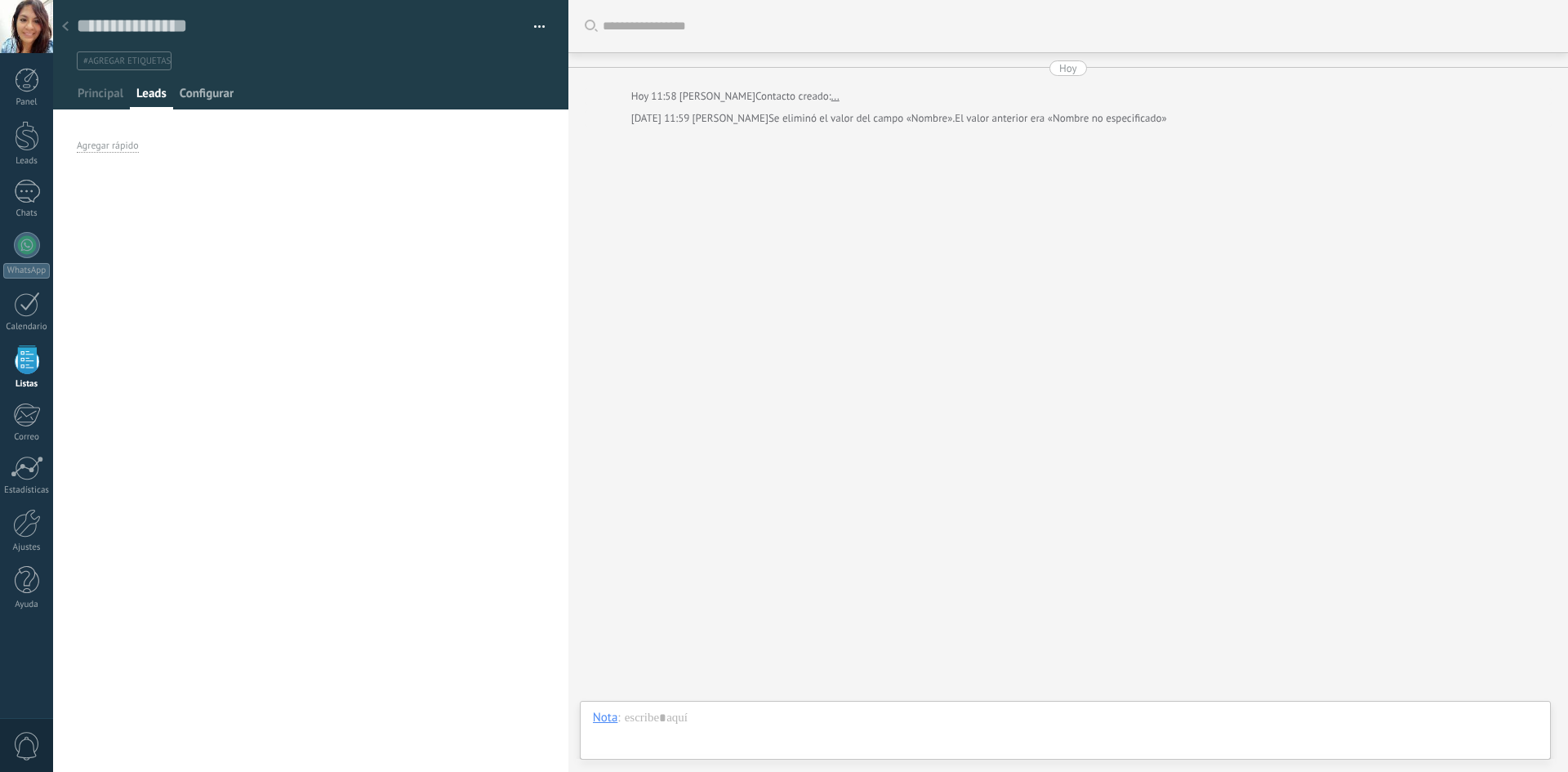
click at [217, 94] on span "Configurar" at bounding box center [206, 97] width 54 height 24
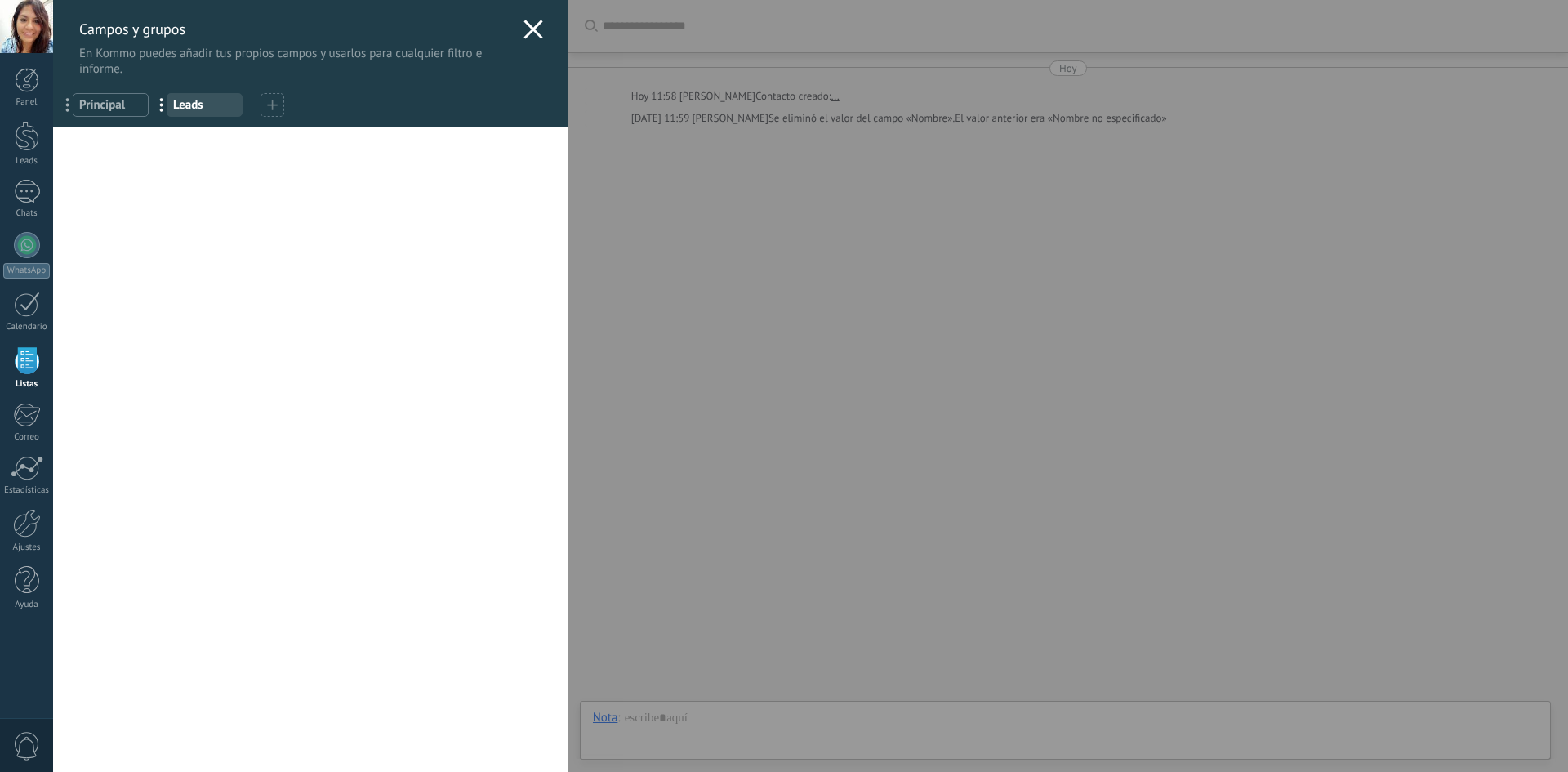
click at [90, 87] on div "... Principal ... Leads" at bounding box center [310, 102] width 515 height 51
click at [95, 99] on span "Principal" at bounding box center [111, 105] width 63 height 15
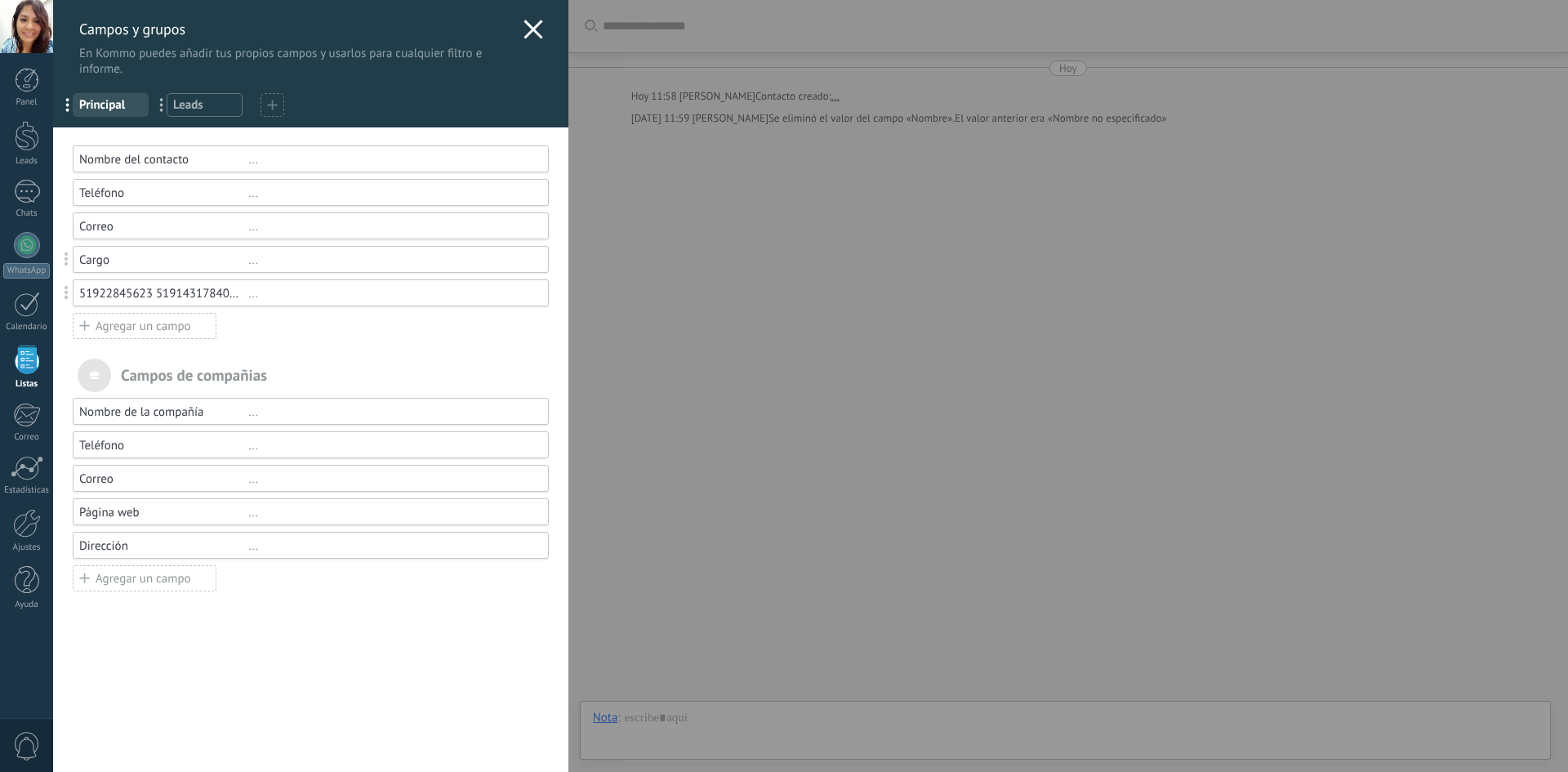
click at [232, 299] on div "51922845623 51914317840 51978702149 51965979819 51986043375 51923632893 5198705…" at bounding box center [164, 293] width 169 height 15
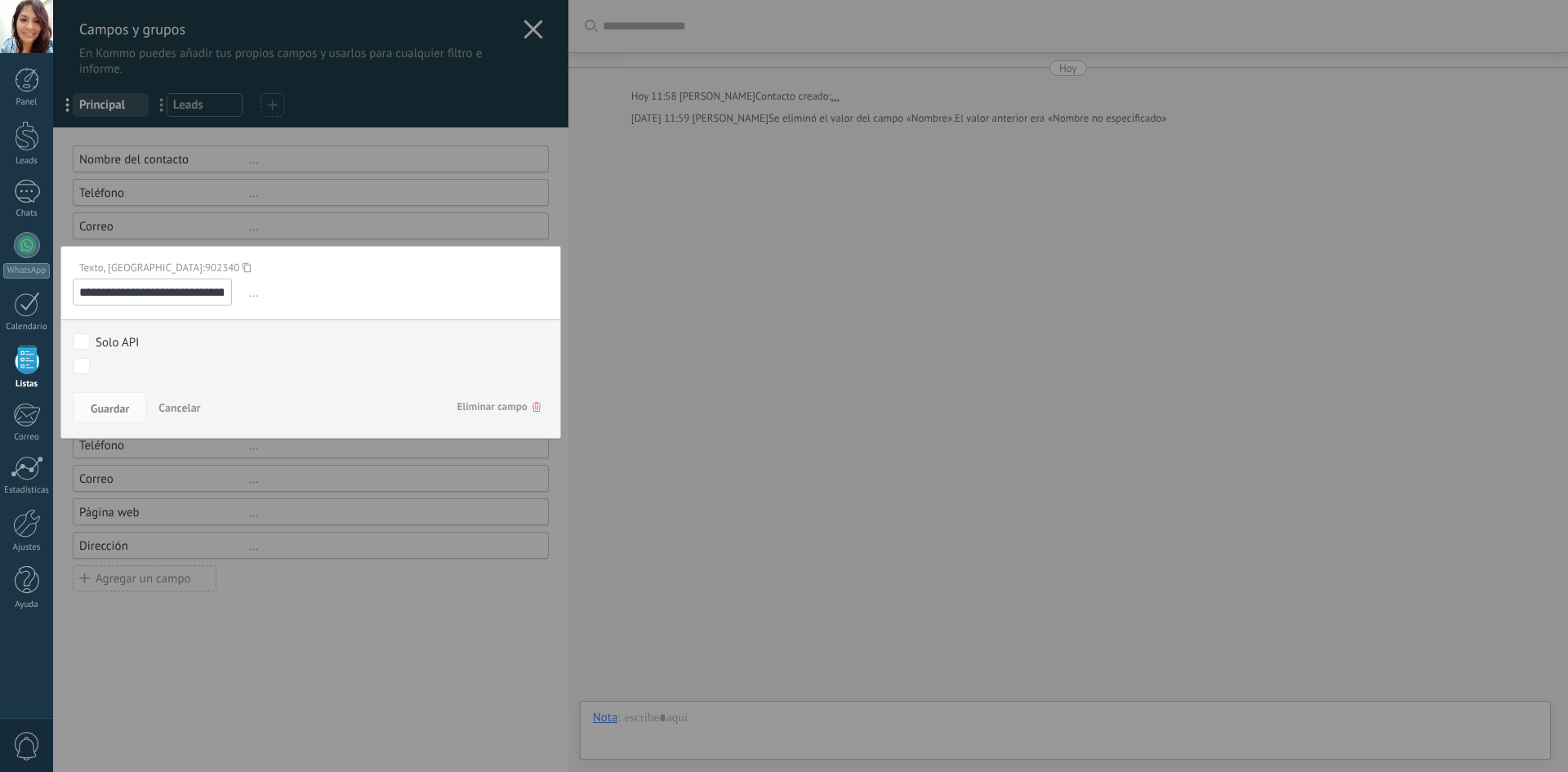
click at [532, 405] on icon at bounding box center [536, 406] width 9 height 9
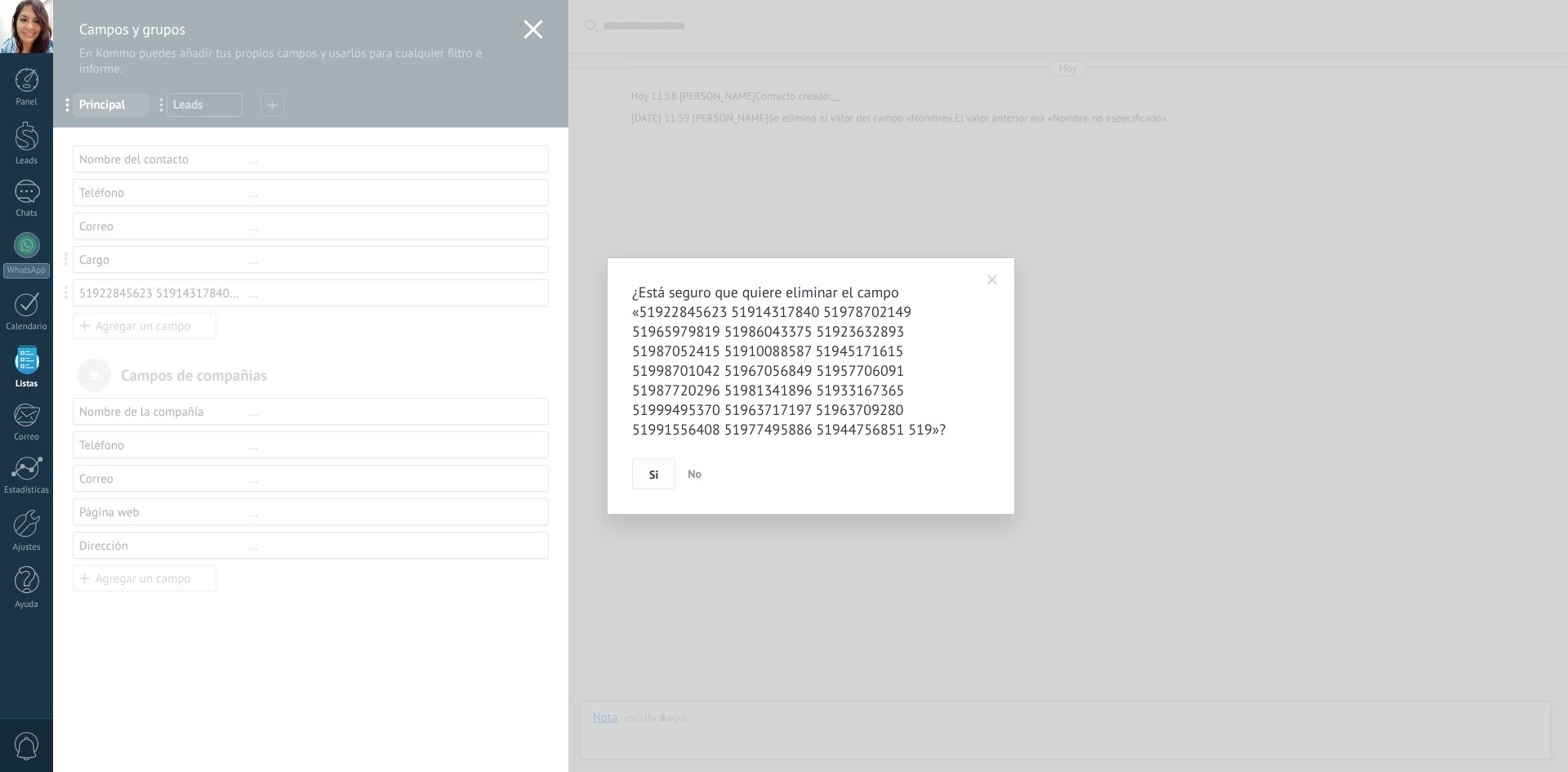
click at [660, 472] on button "Si" at bounding box center [654, 473] width 43 height 31
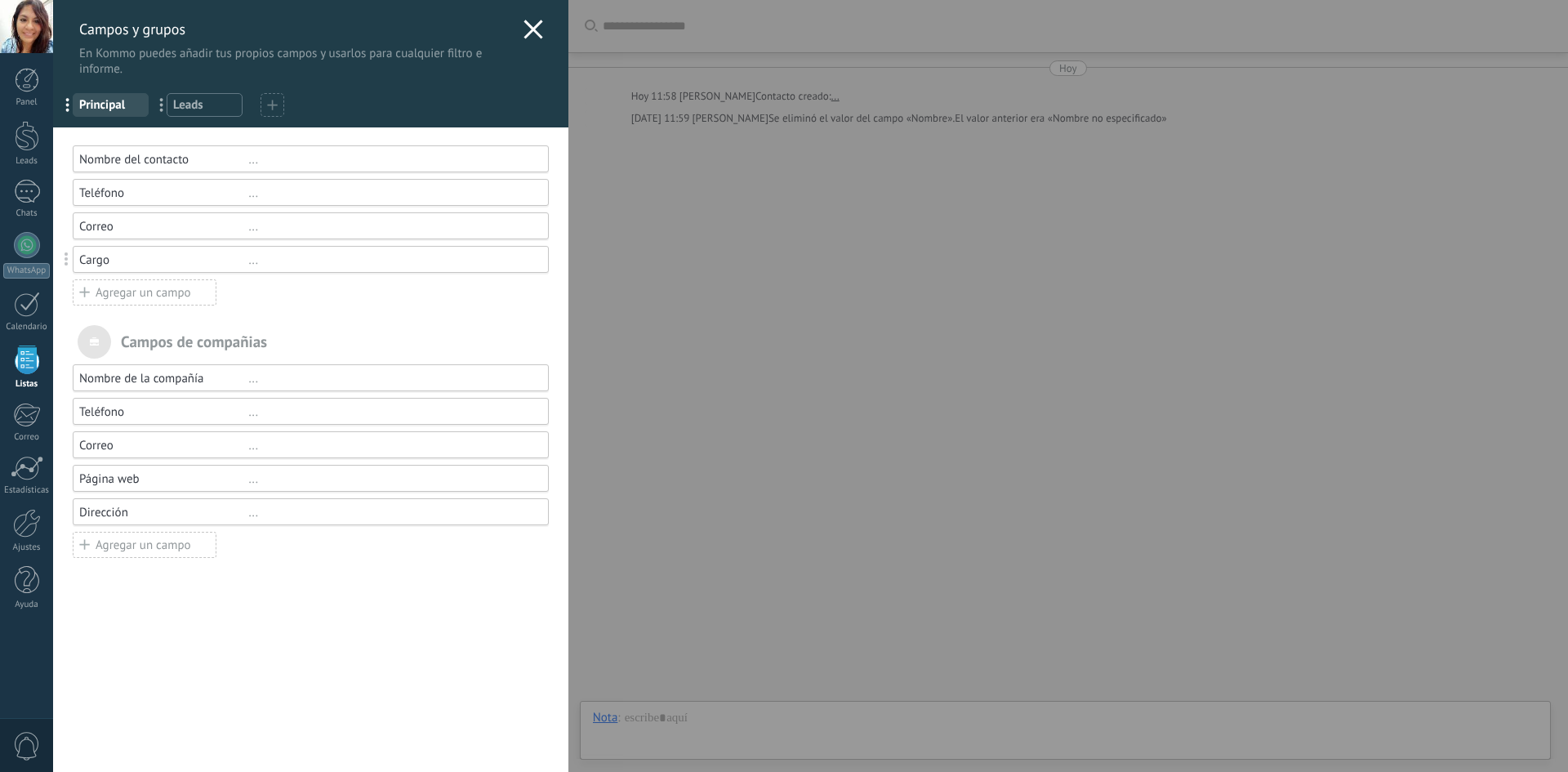
click at [535, 25] on icon at bounding box center [533, 29] width 20 height 20
